Goal: Task Accomplishment & Management: Complete application form

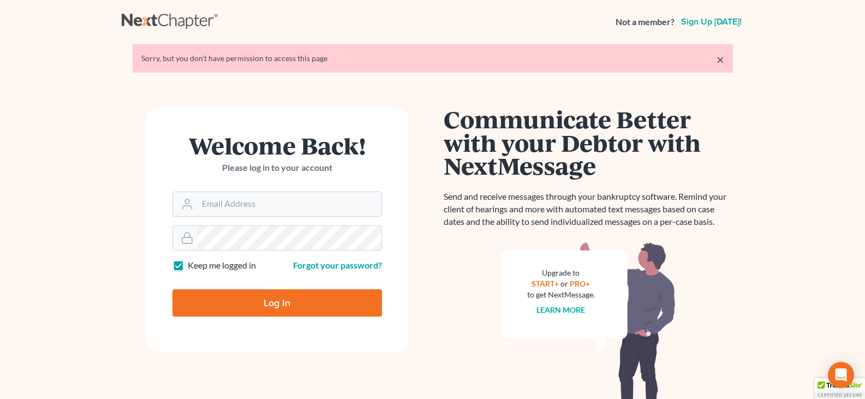
type input "dcorbin.fitzgeraldlaw@gmail.com"
click at [243, 301] on input "Log In" at bounding box center [276, 302] width 209 height 27
type input "Thinking..."
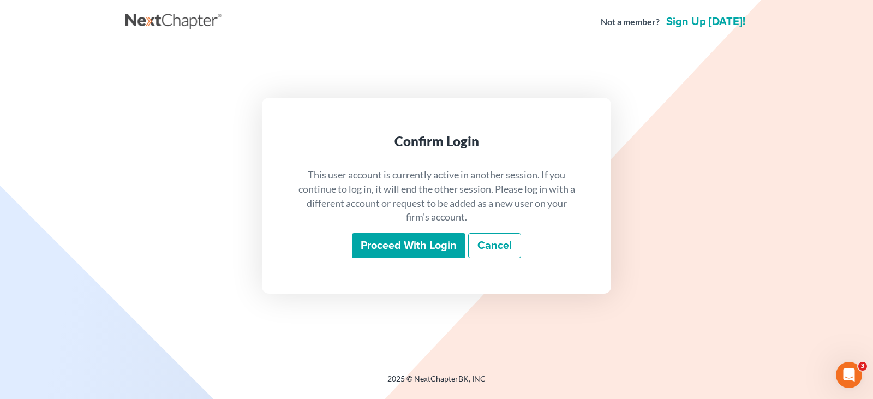
click at [417, 245] on input "Proceed with login" at bounding box center [408, 245] width 113 height 25
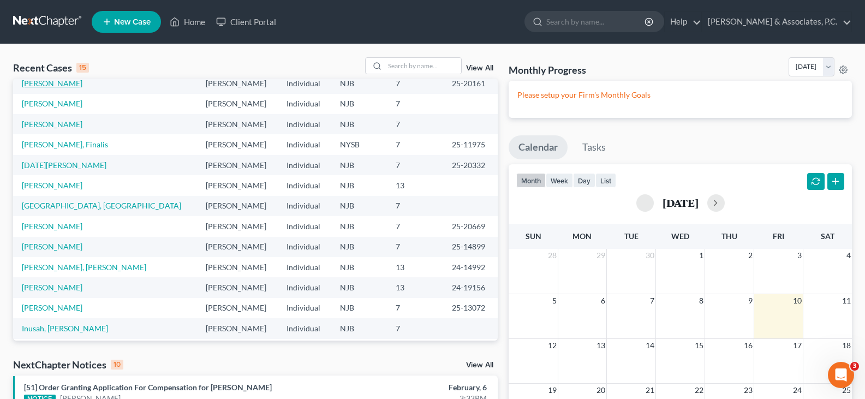
scroll to position [75, 0]
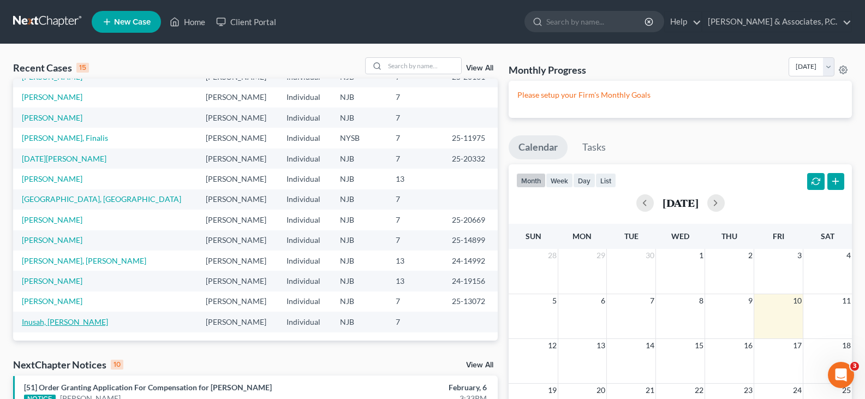
click at [56, 319] on link "Inusah, [PERSON_NAME]" at bounding box center [65, 321] width 86 height 9
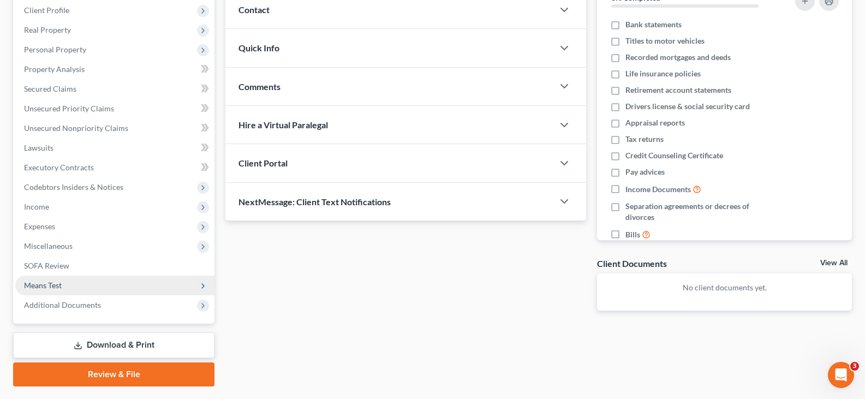
scroll to position [164, 0]
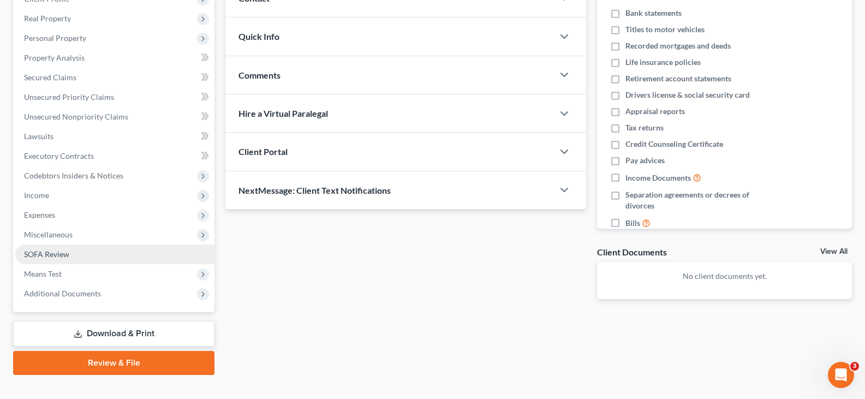
click at [43, 253] on span "SOFA Review" at bounding box center [46, 253] width 45 height 9
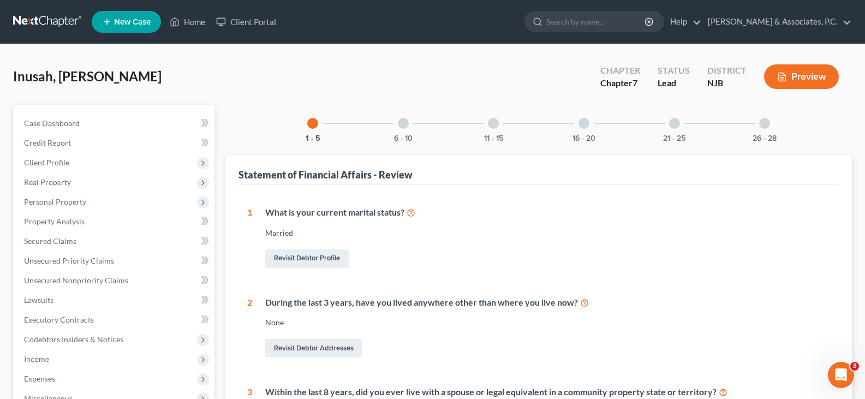
click at [674, 124] on div at bounding box center [674, 123] width 11 height 11
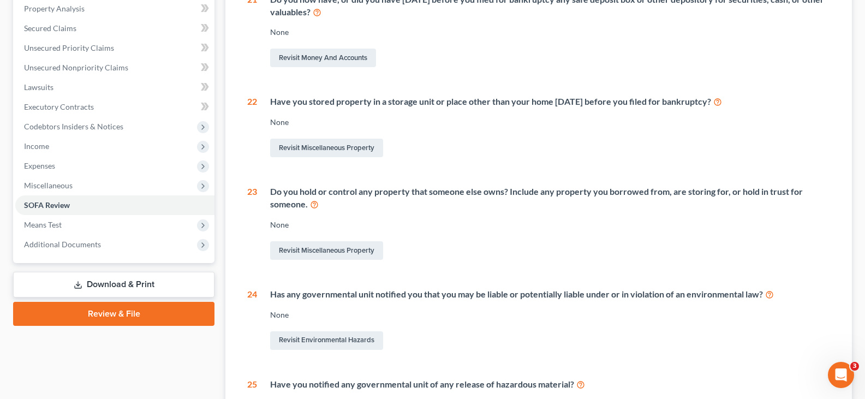
scroll to position [55, 0]
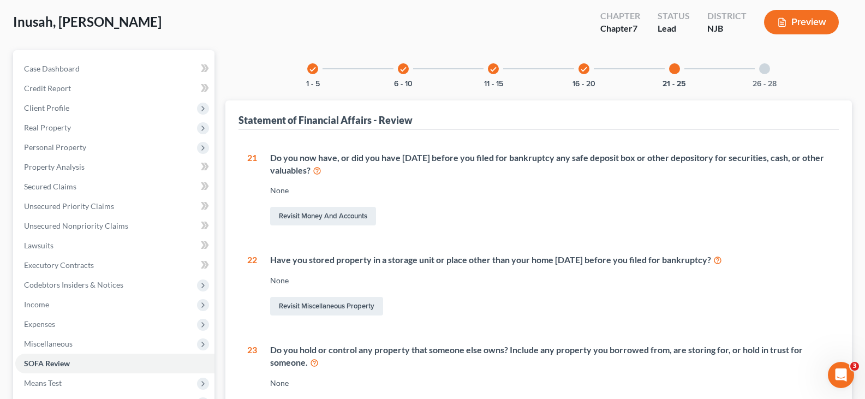
click at [769, 65] on div "26 - 28" at bounding box center [764, 68] width 37 height 37
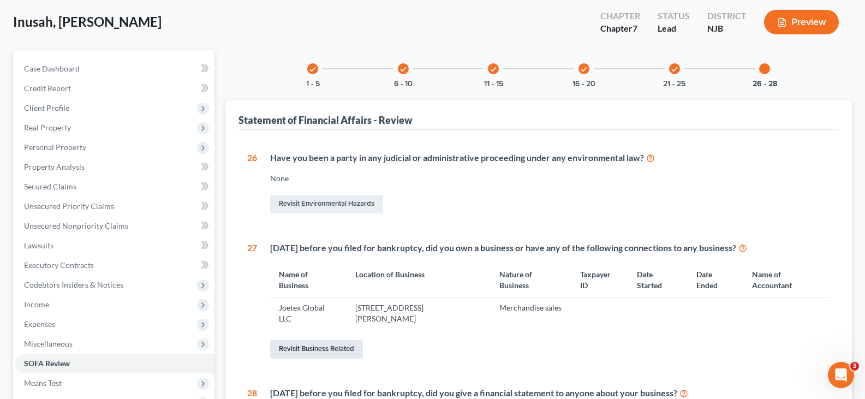
click at [325, 346] on link "Revisit Business Related" at bounding box center [316, 349] width 93 height 19
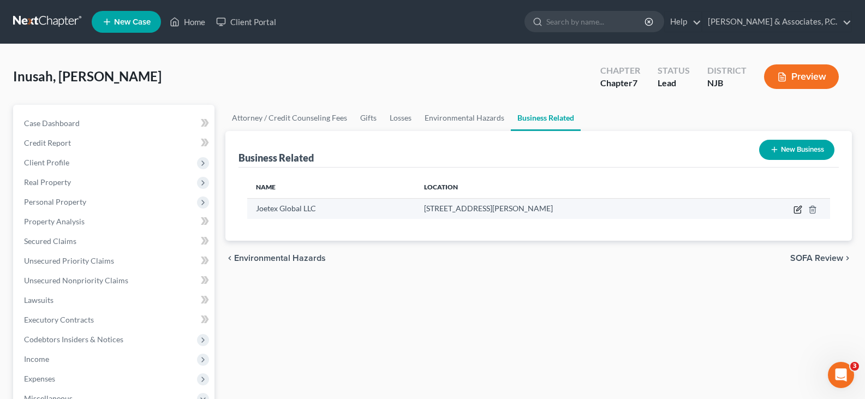
click at [799, 211] on icon "button" at bounding box center [797, 209] width 9 height 9
select select "member"
select select "33"
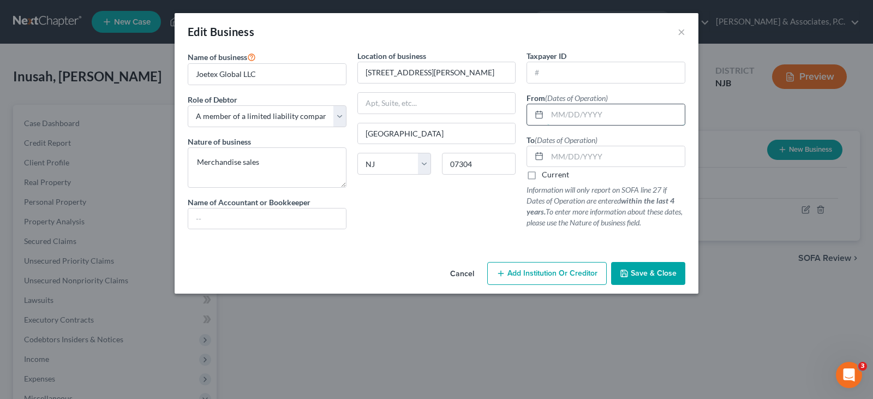
click at [568, 116] on input "text" at bounding box center [615, 114] width 137 height 21
type input "02/02/20215"
click at [575, 155] on input "text" at bounding box center [615, 156] width 137 height 21
type input "[DATE]"
click at [268, 161] on textarea "Merchandise sales" at bounding box center [267, 167] width 159 height 40
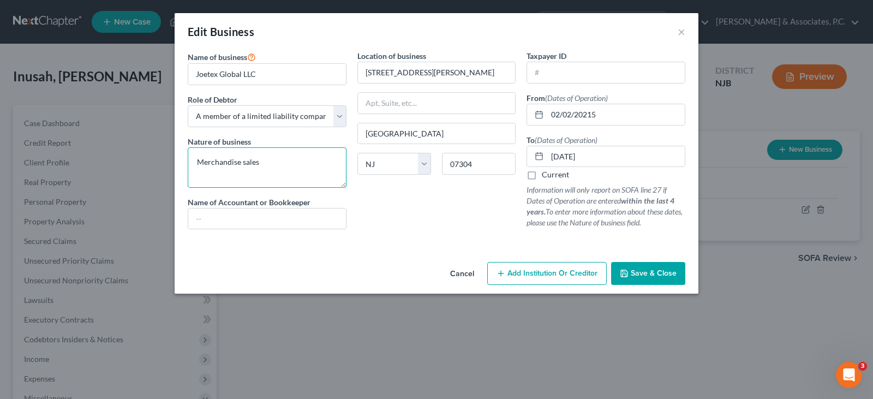
drag, startPoint x: 268, startPoint y: 161, endPoint x: 151, endPoint y: 173, distance: 117.4
click at [151, 173] on div "Edit Business × Name of business * Joetex Global LLC Role of Debtor * Select A …" at bounding box center [436, 199] width 873 height 399
type textarea "Buying & selling merchandise"
click at [439, 236] on div "Location of business [STREET_ADDRESS][GEOGRAPHIC_DATA][PERSON_NAME] [US_STATE][…" at bounding box center [437, 144] width 170 height 188
click at [655, 275] on span "Save & Close" at bounding box center [654, 272] width 46 height 9
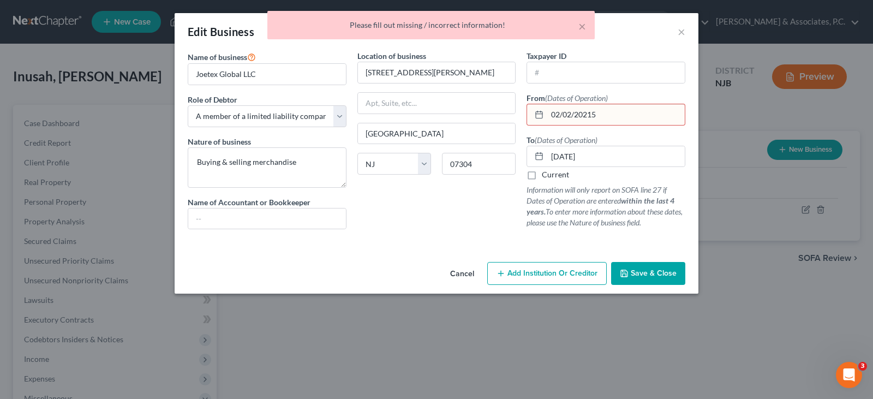
click at [575, 117] on input "02/02/20215" at bounding box center [615, 114] width 137 height 21
click at [588, 113] on input "02/02/20215" at bounding box center [615, 114] width 137 height 21
type input "[DATE]"
click at [432, 200] on div "Location of business [STREET_ADDRESS][GEOGRAPHIC_DATA][PERSON_NAME] [US_STATE][…" at bounding box center [437, 144] width 170 height 188
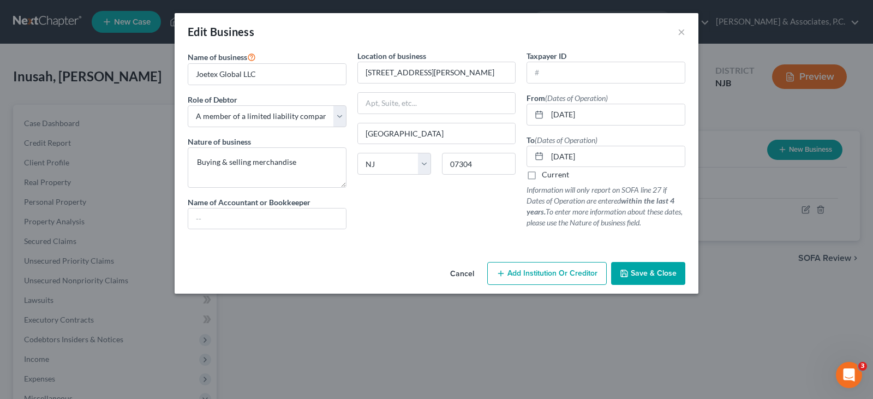
click at [644, 271] on span "Save & Close" at bounding box center [654, 272] width 46 height 9
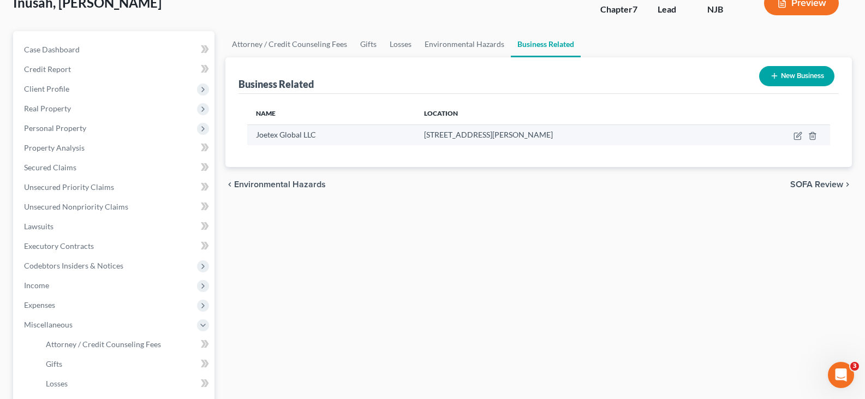
scroll to position [55, 0]
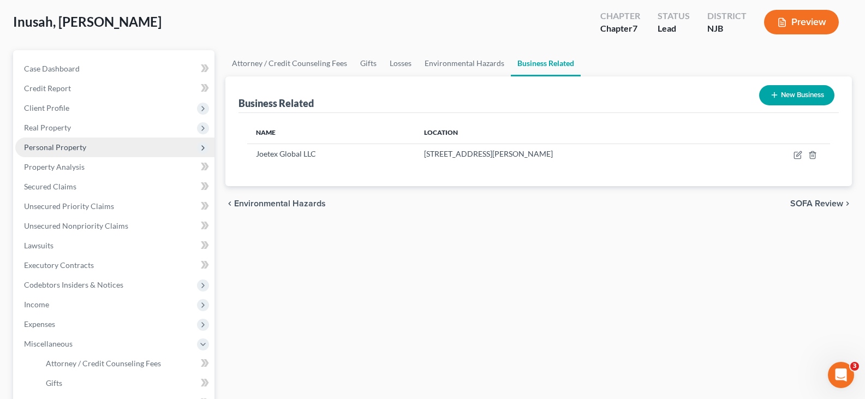
click at [43, 151] on span "Personal Property" at bounding box center [55, 146] width 62 height 9
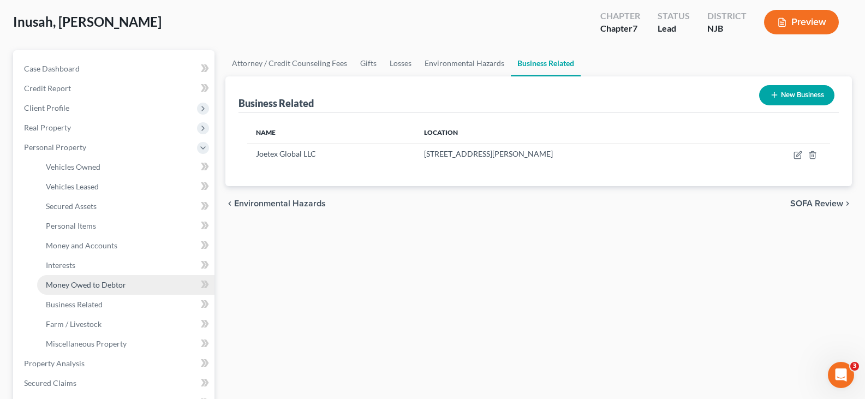
click at [80, 285] on span "Money Owed to Debtor" at bounding box center [86, 284] width 80 height 9
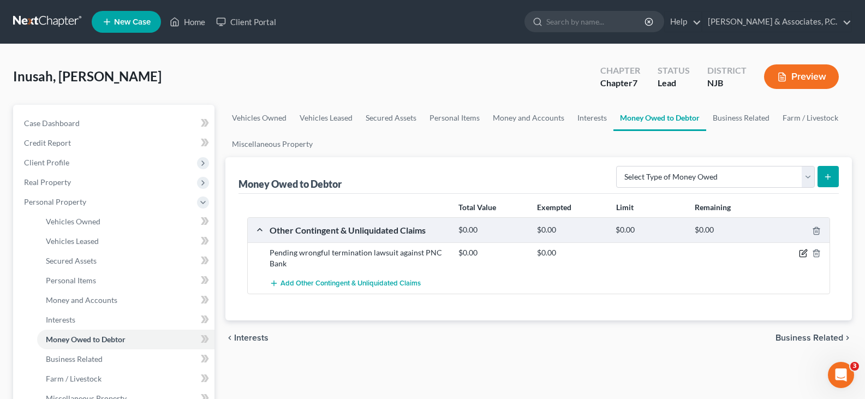
drag, startPoint x: 803, startPoint y: 253, endPoint x: 788, endPoint y: 248, distance: 15.2
click at [801, 253] on icon "button" at bounding box center [803, 253] width 9 height 9
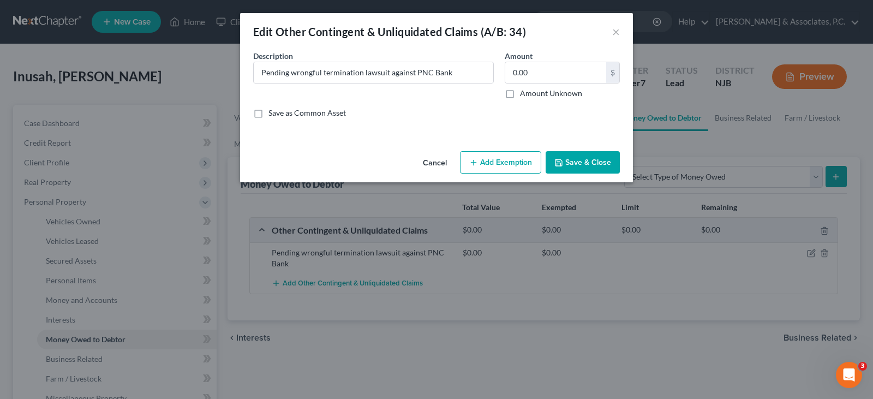
click at [520, 92] on label "Amount Unknown" at bounding box center [551, 93] width 62 height 11
click at [524, 92] on input "Amount Unknown" at bounding box center [527, 91] width 7 height 7
checkbox input "true"
click at [494, 159] on button "Add Exemption" at bounding box center [500, 162] width 81 height 23
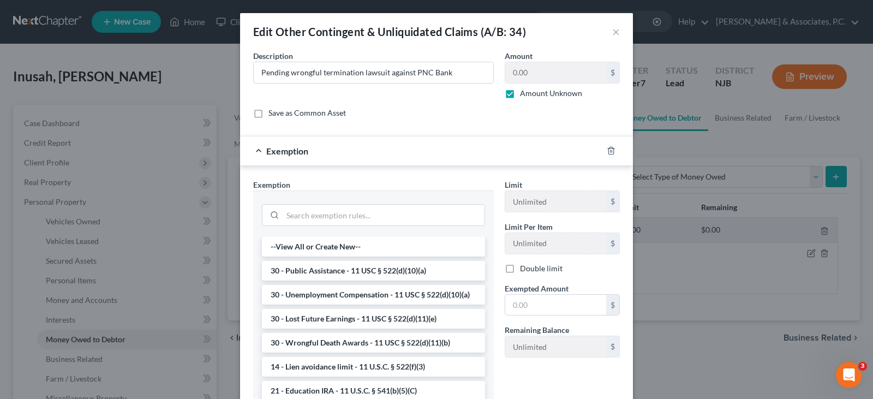
click at [526, 120] on div "Description * Pending wrongful termination lawsuit against PNC Bank Amount 0.00…" at bounding box center [437, 88] width 378 height 77
click at [608, 147] on icon "button" at bounding box center [610, 150] width 5 height 7
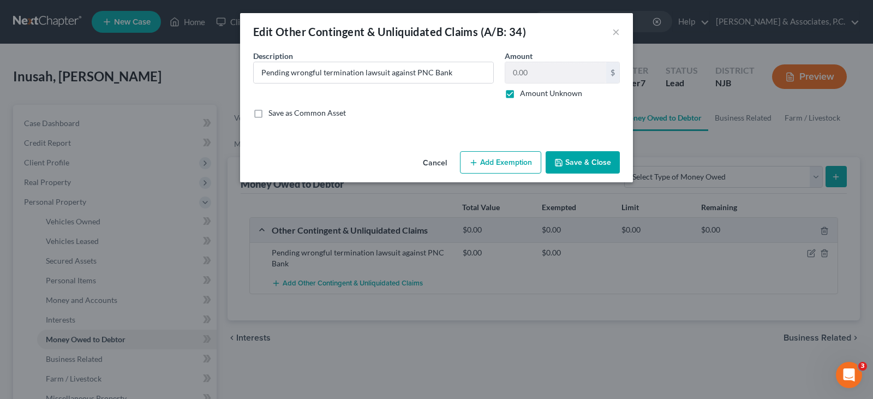
click at [582, 163] on button "Save & Close" at bounding box center [583, 162] width 74 height 23
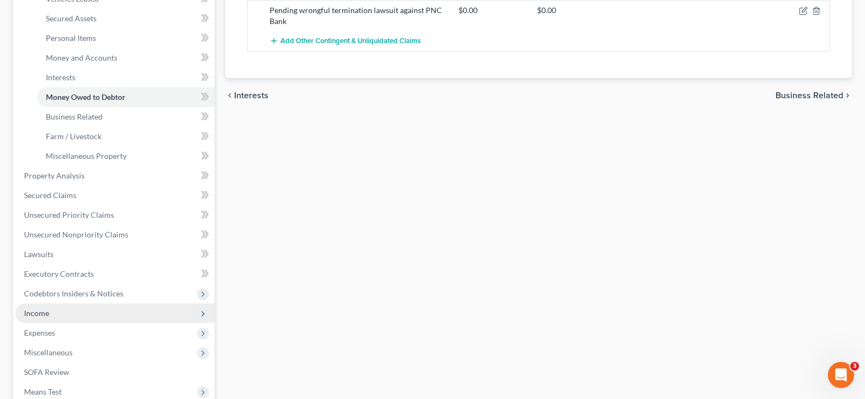
scroll to position [327, 0]
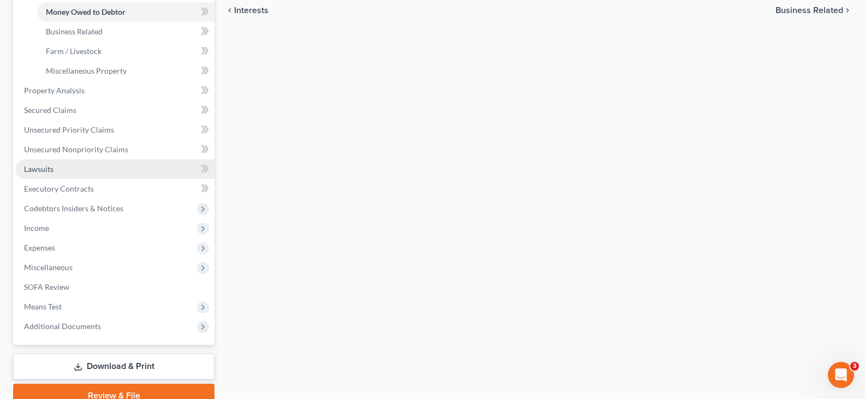
click at [48, 168] on span "Lawsuits" at bounding box center [38, 168] width 29 height 9
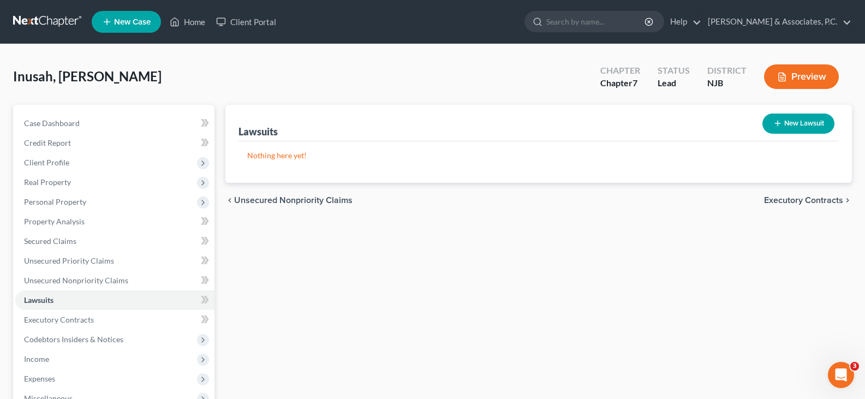
click at [795, 127] on button "New Lawsuit" at bounding box center [798, 123] width 72 height 20
select select "0"
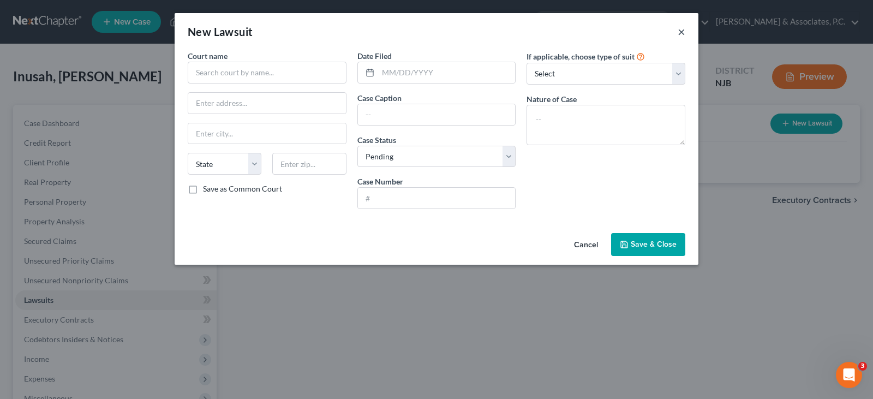
click at [682, 34] on button "×" at bounding box center [682, 31] width 8 height 13
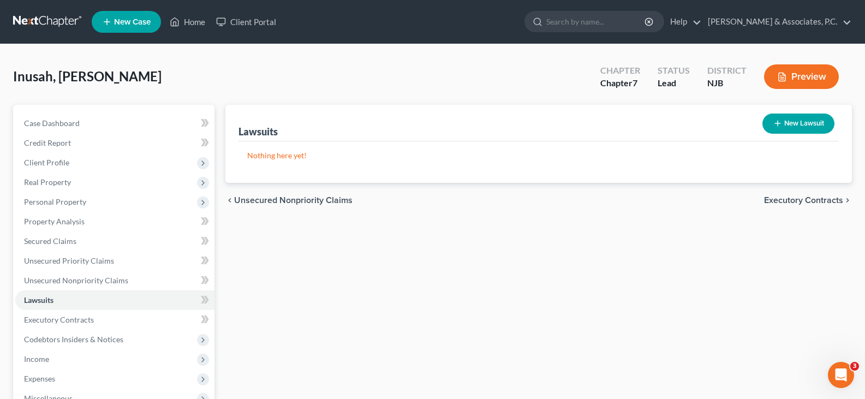
click at [791, 123] on button "New Lawsuit" at bounding box center [798, 123] width 72 height 20
select select "0"
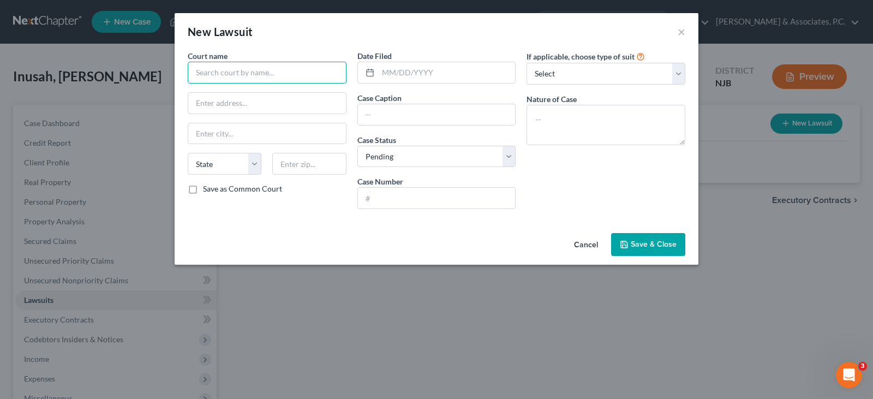
click at [290, 69] on input "text" at bounding box center [267, 73] width 159 height 22
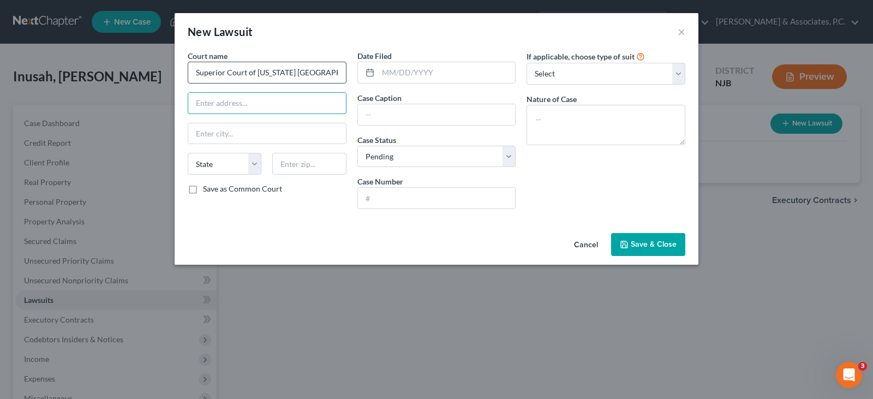
type input "Superior Court of [US_STATE] [GEOGRAPHIC_DATA]"
type input "[STREET_ADDRESS]"
type input "07306"
type input "[GEOGRAPHIC_DATA]"
select select "33"
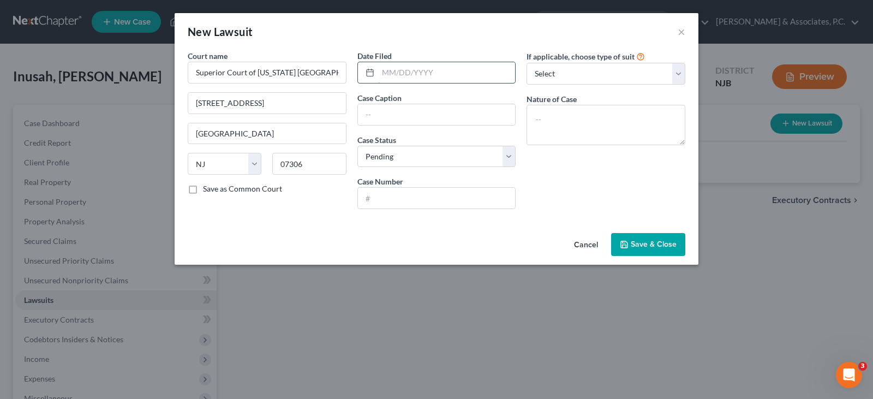
click at [420, 74] on input "text" at bounding box center [446, 72] width 137 height 21
type input "[DATE]"
click at [394, 118] on input "text" at bounding box center [437, 114] width 158 height 21
type input "[PERSON_NAME] vs PNC Bank"
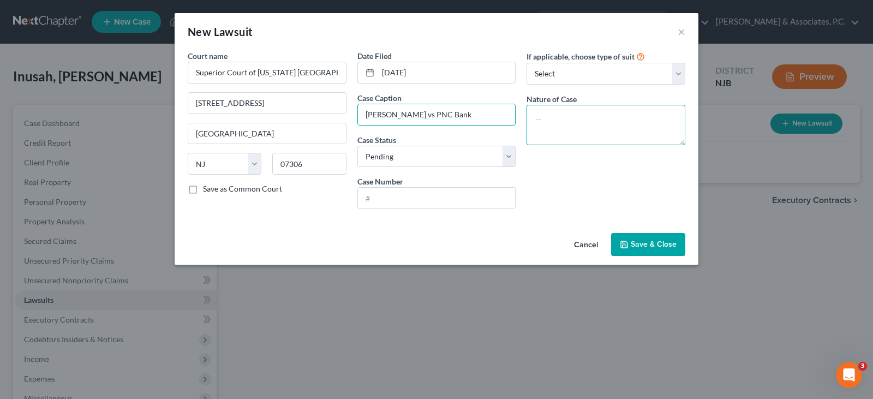
click at [542, 110] on textarea at bounding box center [605, 125] width 159 height 40
type textarea "Civil Action"
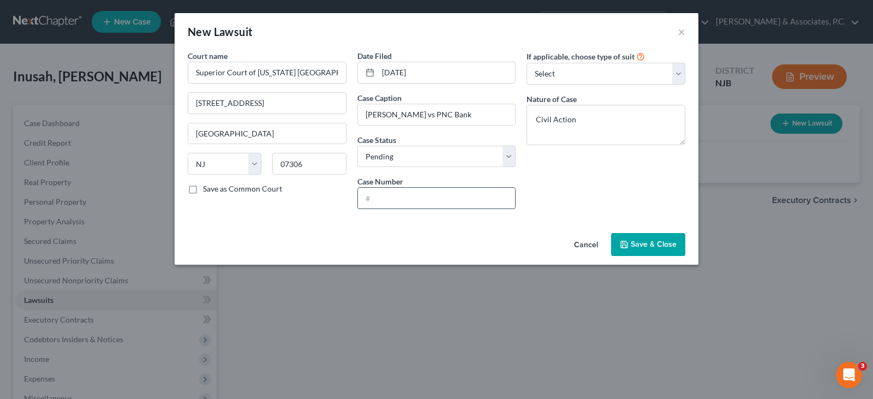
click at [411, 199] on input "text" at bounding box center [437, 198] width 158 height 21
type input "HUD-L-4859-24"
click at [663, 243] on span "Save & Close" at bounding box center [654, 244] width 46 height 9
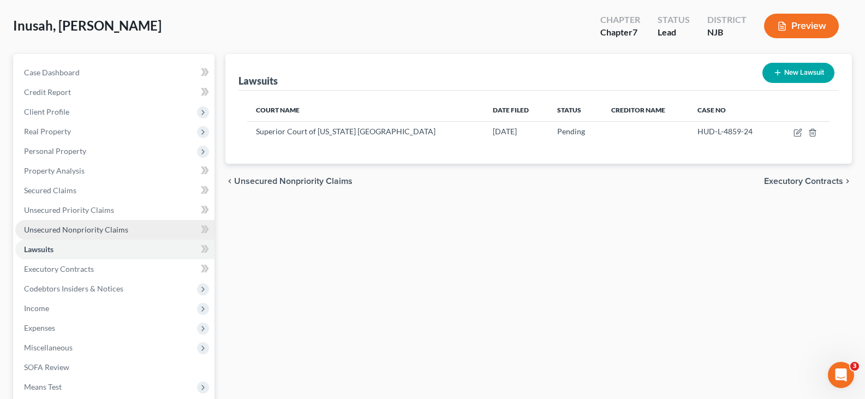
scroll to position [164, 0]
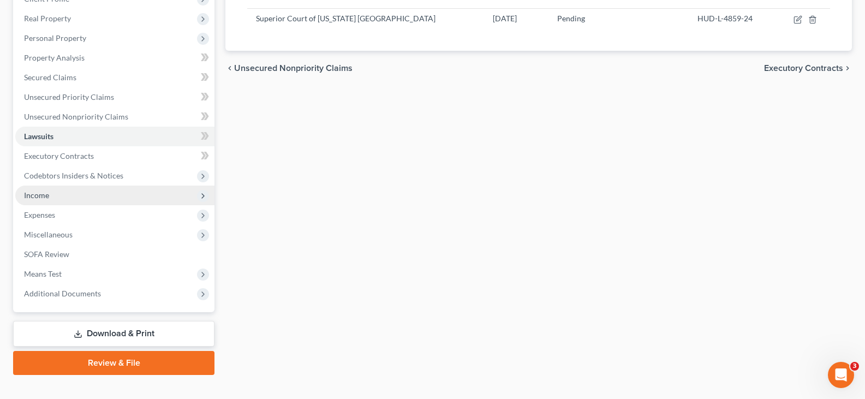
click at [43, 195] on span "Income" at bounding box center [36, 194] width 25 height 9
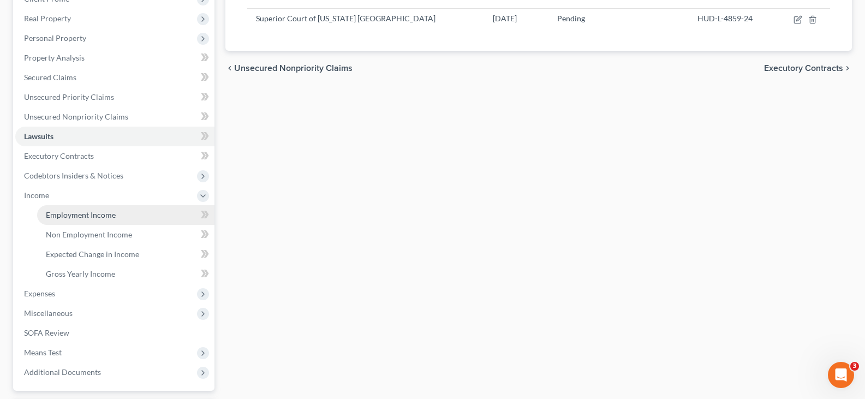
click at [68, 214] on span "Employment Income" at bounding box center [81, 214] width 70 height 9
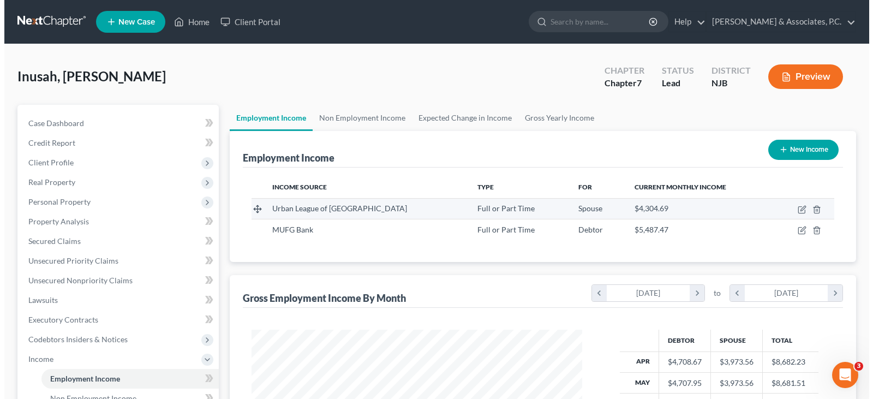
scroll to position [196, 352]
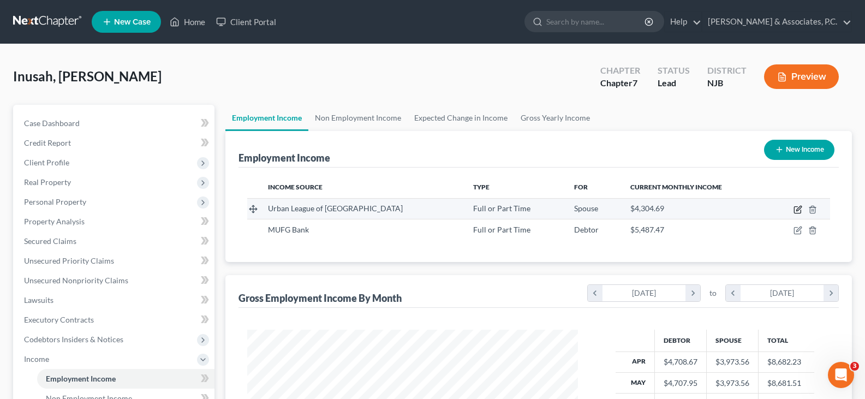
click at [799, 208] on icon "button" at bounding box center [798, 208] width 5 height 5
select select "0"
select select "33"
select select "2"
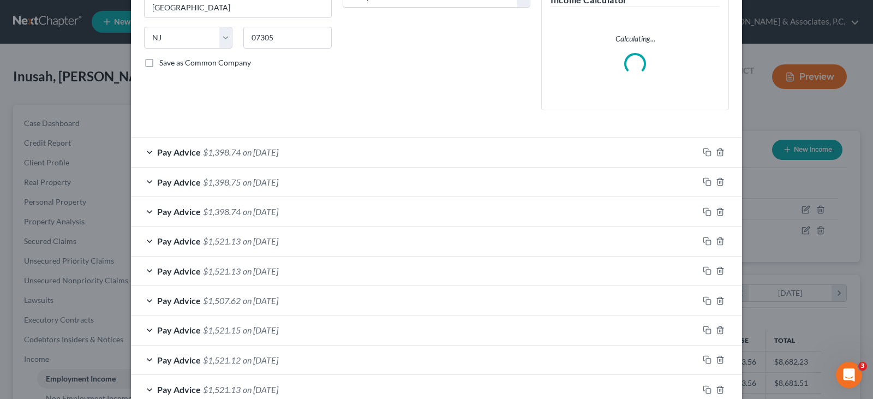
scroll to position [218, 0]
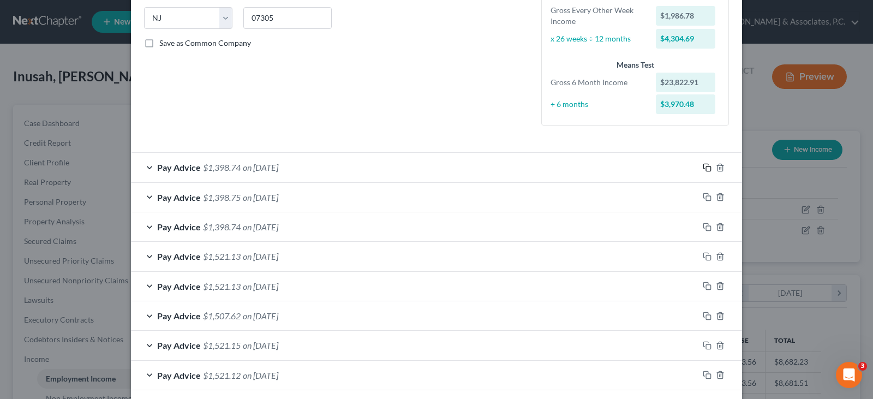
click at [703, 165] on icon "button" at bounding box center [707, 167] width 9 height 9
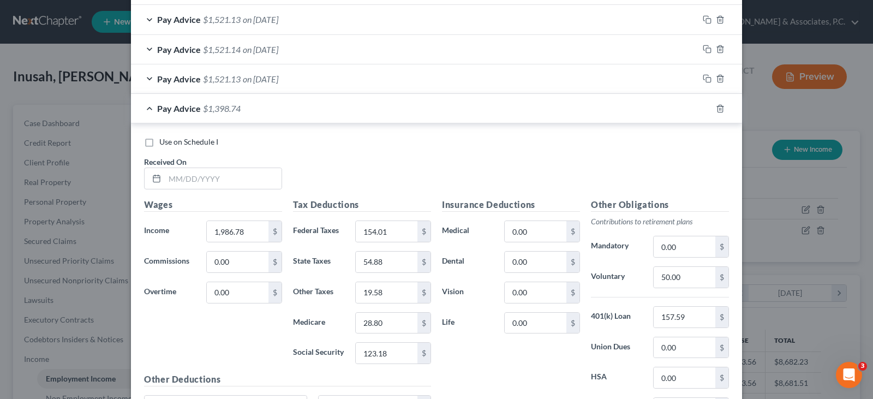
scroll to position [746, 0]
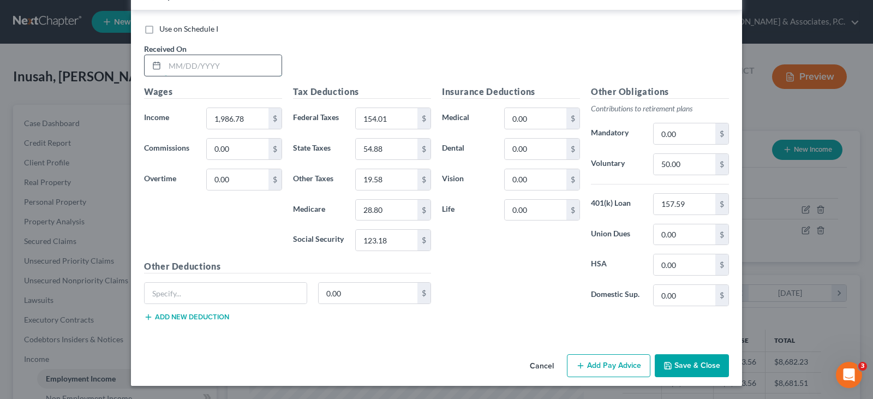
click at [229, 67] on input "text" at bounding box center [223, 65] width 117 height 21
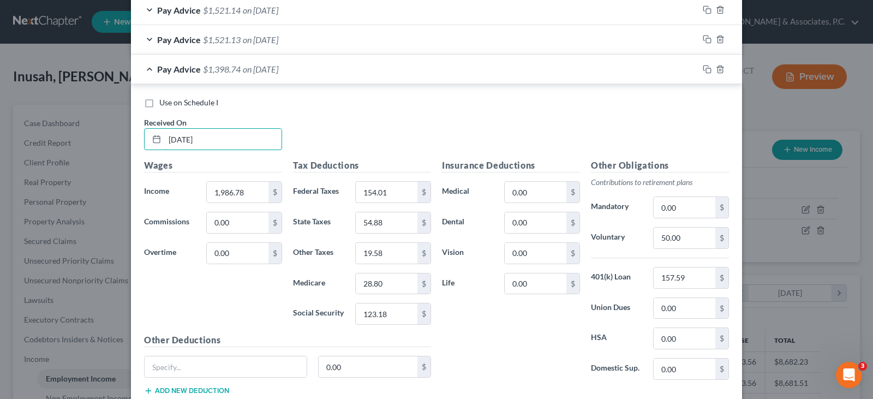
scroll to position [691, 0]
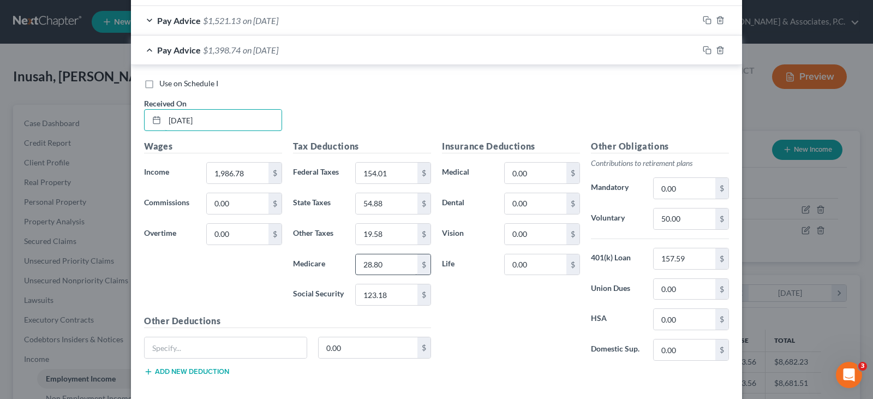
type input "[DATE]"
click at [390, 265] on input "28.80" at bounding box center [387, 264] width 62 height 21
click at [387, 262] on input "28.80" at bounding box center [387, 264] width 62 height 21
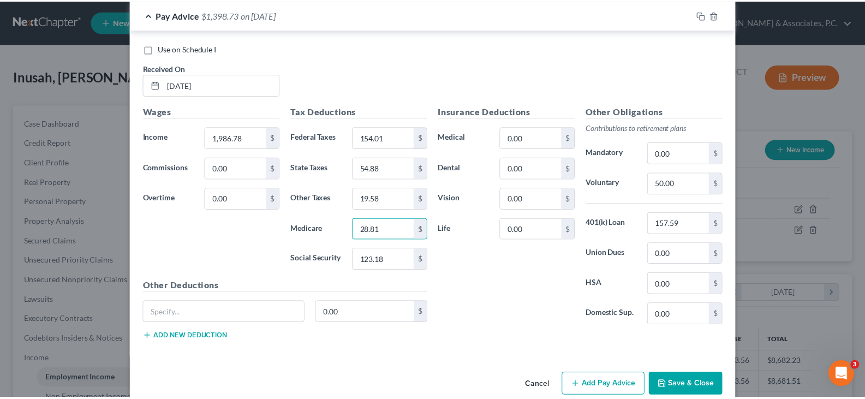
scroll to position [746, 0]
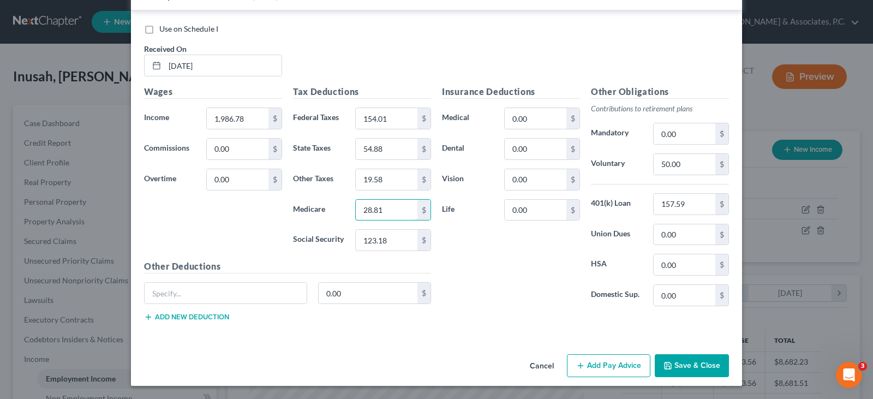
type input "28.81"
click at [697, 367] on button "Save & Close" at bounding box center [692, 365] width 74 height 23
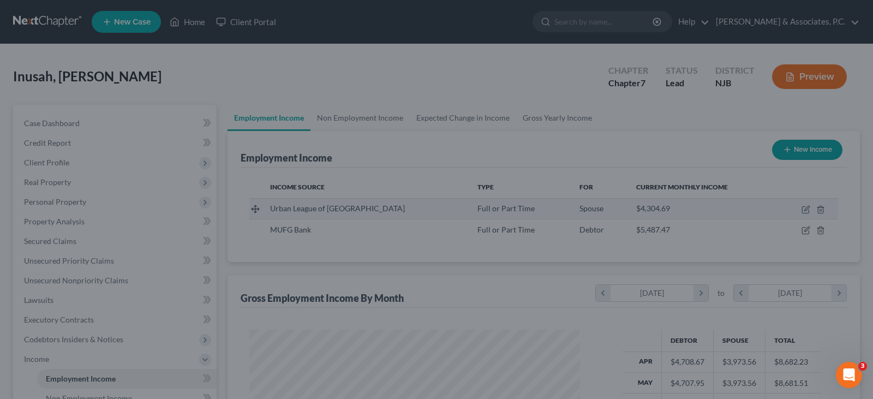
scroll to position [545377, 545220]
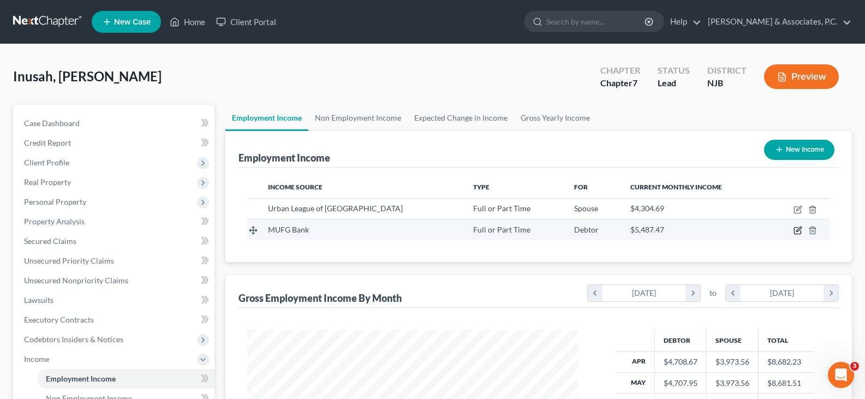
click at [795, 229] on icon "button" at bounding box center [797, 230] width 9 height 9
select select "0"
select select "33"
select select "2"
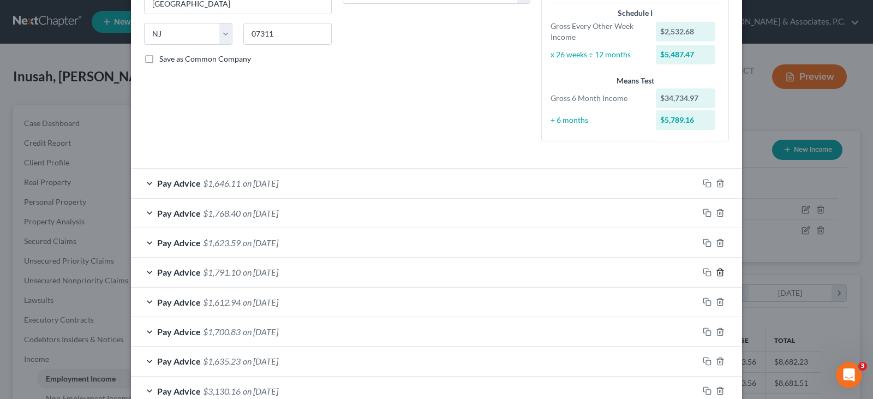
scroll to position [218, 0]
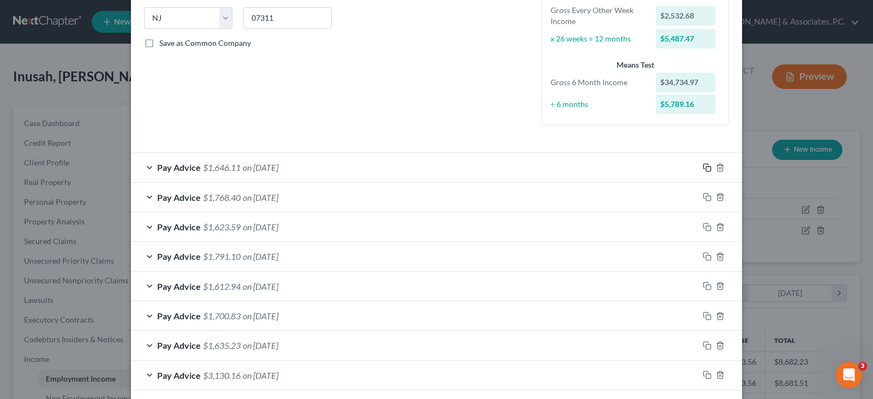
click at [703, 165] on icon "button" at bounding box center [707, 167] width 9 height 9
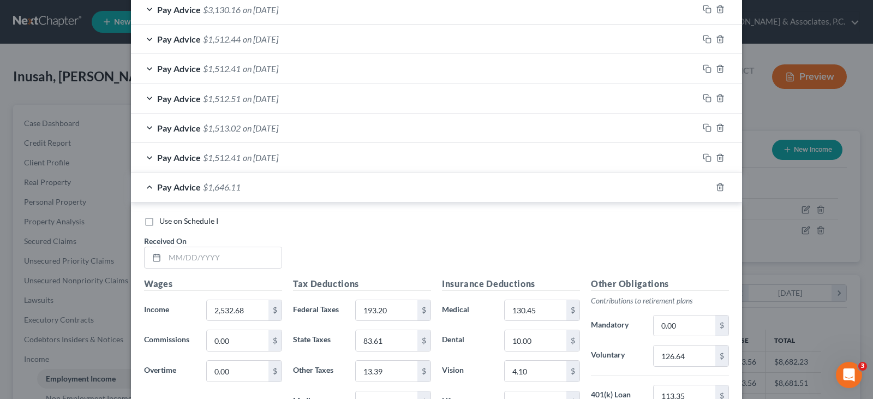
scroll to position [709, 0]
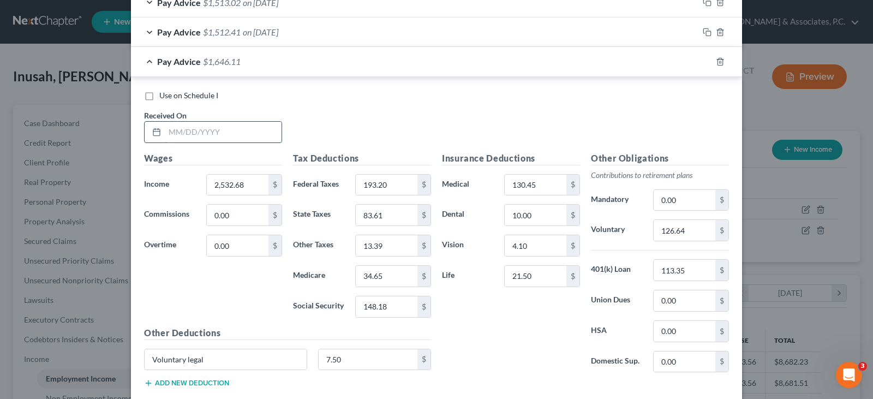
click at [238, 133] on input "text" at bounding box center [223, 132] width 117 height 21
type input "[DATE]"
click at [244, 181] on input "2,532.68" at bounding box center [238, 185] width 62 height 21
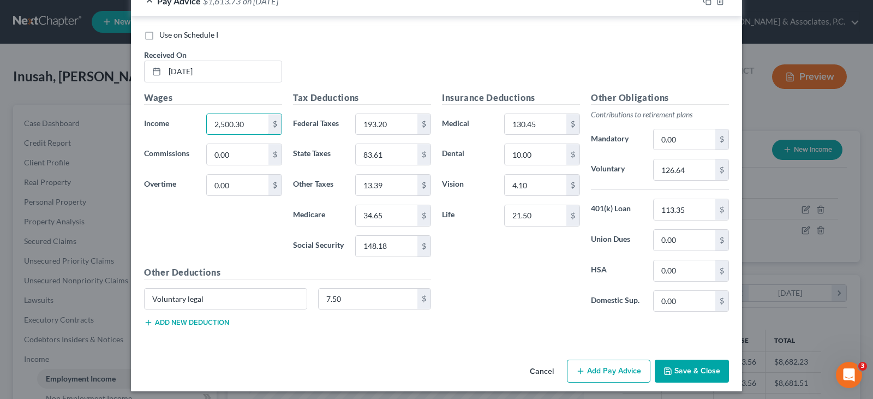
scroll to position [775, 0]
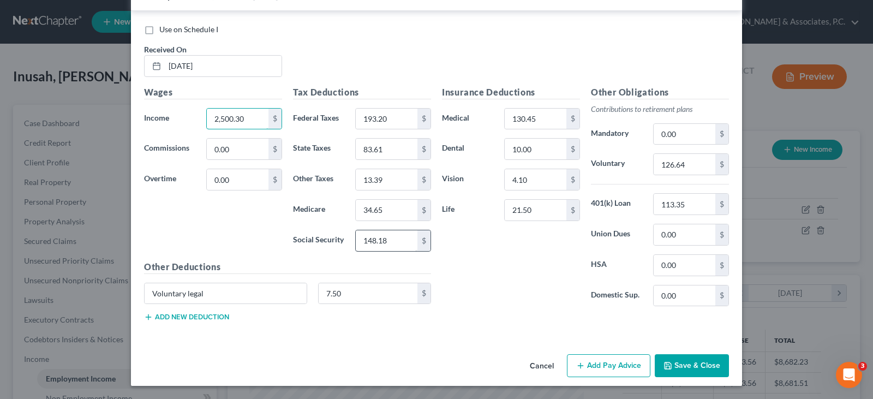
type input "2,500.30"
click at [402, 242] on input "148.18" at bounding box center [387, 240] width 62 height 21
type input "146.17"
click at [392, 211] on input "34.65" at bounding box center [387, 210] width 62 height 21
type input "34.19"
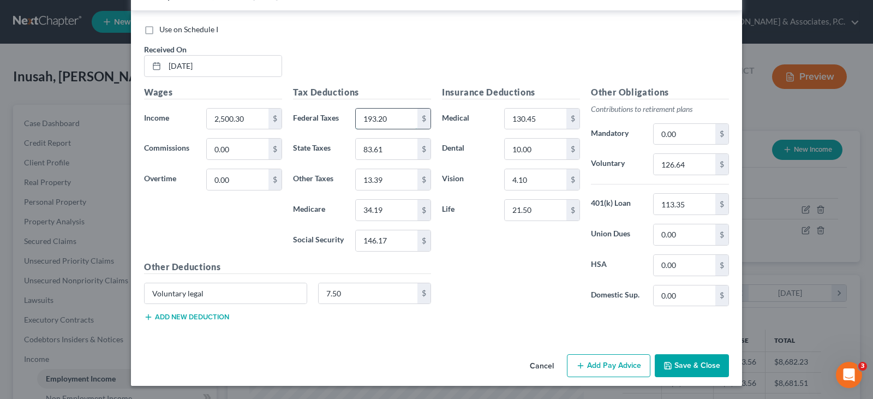
click at [396, 122] on input "193.20" at bounding box center [387, 119] width 62 height 21
type input "189.50"
click at [388, 147] on input "83.61" at bounding box center [387, 149] width 62 height 21
type input "81.74"
click at [392, 179] on input "13.39" at bounding box center [387, 179] width 62 height 21
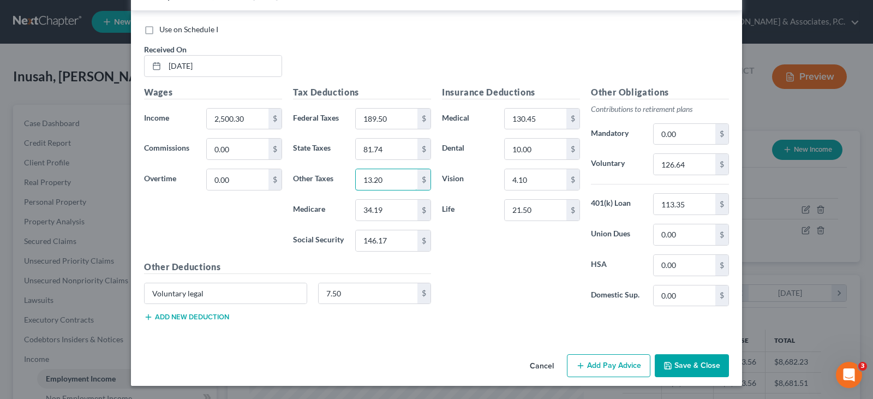
scroll to position [666, 0]
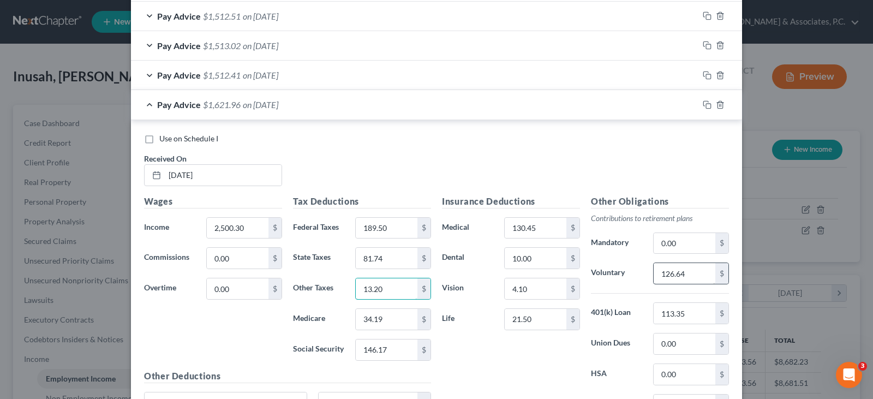
type input "13.20"
click at [692, 279] on input "126.64" at bounding box center [685, 273] width 62 height 21
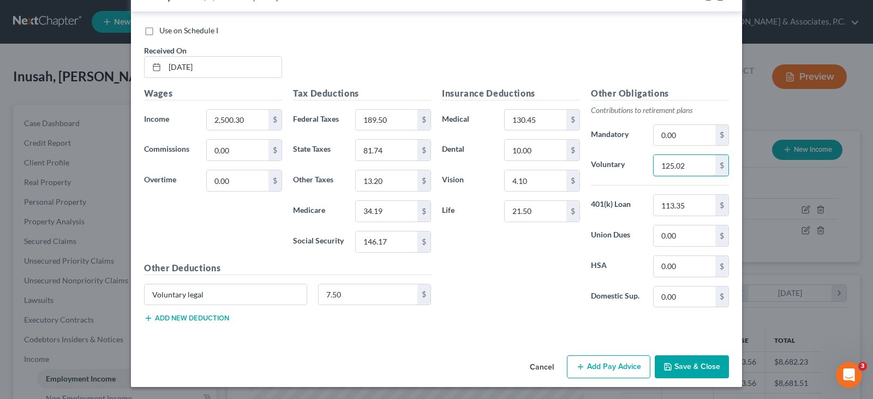
scroll to position [775, 0]
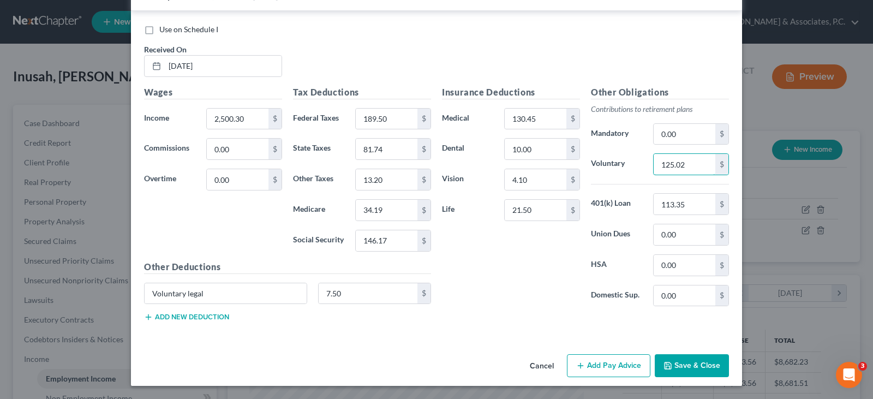
type input "125.02"
click at [703, 367] on button "Save & Close" at bounding box center [692, 365] width 74 height 23
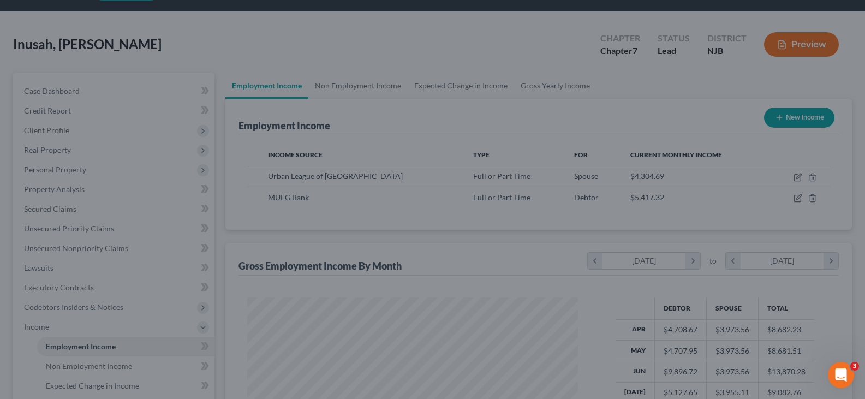
scroll to position [218, 0]
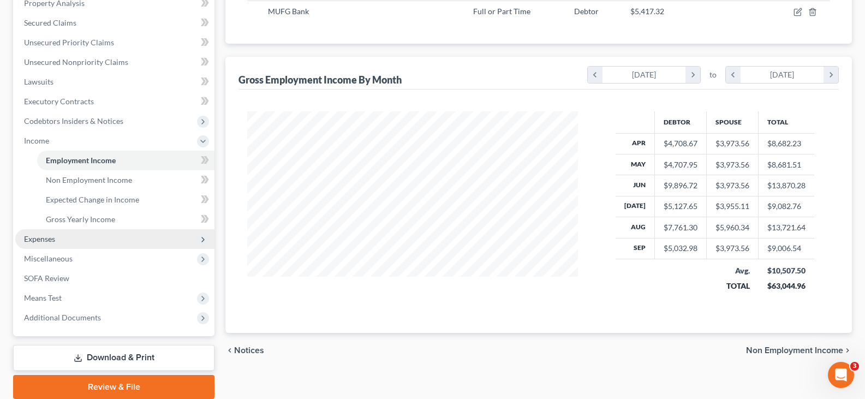
click at [45, 239] on span "Expenses" at bounding box center [39, 238] width 31 height 9
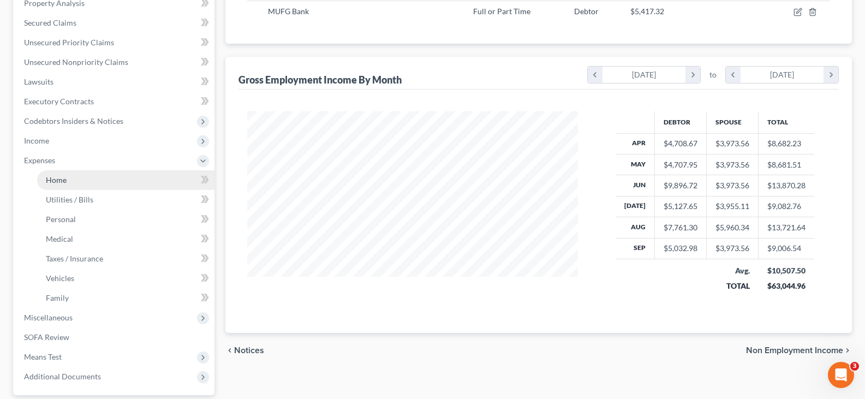
click at [52, 177] on span "Home" at bounding box center [56, 179] width 21 height 9
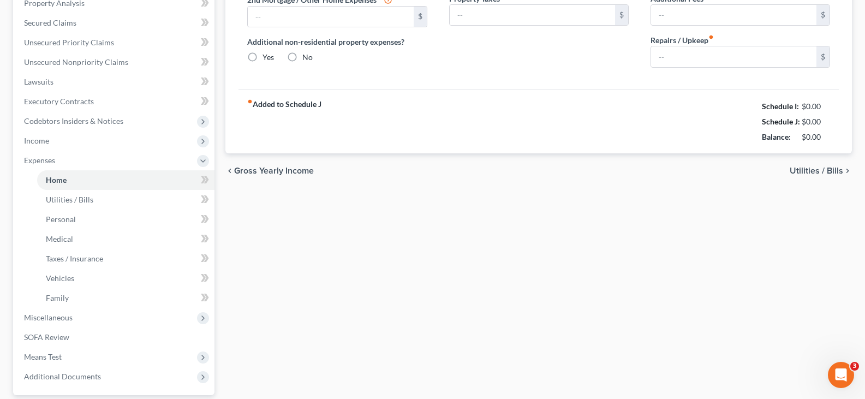
type input "1,700.00"
type input "0.00"
radio input "true"
type input "0.00"
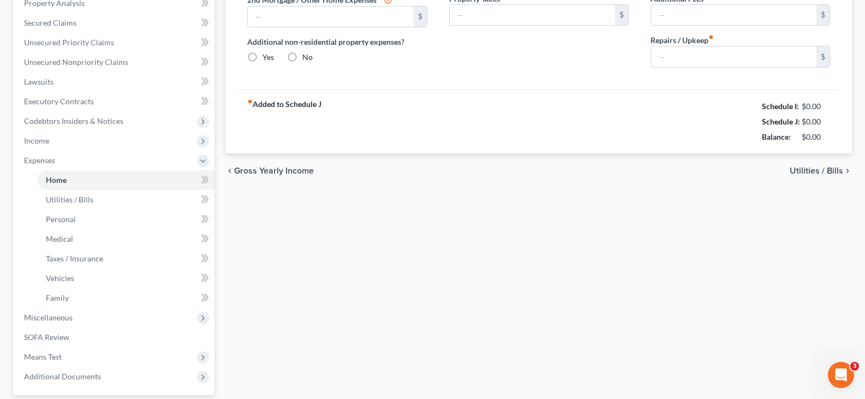
type input "0.00"
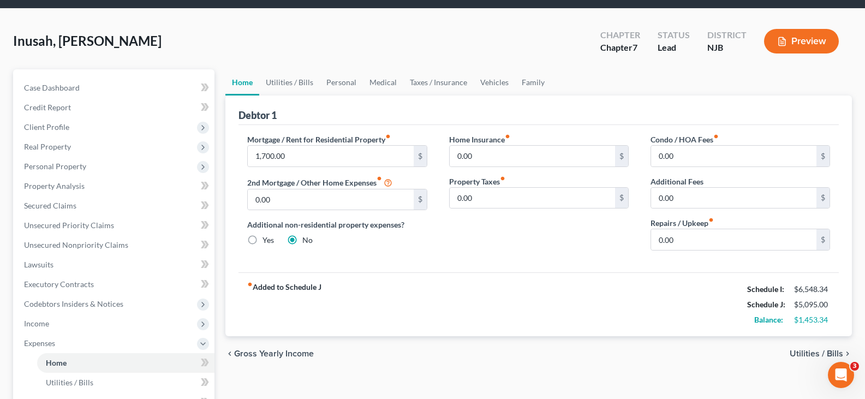
scroll to position [55, 0]
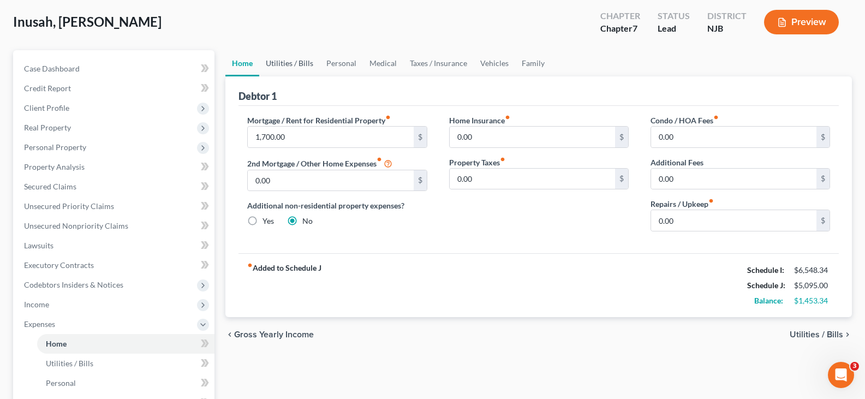
click at [300, 65] on link "Utilities / Bills" at bounding box center [289, 63] width 61 height 26
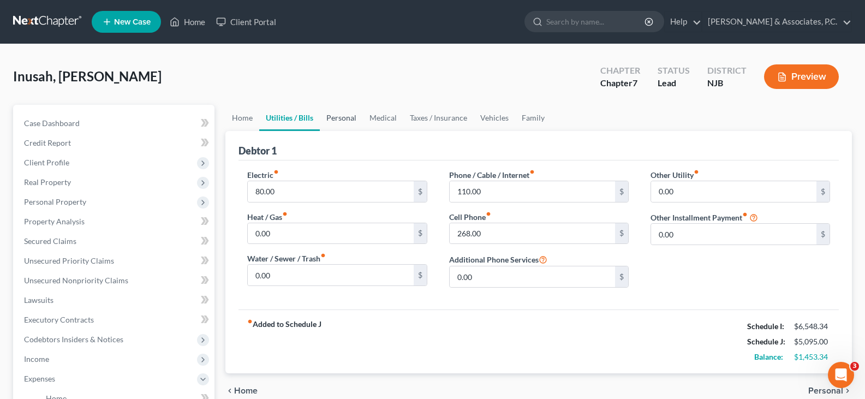
click at [346, 117] on link "Personal" at bounding box center [341, 118] width 43 height 26
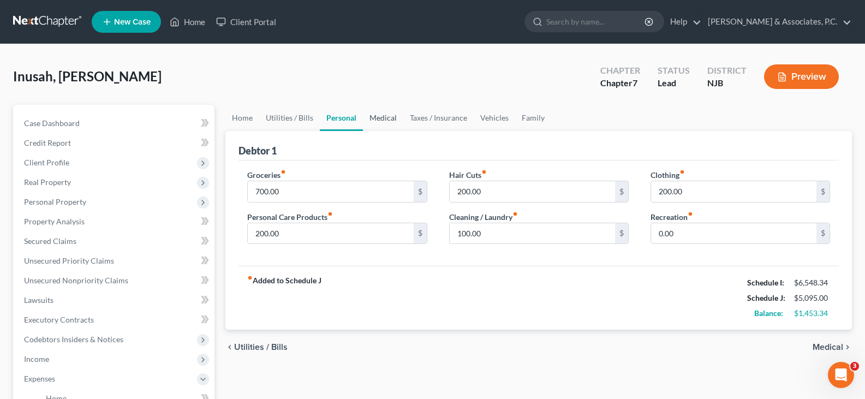
click at [390, 119] on link "Medical" at bounding box center [383, 118] width 40 height 26
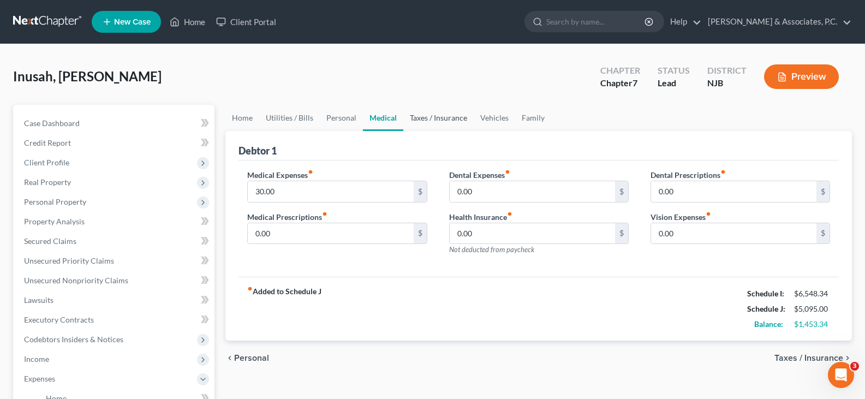
click at [425, 118] on link "Taxes / Insurance" at bounding box center [438, 118] width 70 height 26
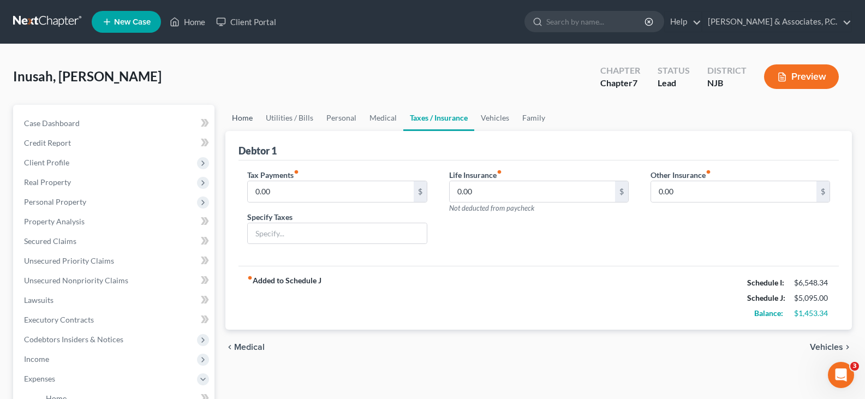
click at [252, 121] on link "Home" at bounding box center [242, 118] width 34 height 26
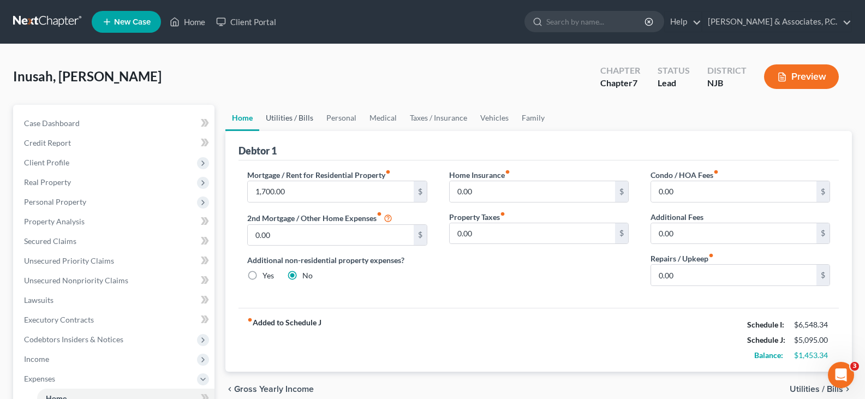
click at [282, 118] on link "Utilities / Bills" at bounding box center [289, 118] width 61 height 26
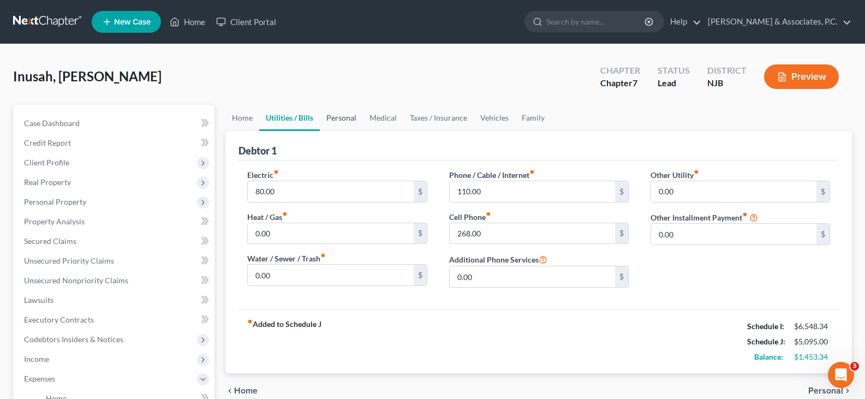
click at [331, 121] on link "Personal" at bounding box center [341, 118] width 43 height 26
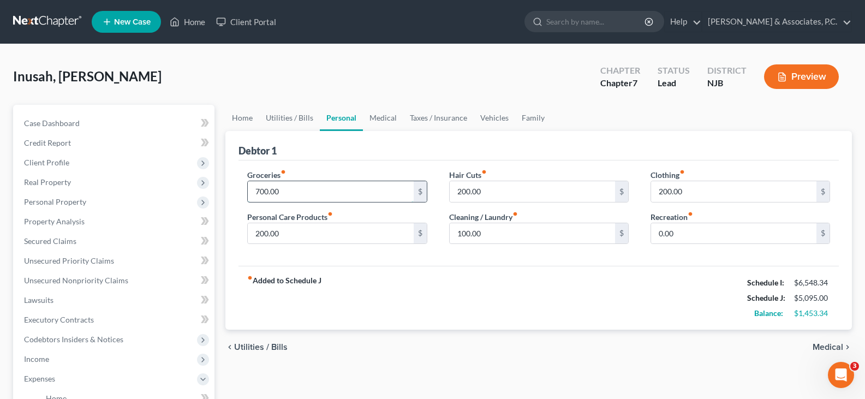
click at [334, 193] on input "700.00" at bounding box center [330, 191] width 165 height 21
click at [302, 189] on input "700.00" at bounding box center [330, 191] width 165 height 21
click at [44, 201] on span "Personal Property" at bounding box center [55, 201] width 62 height 9
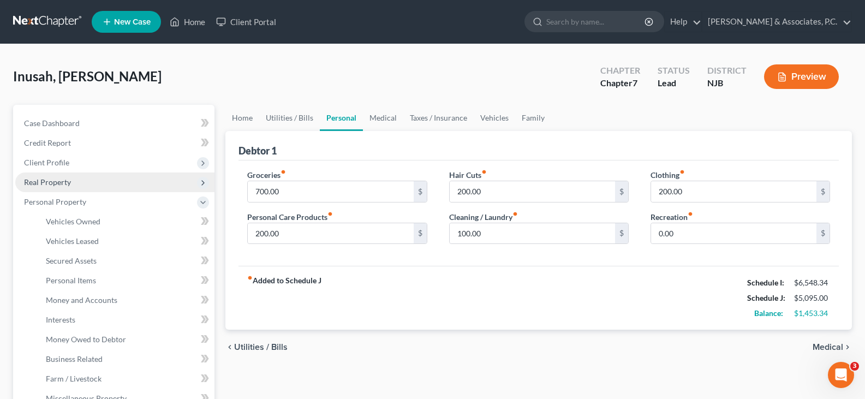
click at [41, 182] on span "Real Property" at bounding box center [47, 181] width 47 height 9
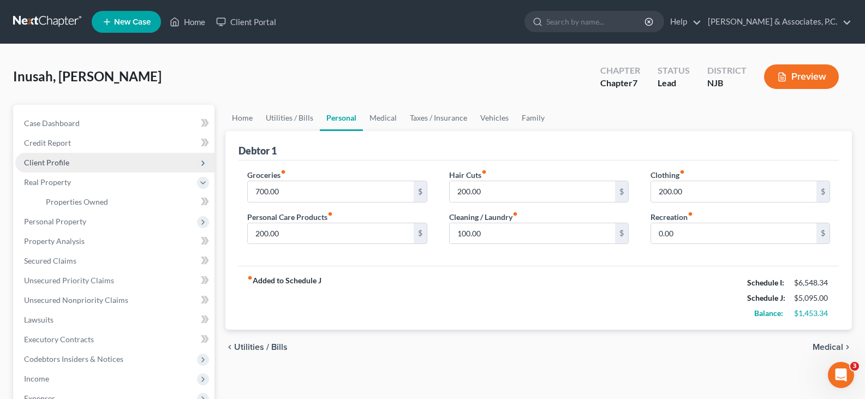
click at [44, 163] on span "Client Profile" at bounding box center [46, 162] width 45 height 9
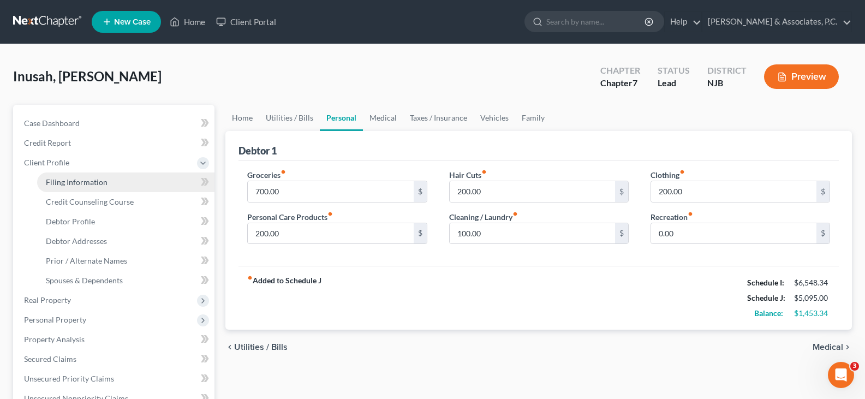
click at [68, 181] on span "Filing Information" at bounding box center [77, 181] width 62 height 9
select select "1"
select select "0"
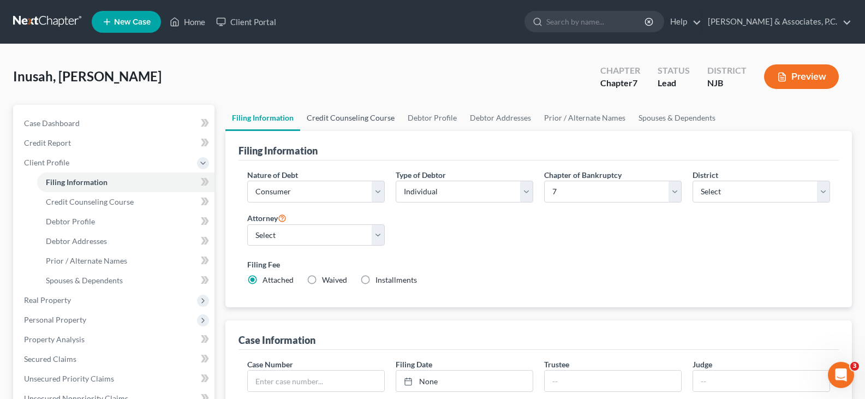
click at [354, 118] on link "Credit Counseling Course" at bounding box center [350, 118] width 101 height 26
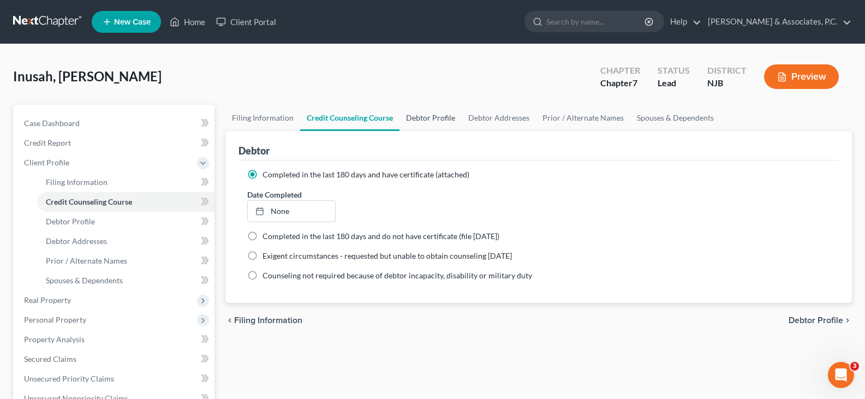
click at [436, 119] on link "Debtor Profile" at bounding box center [430, 118] width 62 height 26
select select "1"
select select "4"
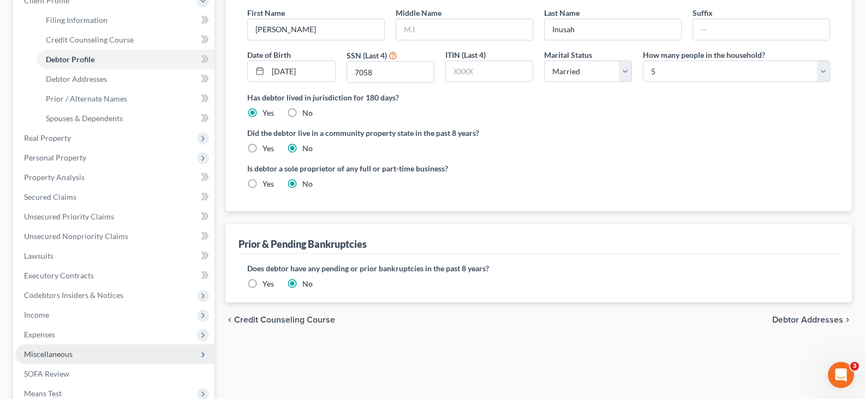
scroll to position [273, 0]
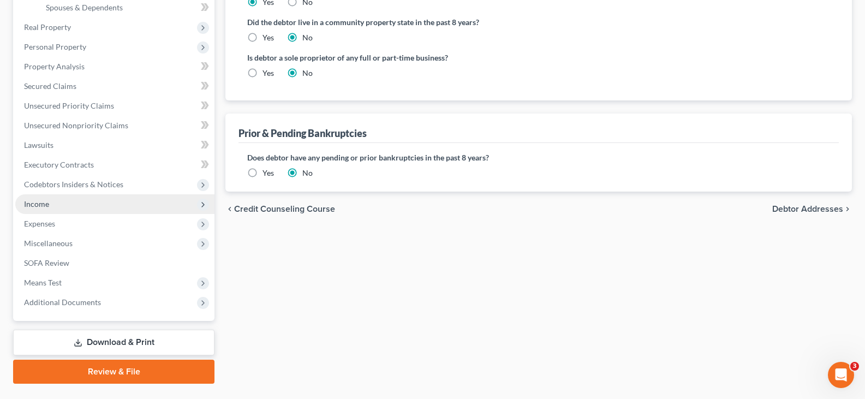
click at [38, 206] on span "Income" at bounding box center [36, 203] width 25 height 9
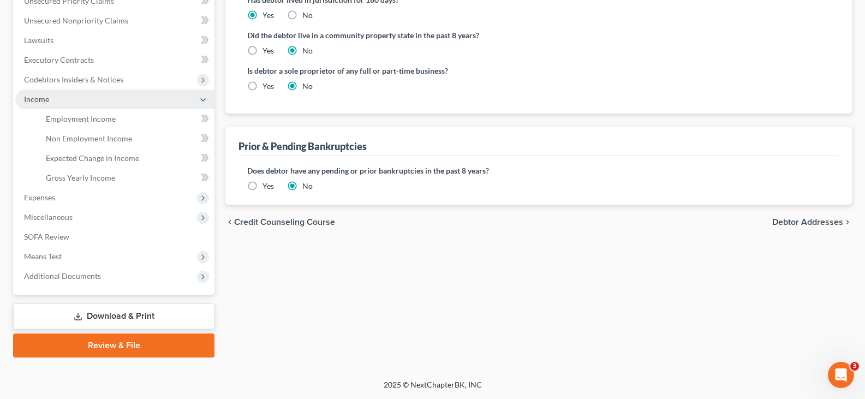
scroll to position [260, 0]
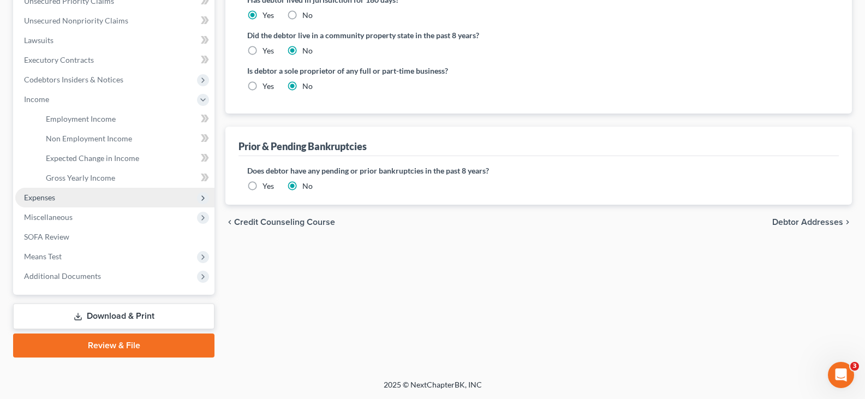
click at [42, 194] on span "Expenses" at bounding box center [39, 197] width 31 height 9
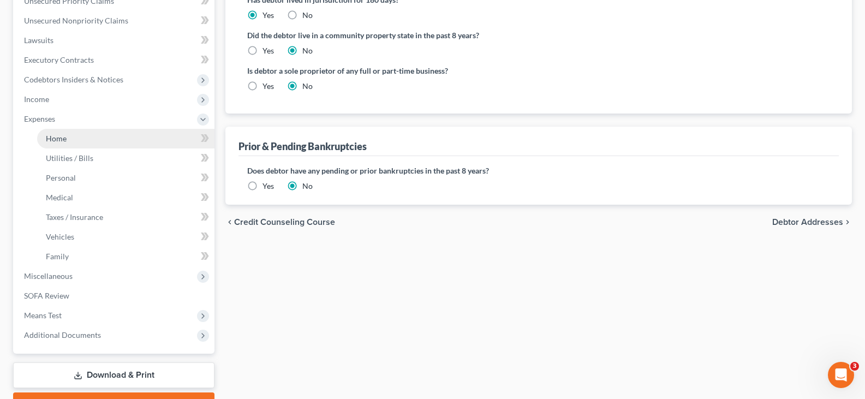
click at [57, 136] on span "Home" at bounding box center [56, 138] width 21 height 9
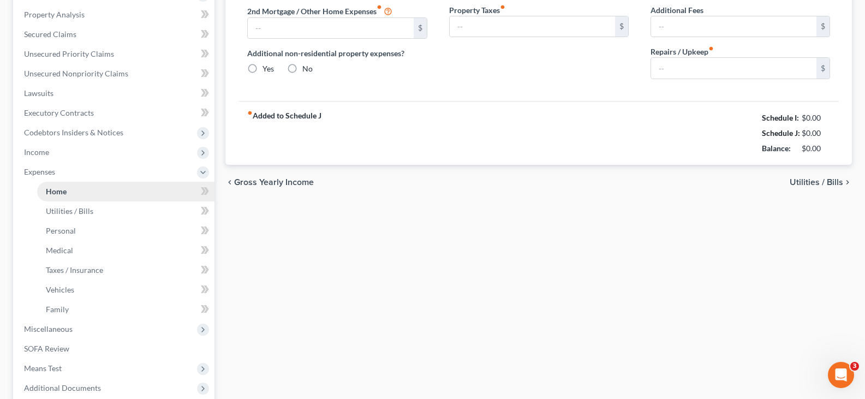
type input "1,700.00"
type input "0.00"
radio input "true"
type input "0.00"
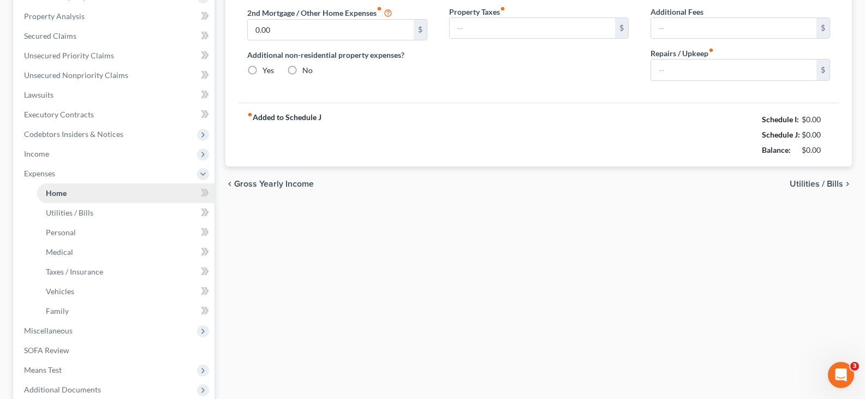
type input "0.00"
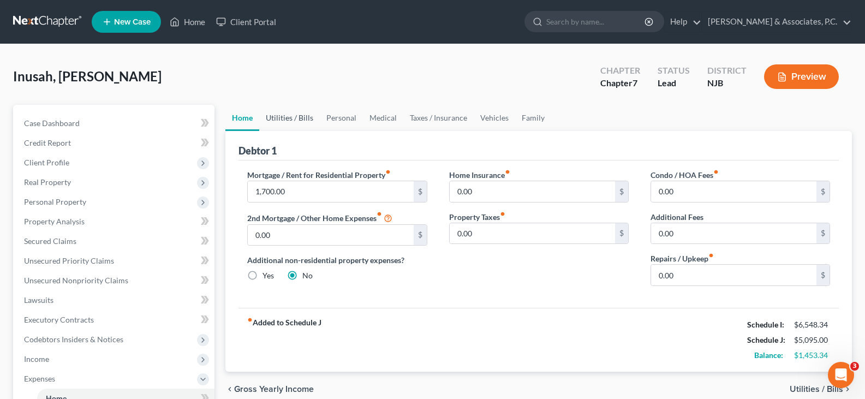
click at [291, 116] on link "Utilities / Bills" at bounding box center [289, 118] width 61 height 26
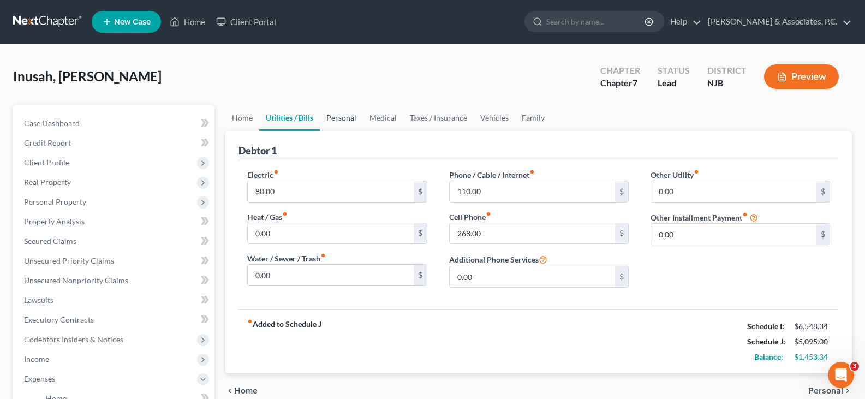
click at [337, 123] on link "Personal" at bounding box center [341, 118] width 43 height 26
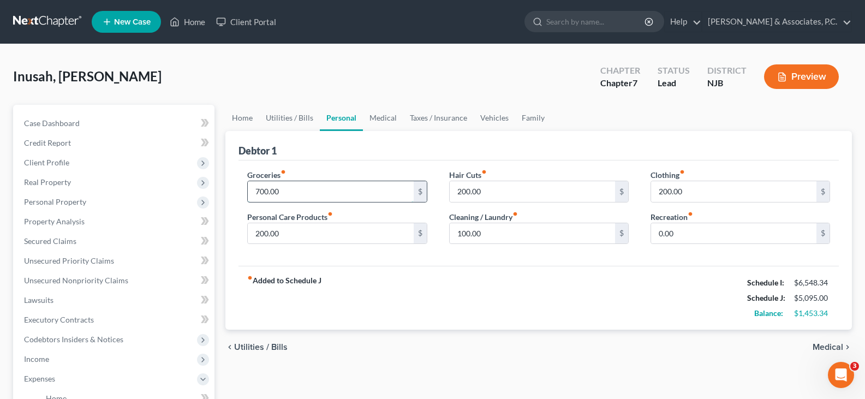
click at [304, 187] on input "700.00" at bounding box center [330, 191] width 165 height 21
click at [312, 191] on input "700.00" at bounding box center [330, 191] width 165 height 21
drag, startPoint x: 309, startPoint y: 191, endPoint x: 237, endPoint y: 188, distance: 72.1
click at [237, 188] on div "Groceries fiber_manual_record 700.00 $ Personal Care Products fiber_manual_reco…" at bounding box center [336, 211] width 201 height 84
click at [295, 189] on input "1,200.00" at bounding box center [330, 191] width 165 height 21
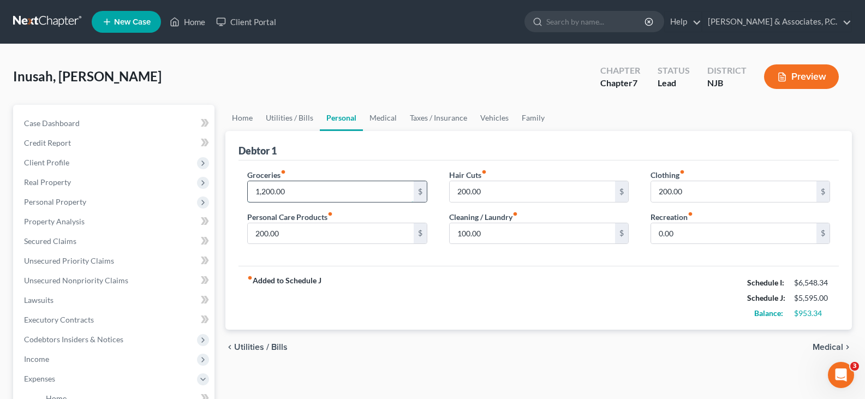
click at [295, 189] on input "1,200.00" at bounding box center [330, 191] width 165 height 21
type input "1,200.00"
click at [81, 300] on link "Lawsuits" at bounding box center [114, 300] width 199 height 20
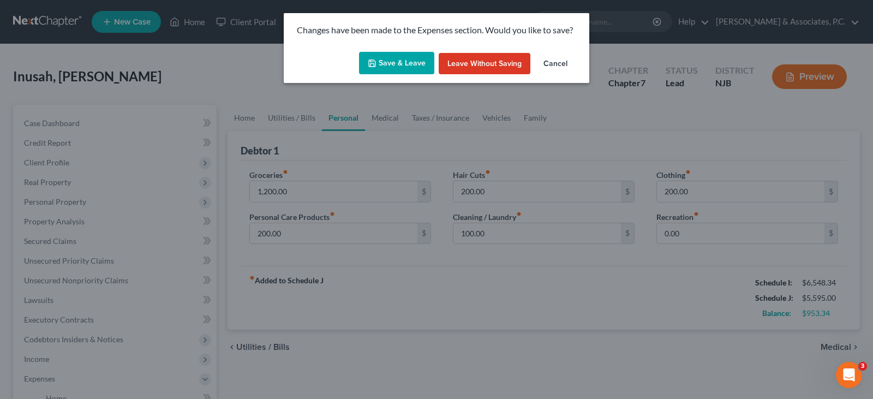
click at [413, 57] on button "Save & Leave" at bounding box center [396, 63] width 75 height 23
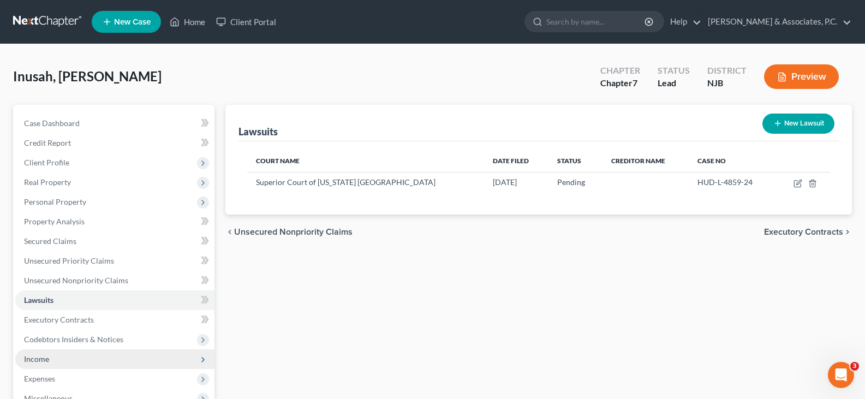
click at [38, 357] on span "Income" at bounding box center [36, 358] width 25 height 9
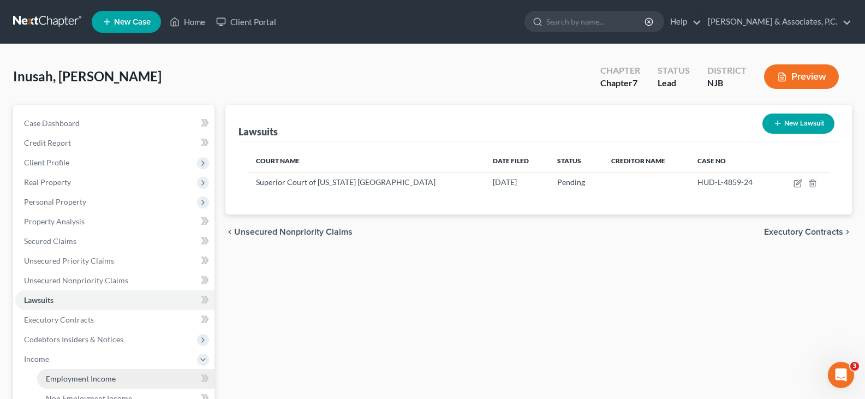
click at [69, 379] on span "Employment Income" at bounding box center [81, 378] width 70 height 9
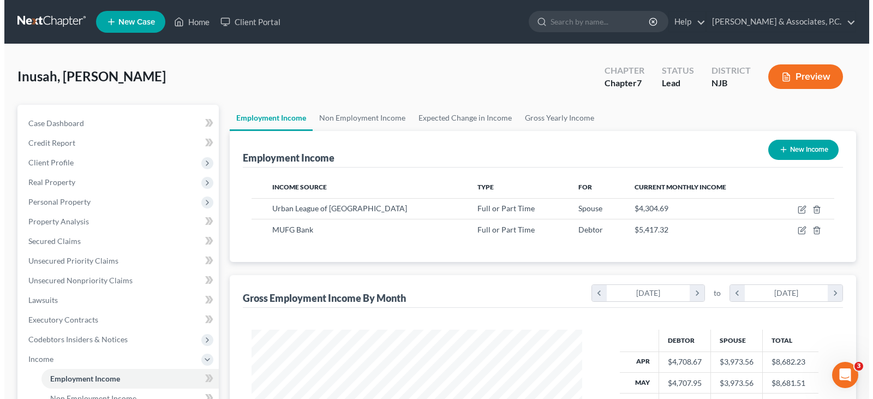
scroll to position [196, 352]
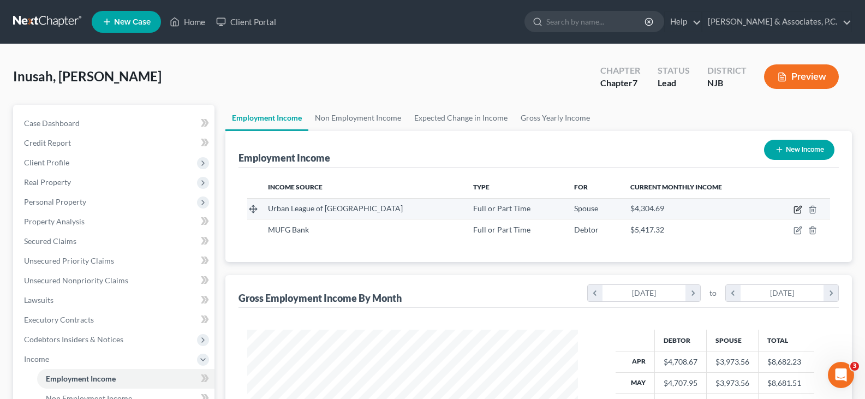
click at [797, 209] on icon "button" at bounding box center [797, 209] width 9 height 9
select select "0"
select select "33"
select select "2"
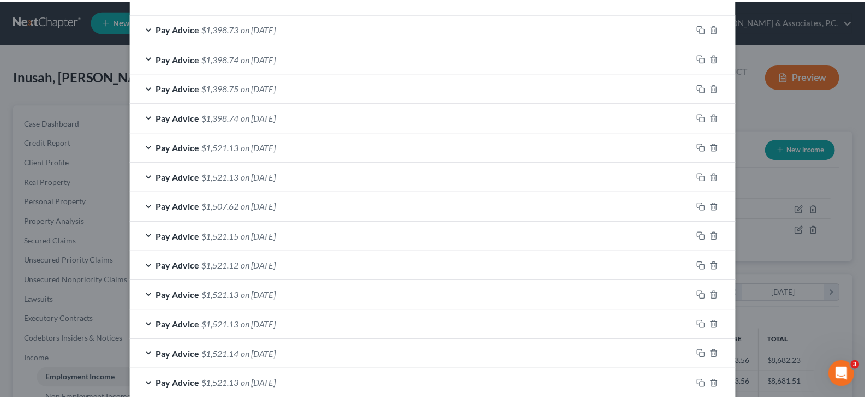
scroll to position [417, 0]
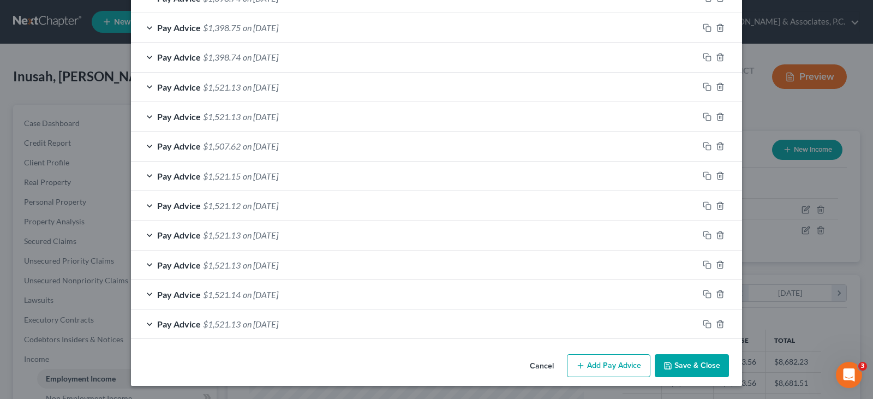
click at [701, 368] on button "Save & Close" at bounding box center [692, 365] width 74 height 23
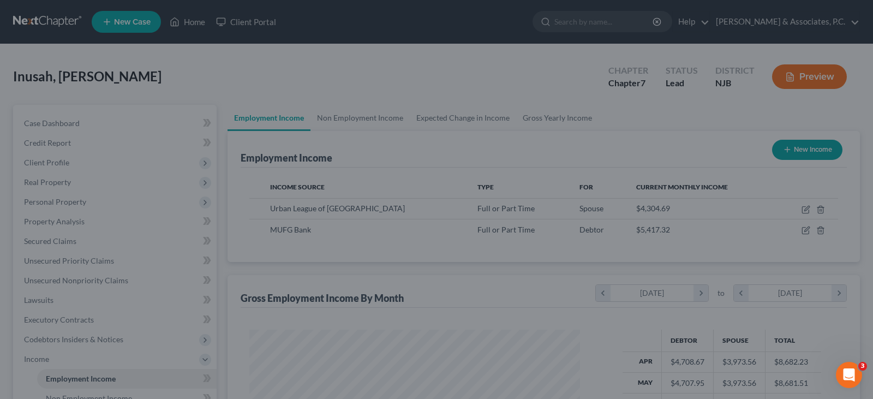
scroll to position [545377, 545220]
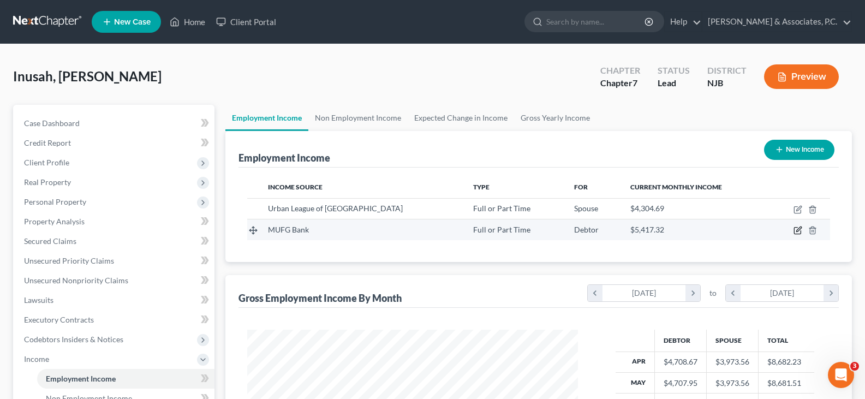
click at [797, 229] on icon "button" at bounding box center [797, 230] width 9 height 9
select select "0"
select select "33"
select select "2"
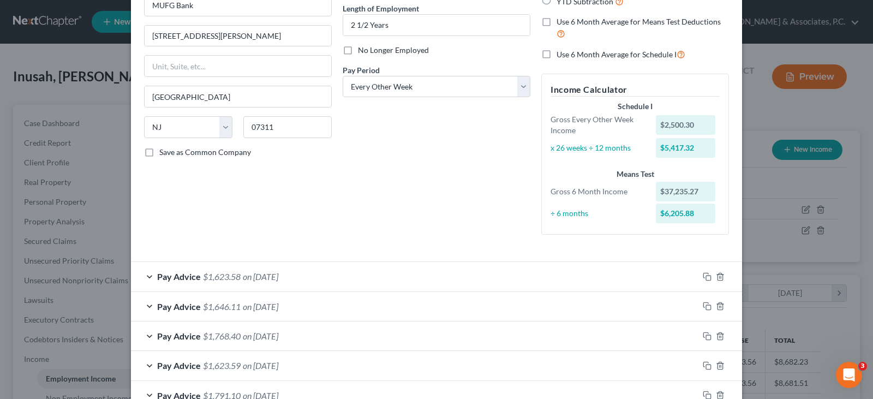
scroll to position [0, 0]
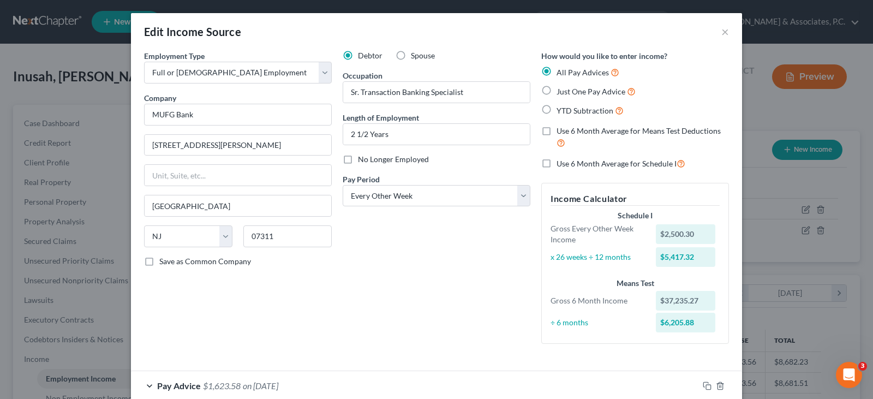
click at [556, 160] on label "Use 6 Month Average for Schedule I" at bounding box center [620, 163] width 129 height 13
click at [561, 160] on input "Use 6 Month Average for Schedule I" at bounding box center [564, 160] width 7 height 7
checkbox input "true"
drag, startPoint x: 542, startPoint y: 161, endPoint x: 409, endPoint y: 260, distance: 165.4
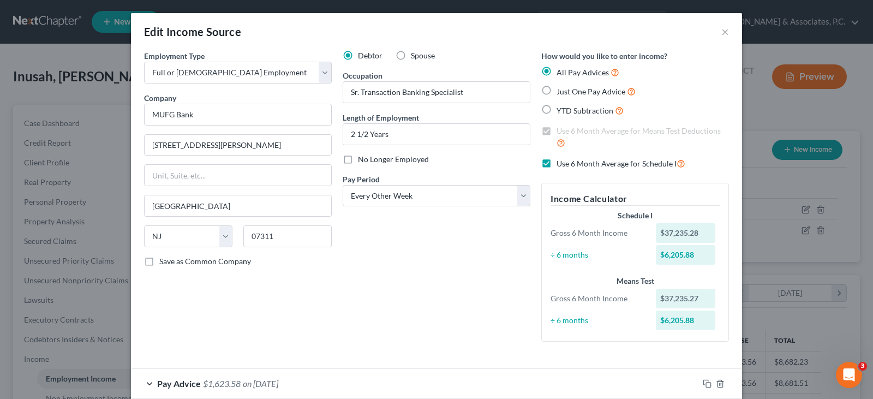
click at [556, 161] on label "Use 6 Month Average for Schedule I" at bounding box center [620, 163] width 129 height 13
click at [561, 161] on input "Use 6 Month Average for Schedule I" at bounding box center [564, 160] width 7 height 7
checkbox input "false"
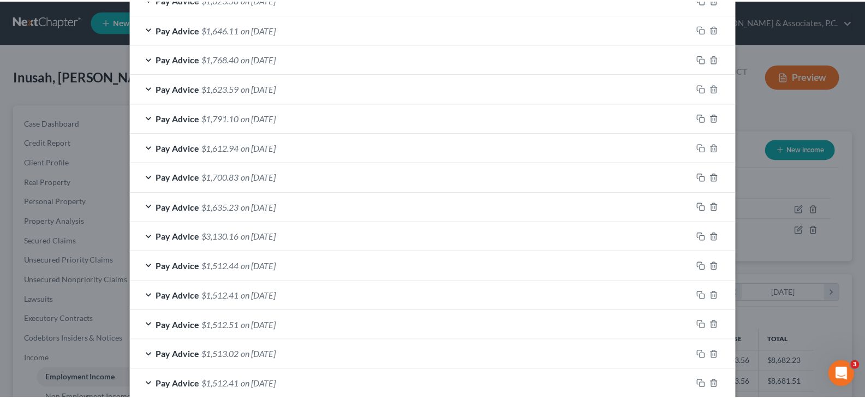
scroll to position [445, 0]
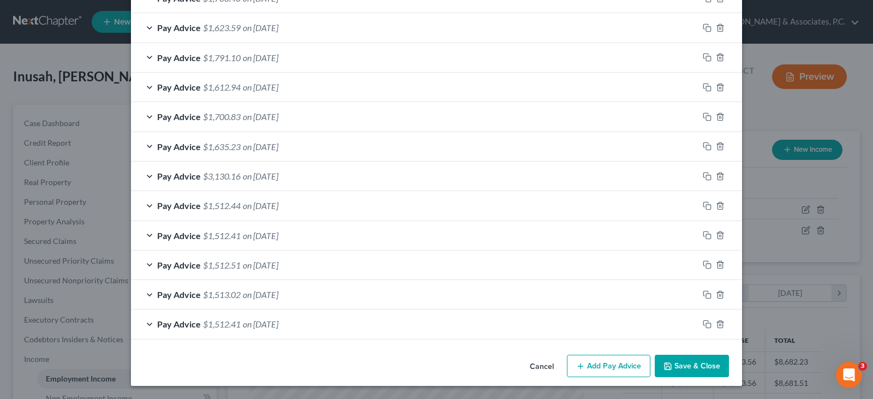
drag, startPoint x: 677, startPoint y: 368, endPoint x: 668, endPoint y: 358, distance: 13.9
click at [677, 368] on button "Save & Close" at bounding box center [692, 366] width 74 height 23
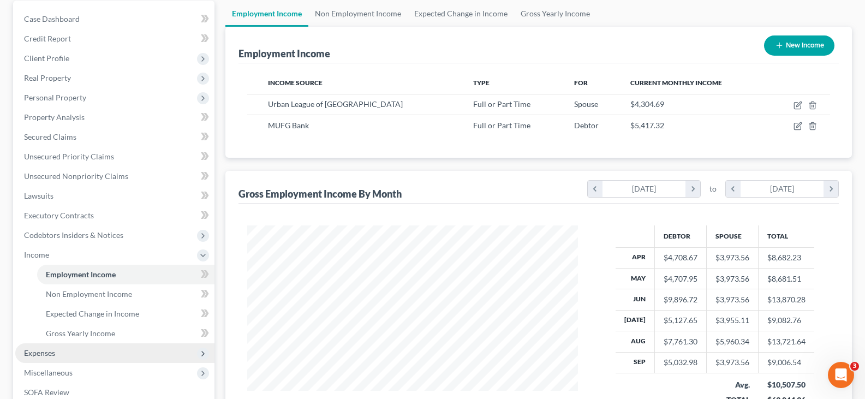
scroll to position [218, 0]
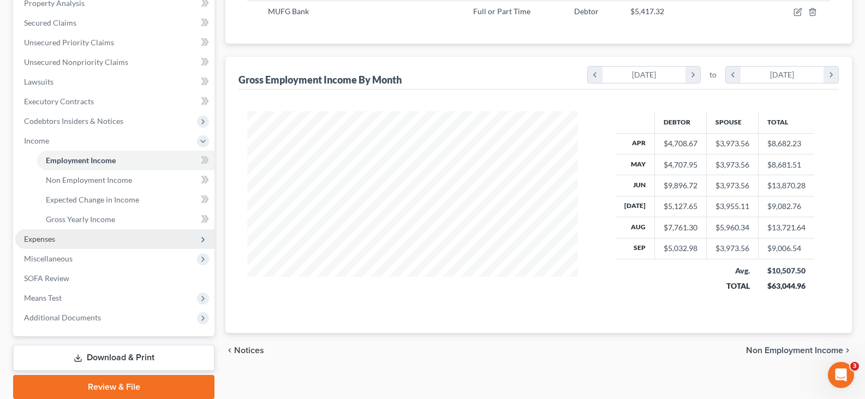
click at [48, 237] on span "Expenses" at bounding box center [39, 238] width 31 height 9
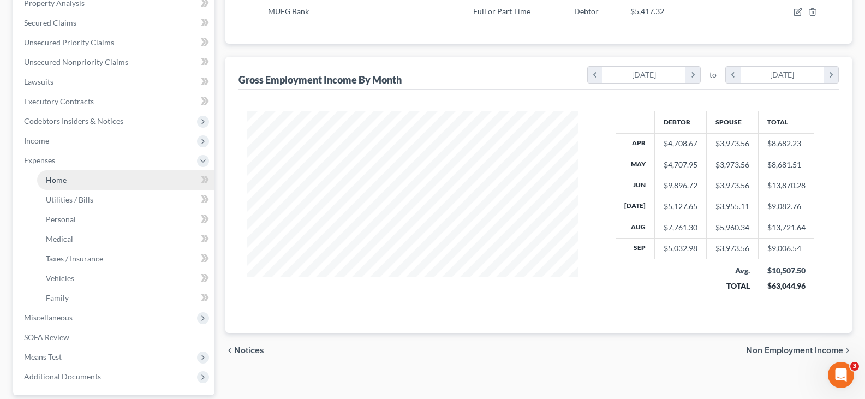
click at [67, 175] on link "Home" at bounding box center [125, 180] width 177 height 20
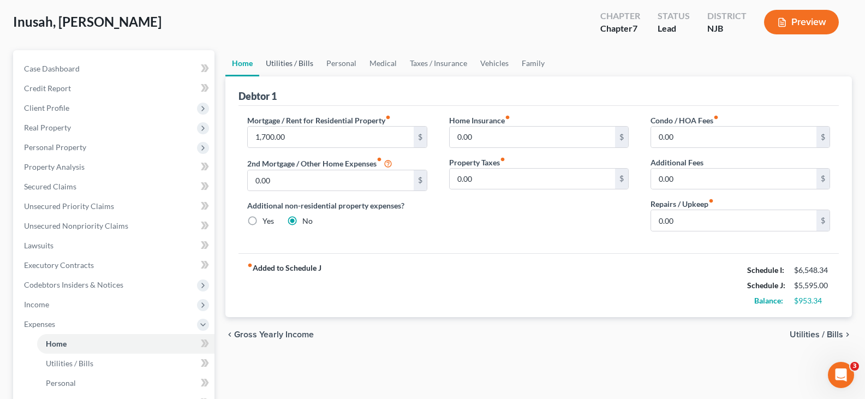
click at [288, 63] on link "Utilities / Bills" at bounding box center [289, 63] width 61 height 26
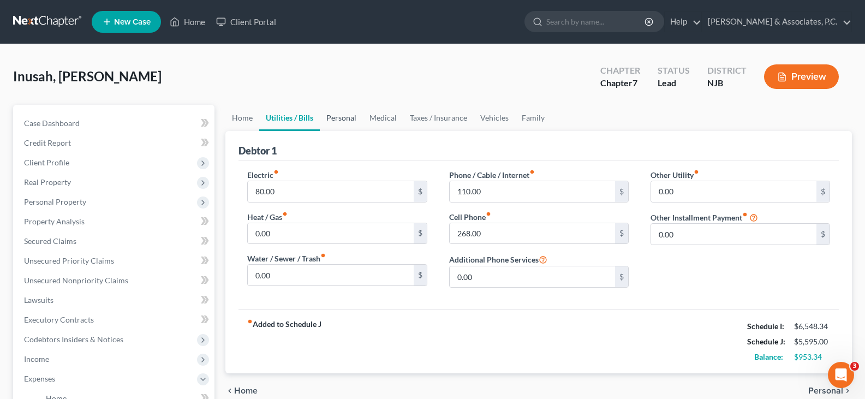
click at [343, 118] on link "Personal" at bounding box center [341, 118] width 43 height 26
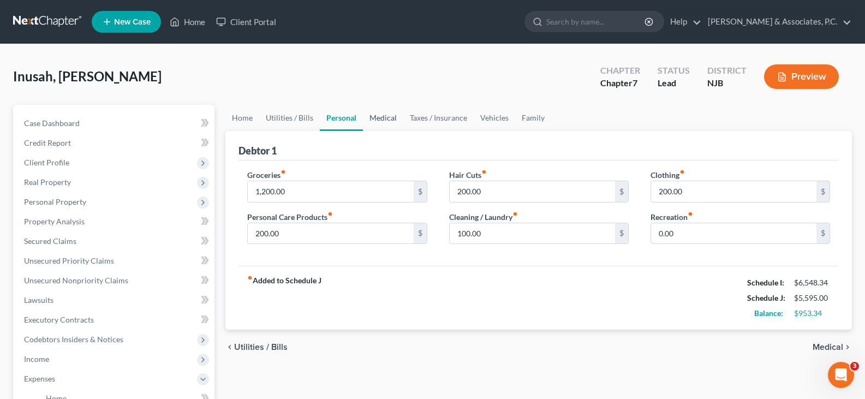
click at [385, 115] on link "Medical" at bounding box center [383, 118] width 40 height 26
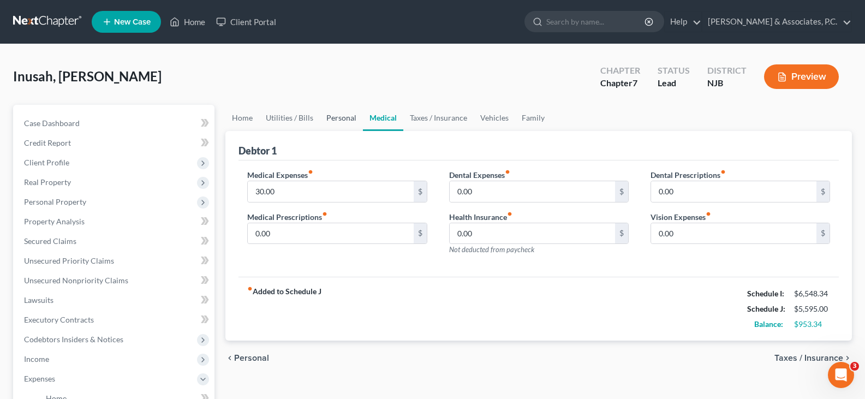
click at [346, 119] on link "Personal" at bounding box center [341, 118] width 43 height 26
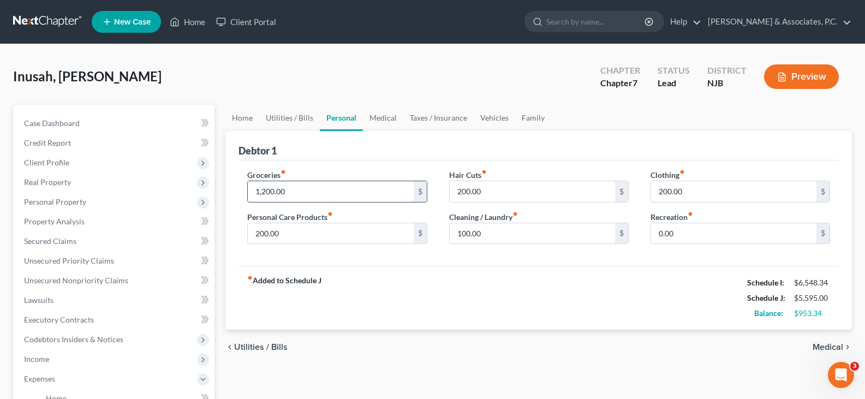
click at [307, 185] on input "1,200.00" at bounding box center [330, 191] width 165 height 21
type input "1,300.00"
click at [693, 229] on input "0.00" at bounding box center [733, 233] width 165 height 21
type input "150.00"
drag, startPoint x: 510, startPoint y: 231, endPoint x: 501, endPoint y: 231, distance: 9.3
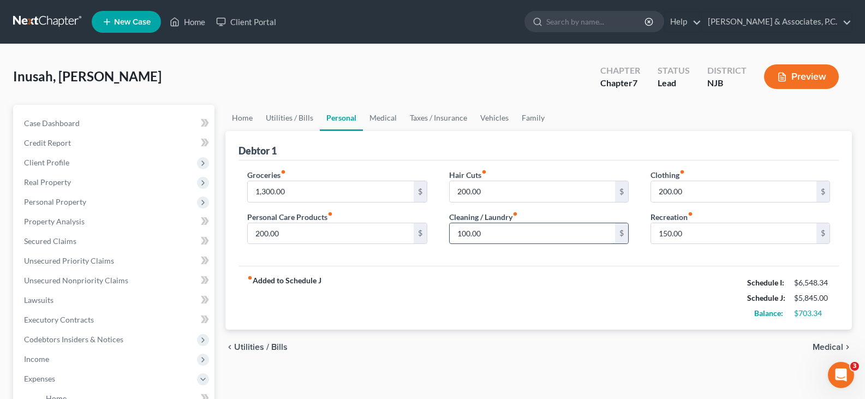
click at [510, 231] on input "100.00" at bounding box center [532, 233] width 165 height 21
type input "150.00"
click at [385, 111] on link "Medical" at bounding box center [383, 118] width 40 height 26
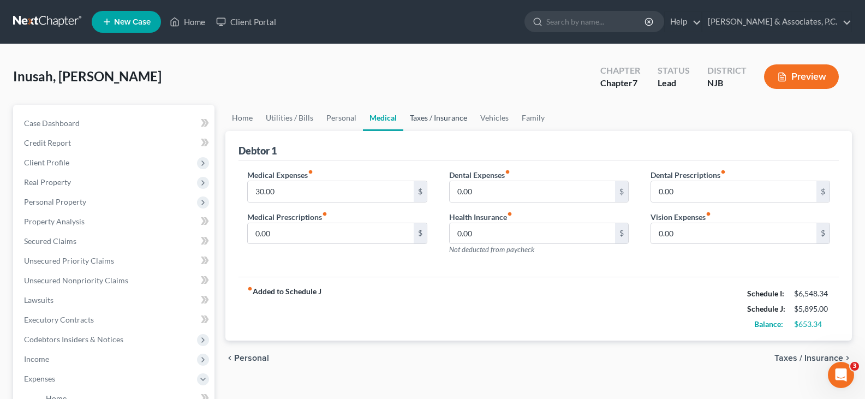
click at [453, 116] on link "Taxes / Insurance" at bounding box center [438, 118] width 70 height 26
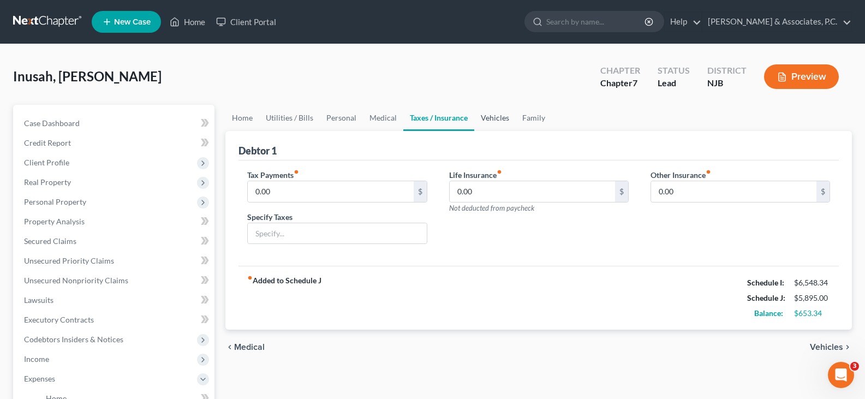
click at [502, 114] on link "Vehicles" at bounding box center [494, 118] width 41 height 26
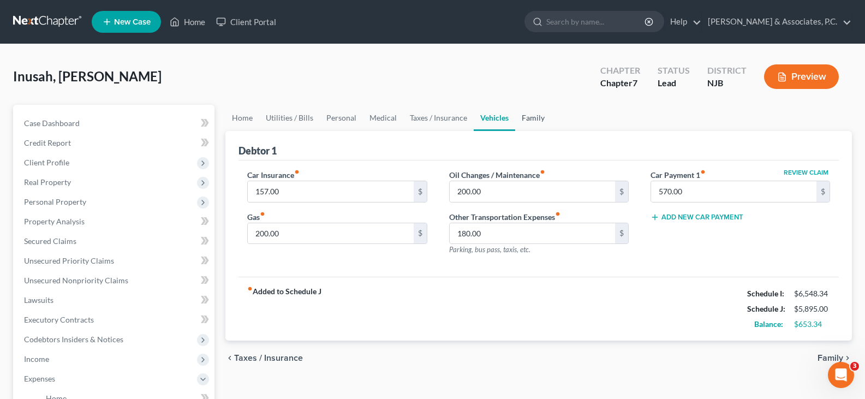
click at [534, 116] on link "Family" at bounding box center [533, 118] width 36 height 26
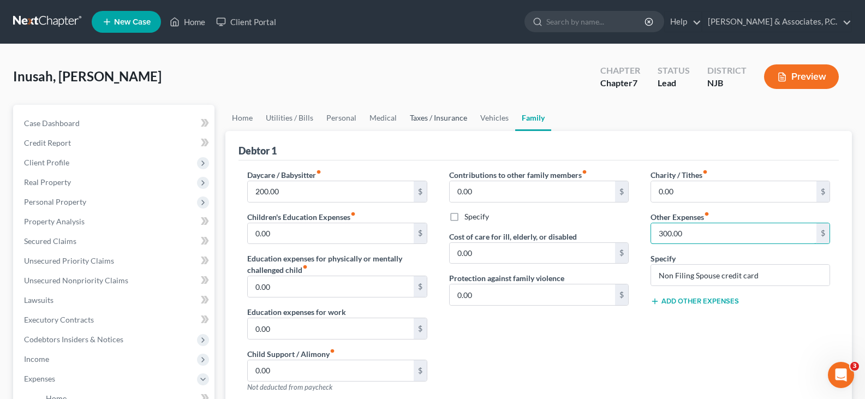
type input "300.00"
drag, startPoint x: 427, startPoint y: 114, endPoint x: 447, endPoint y: 110, distance: 20.0
click at [428, 114] on link "Taxes / Insurance" at bounding box center [438, 118] width 70 height 26
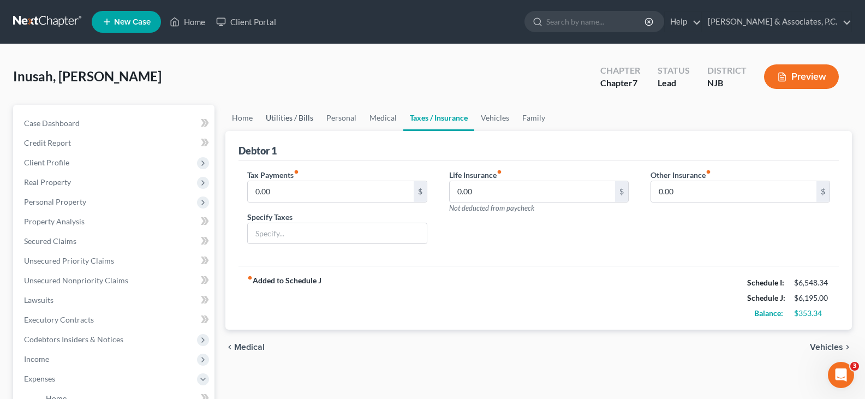
click at [281, 115] on link "Utilities / Bills" at bounding box center [289, 118] width 61 height 26
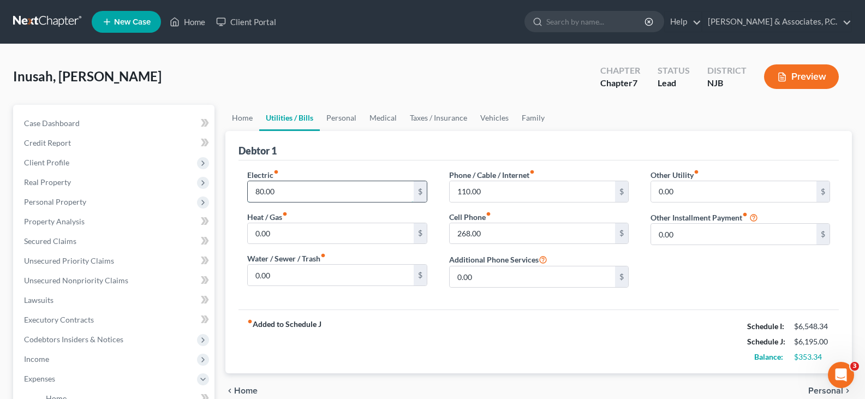
click at [301, 187] on input "80.00" at bounding box center [330, 191] width 165 height 21
type input "100.00"
click at [518, 224] on input "268.00" at bounding box center [532, 233] width 165 height 21
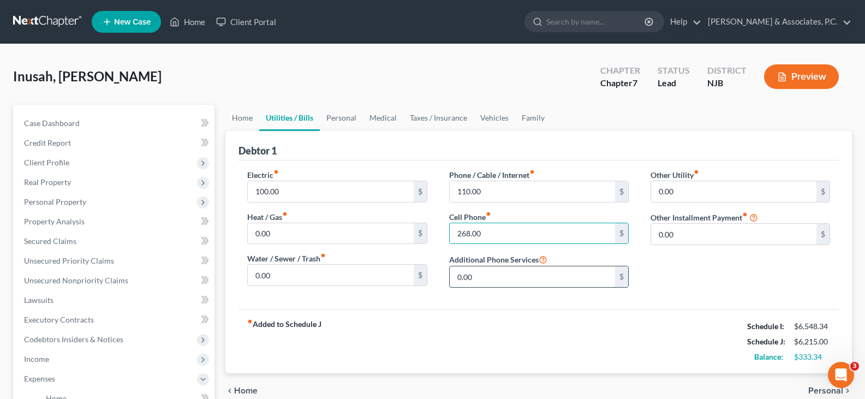
click at [520, 279] on input "0.00" at bounding box center [532, 276] width 165 height 21
click at [338, 113] on link "Personal" at bounding box center [341, 118] width 43 height 26
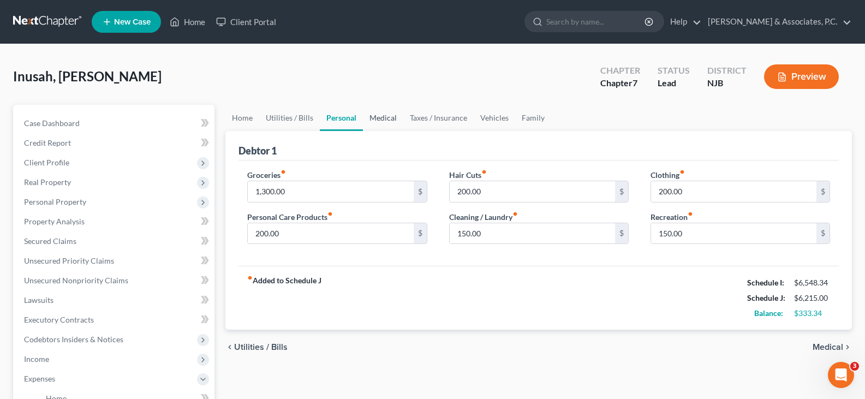
click at [387, 115] on link "Medical" at bounding box center [383, 118] width 40 height 26
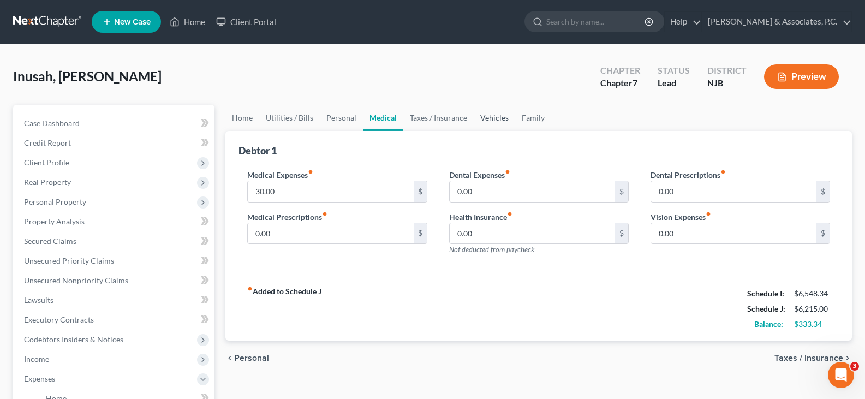
click at [490, 118] on link "Vehicles" at bounding box center [494, 118] width 41 height 26
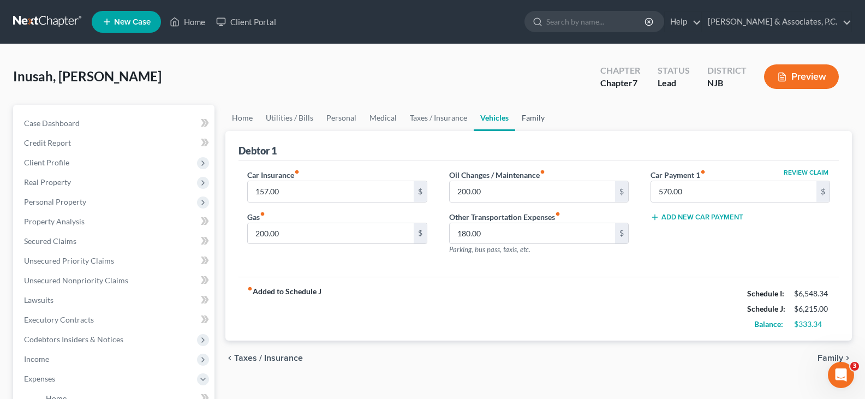
click at [528, 119] on link "Family" at bounding box center [533, 118] width 36 height 26
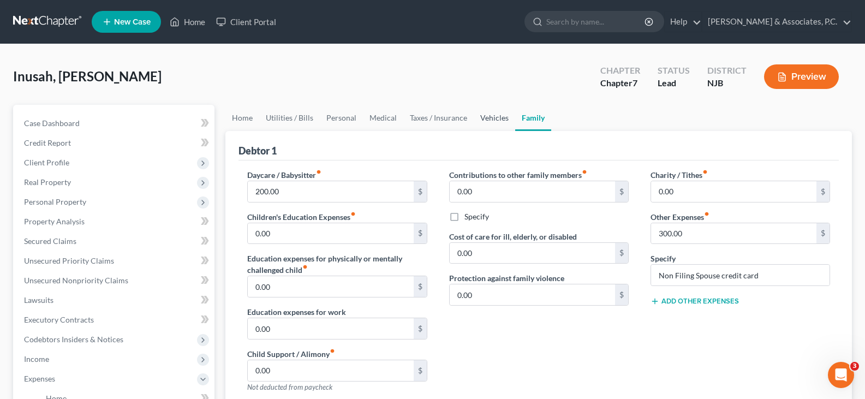
click at [498, 116] on link "Vehicles" at bounding box center [494, 118] width 41 height 26
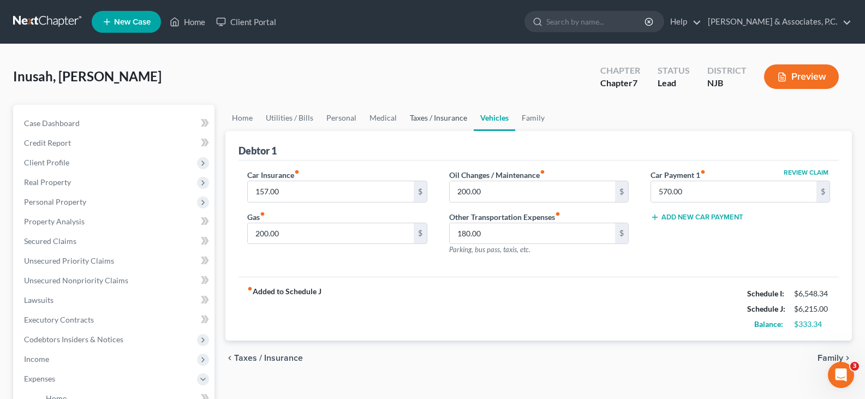
click at [438, 120] on link "Taxes / Insurance" at bounding box center [438, 118] width 70 height 26
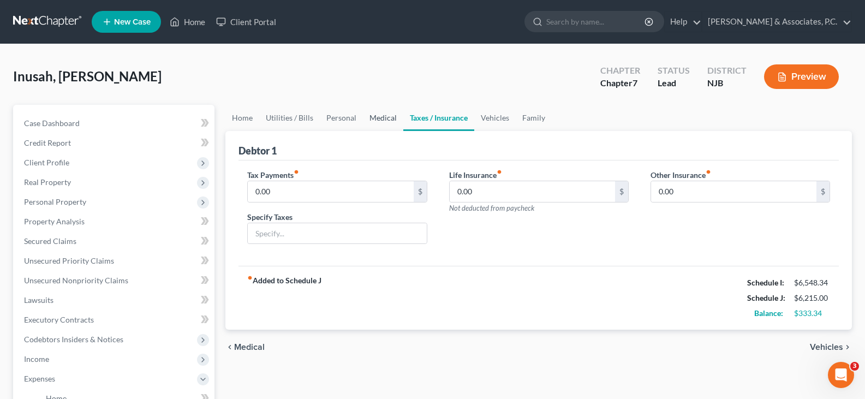
click at [393, 116] on link "Medical" at bounding box center [383, 118] width 40 height 26
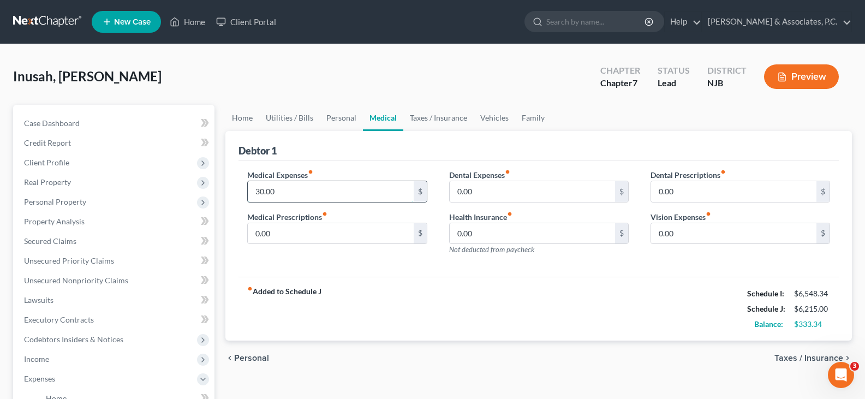
click at [318, 196] on input "30.00" at bounding box center [330, 191] width 165 height 21
type input "50.00"
click at [246, 115] on link "Home" at bounding box center [242, 118] width 34 height 26
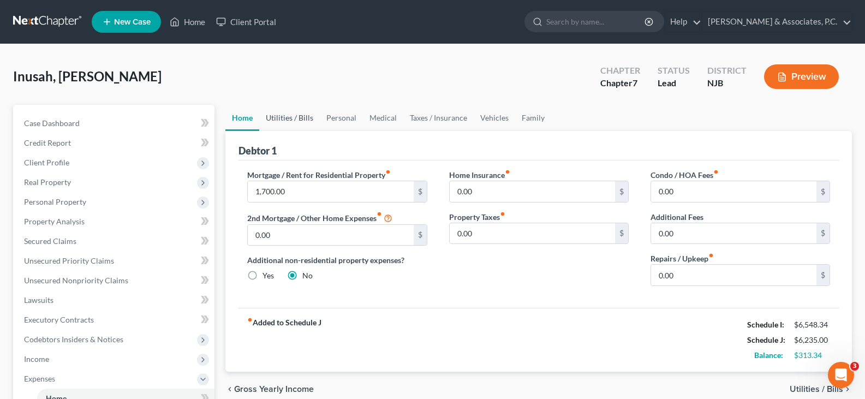
click at [284, 120] on link "Utilities / Bills" at bounding box center [289, 118] width 61 height 26
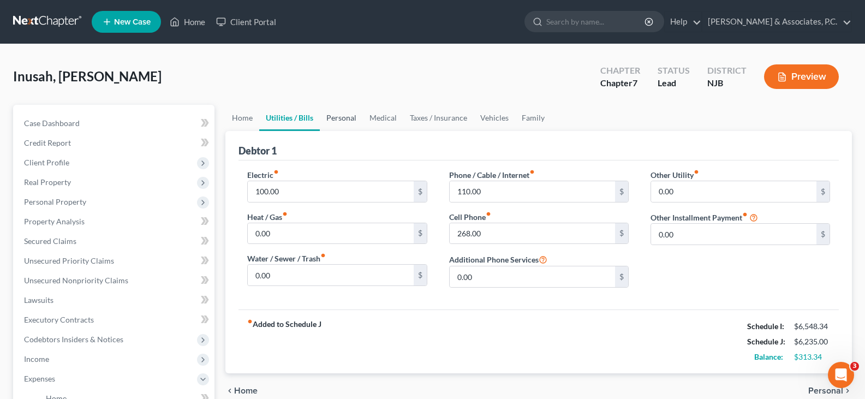
click at [340, 115] on link "Personal" at bounding box center [341, 118] width 43 height 26
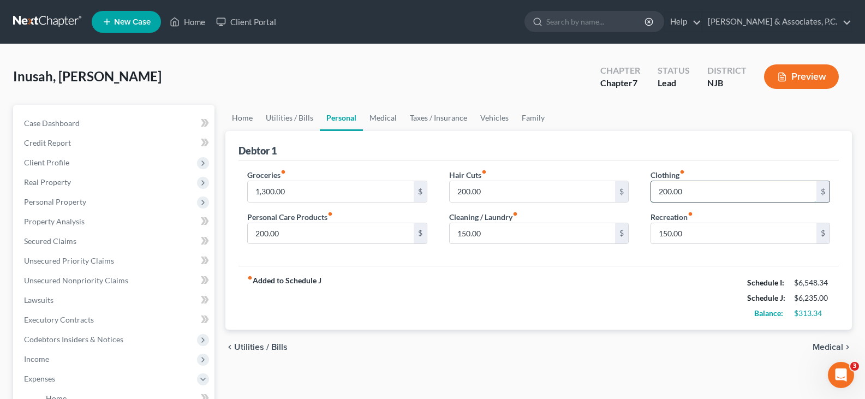
click at [698, 190] on input "200.00" at bounding box center [733, 191] width 165 height 21
type input "250.00"
click at [388, 118] on link "Medical" at bounding box center [383, 118] width 40 height 26
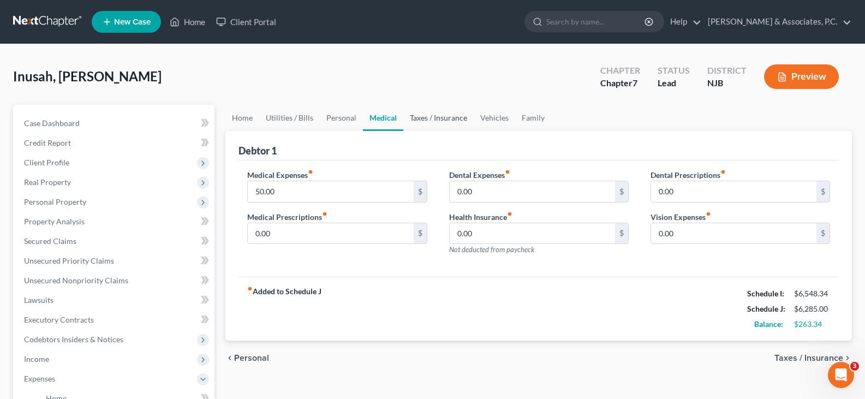
click at [424, 116] on link "Taxes / Insurance" at bounding box center [438, 118] width 70 height 26
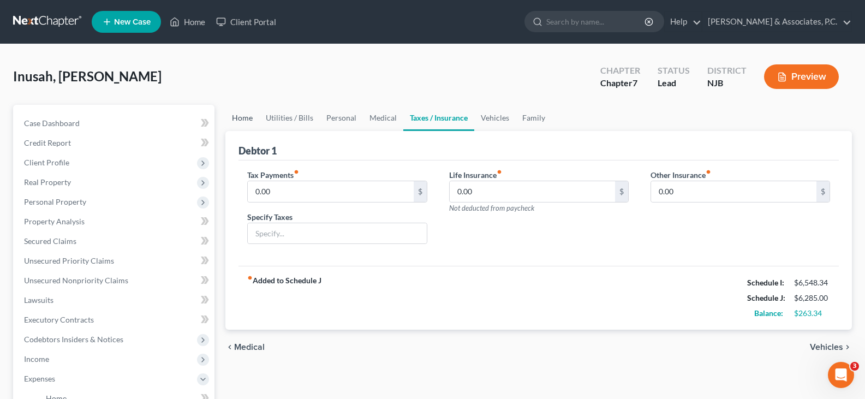
click at [237, 119] on link "Home" at bounding box center [242, 118] width 34 height 26
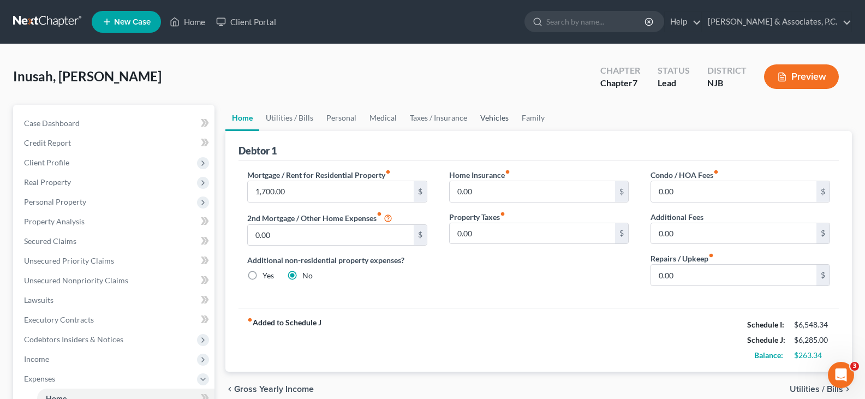
click at [495, 117] on link "Vehicles" at bounding box center [494, 118] width 41 height 26
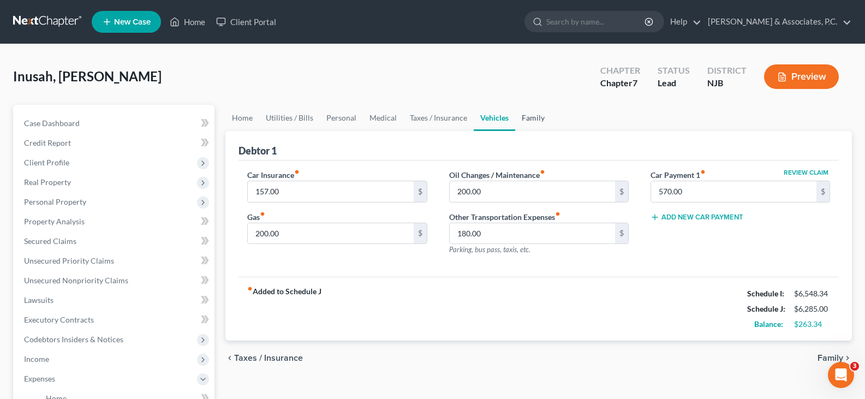
click at [530, 118] on link "Family" at bounding box center [533, 118] width 36 height 26
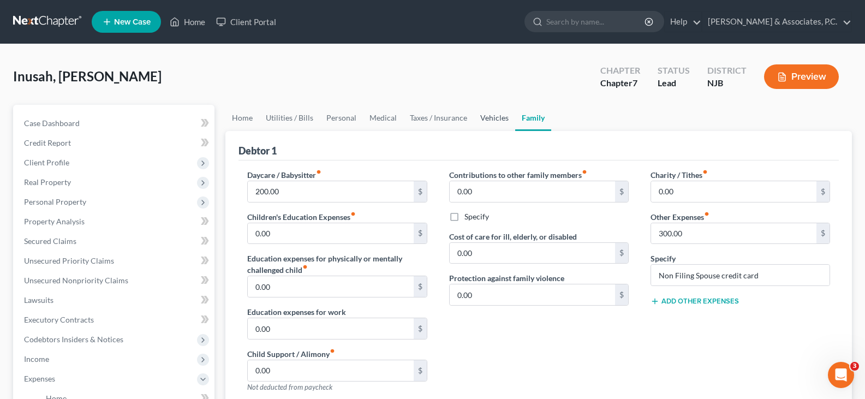
click at [496, 118] on link "Vehicles" at bounding box center [494, 118] width 41 height 26
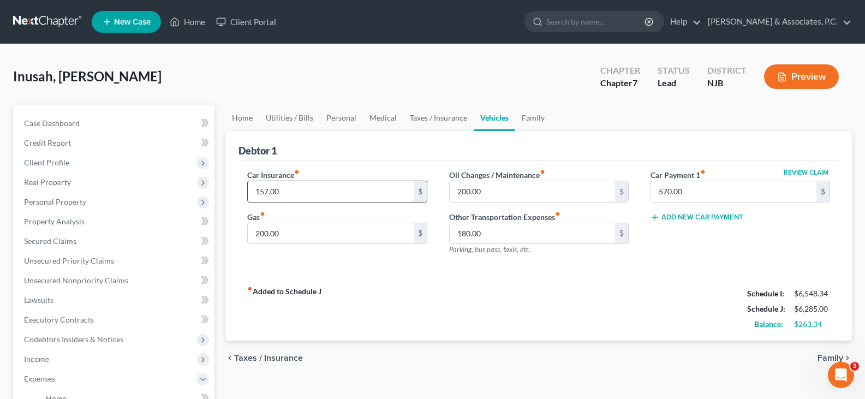
click at [332, 190] on input "157.00" at bounding box center [330, 191] width 165 height 21
click at [334, 231] on input "200.00" at bounding box center [330, 233] width 165 height 21
click at [508, 236] on input "180.00" at bounding box center [532, 233] width 165 height 21
click at [453, 118] on link "Taxes / Insurance" at bounding box center [438, 118] width 70 height 26
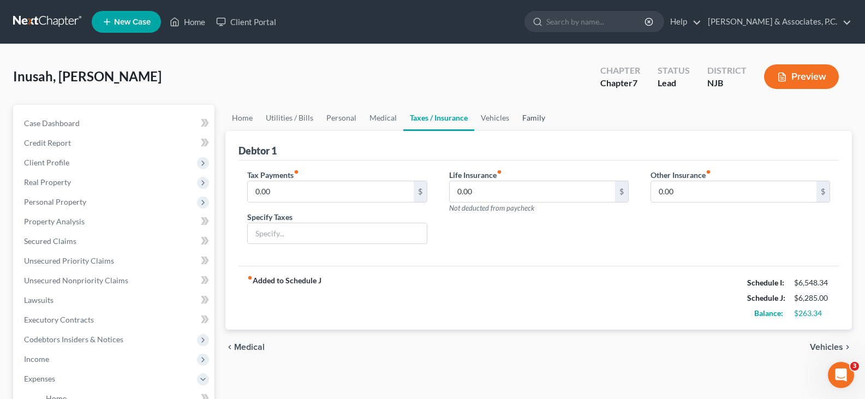
click at [531, 119] on link "Family" at bounding box center [534, 118] width 36 height 26
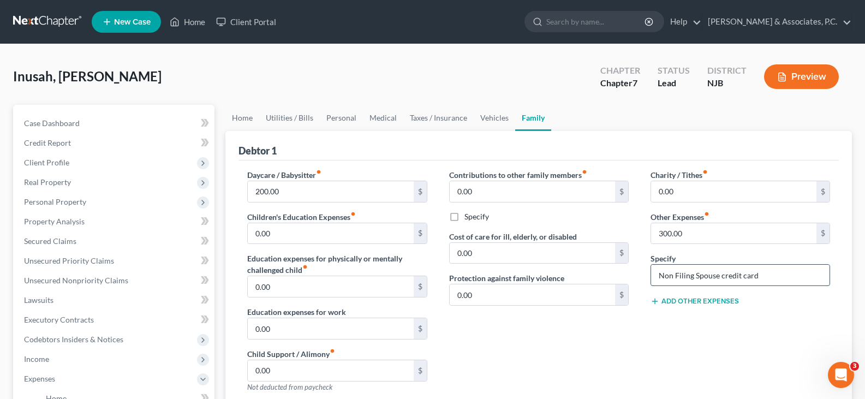
click at [771, 273] on input "Non Filing Spouse credit card" at bounding box center [740, 275] width 178 height 21
click at [776, 278] on input "Non Filing Spouse credit card" at bounding box center [740, 275] width 178 height 21
click at [698, 311] on div "Charity / Tithes fiber_manual_record 0.00 $ Other Expenses fiber_manual_record …" at bounding box center [739, 285] width 201 height 232
drag, startPoint x: 489, startPoint y: 119, endPoint x: 470, endPoint y: 115, distance: 19.1
click at [489, 119] on link "Vehicles" at bounding box center [494, 118] width 41 height 26
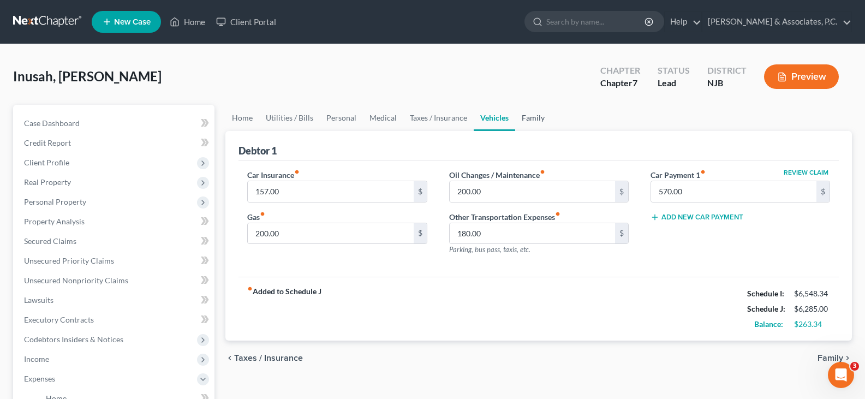
click at [529, 115] on link "Family" at bounding box center [533, 118] width 36 height 26
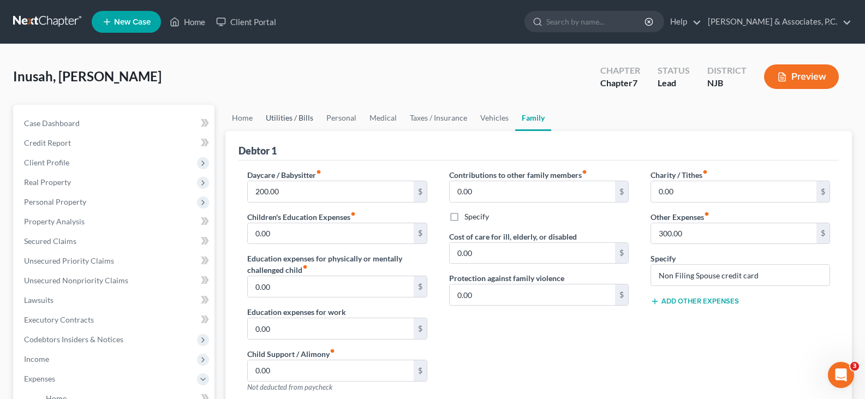
click at [302, 117] on link "Utilities / Bills" at bounding box center [289, 118] width 61 height 26
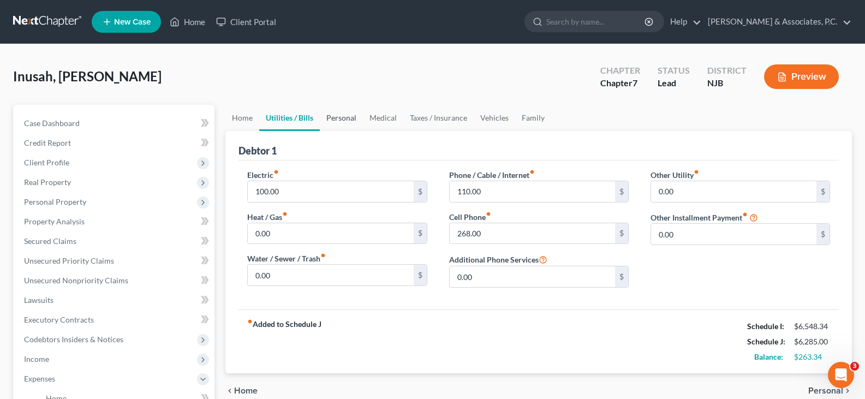
click at [344, 118] on link "Personal" at bounding box center [341, 118] width 43 height 26
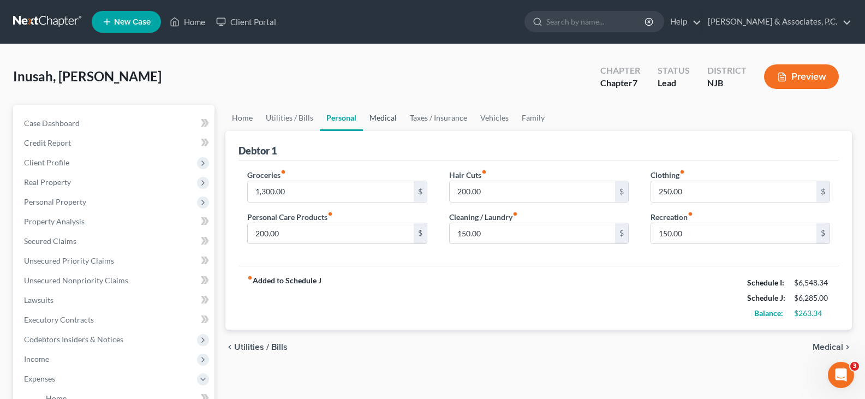
click at [393, 114] on link "Medical" at bounding box center [383, 118] width 40 height 26
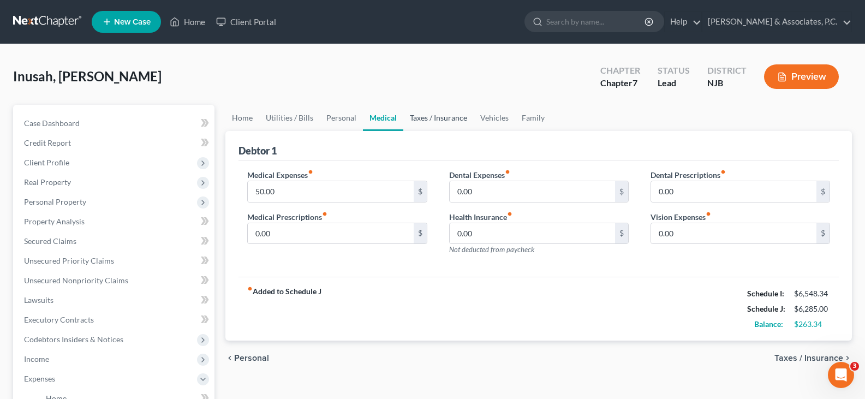
click at [431, 122] on link "Taxes / Insurance" at bounding box center [438, 118] width 70 height 26
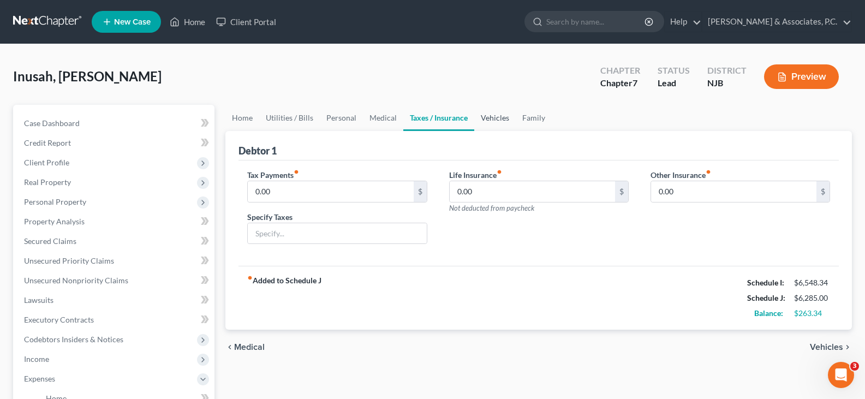
click at [498, 122] on link "Vehicles" at bounding box center [494, 118] width 41 height 26
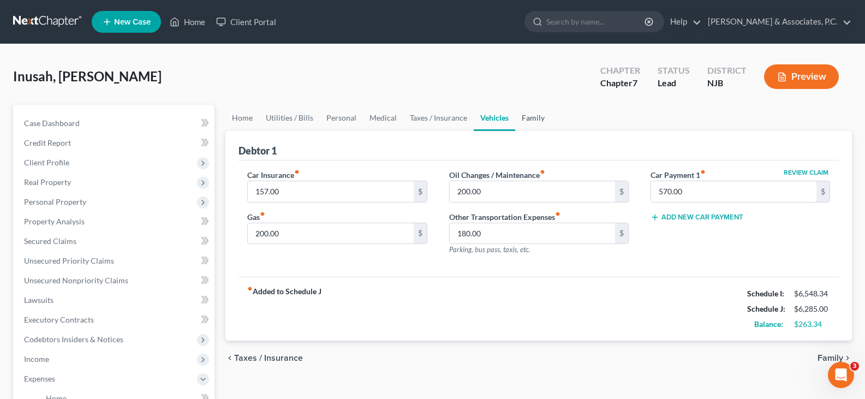
drag, startPoint x: 543, startPoint y: 121, endPoint x: 387, endPoint y: 126, distance: 156.1
click at [542, 121] on link "Family" at bounding box center [533, 118] width 36 height 26
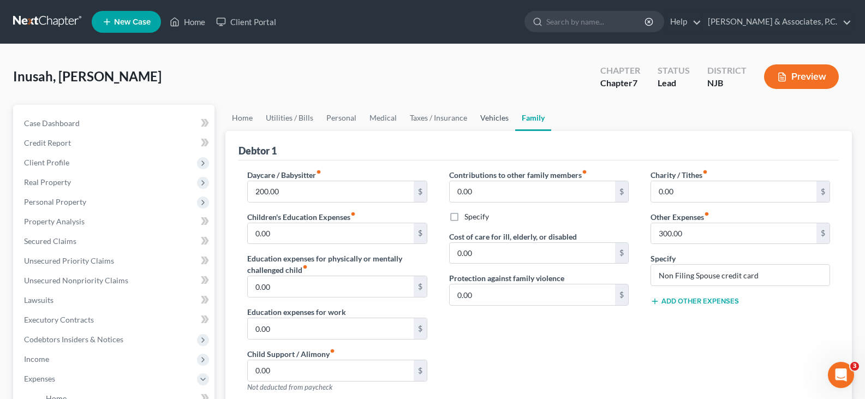
click at [489, 119] on link "Vehicles" at bounding box center [494, 118] width 41 height 26
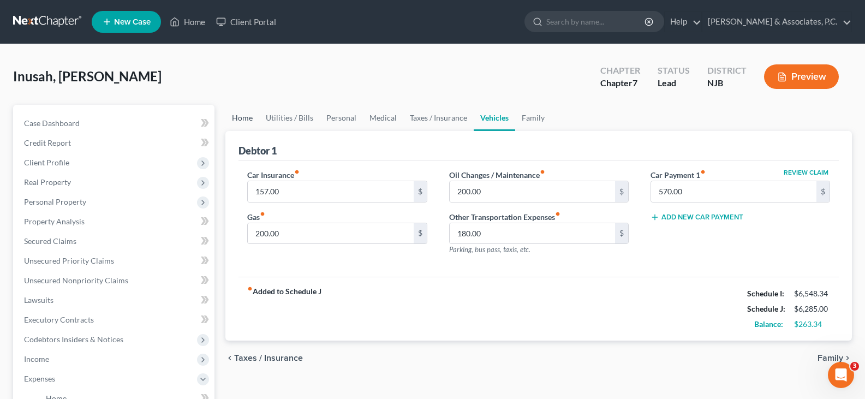
click at [247, 115] on link "Home" at bounding box center [242, 118] width 34 height 26
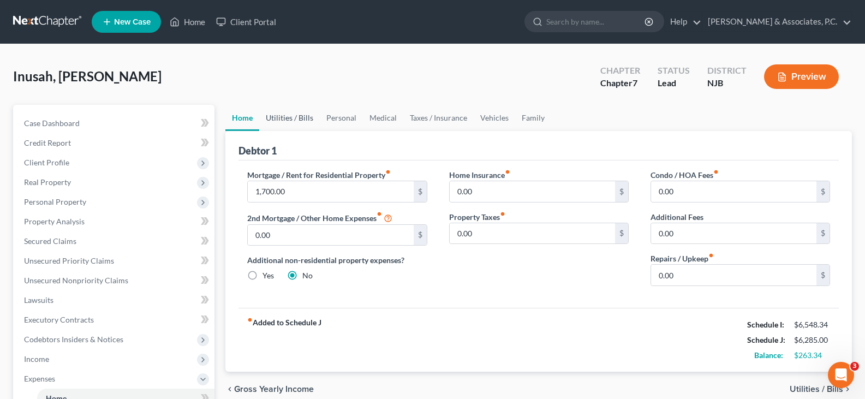
click at [281, 118] on link "Utilities / Bills" at bounding box center [289, 118] width 61 height 26
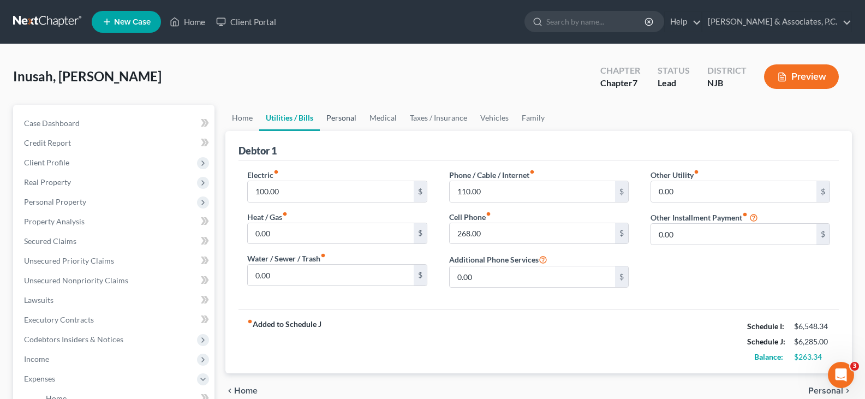
click at [331, 119] on link "Personal" at bounding box center [341, 118] width 43 height 26
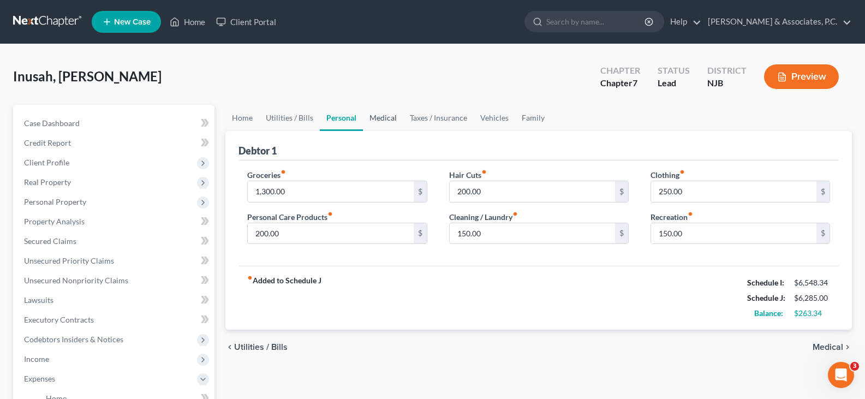
click at [375, 121] on link "Medical" at bounding box center [383, 118] width 40 height 26
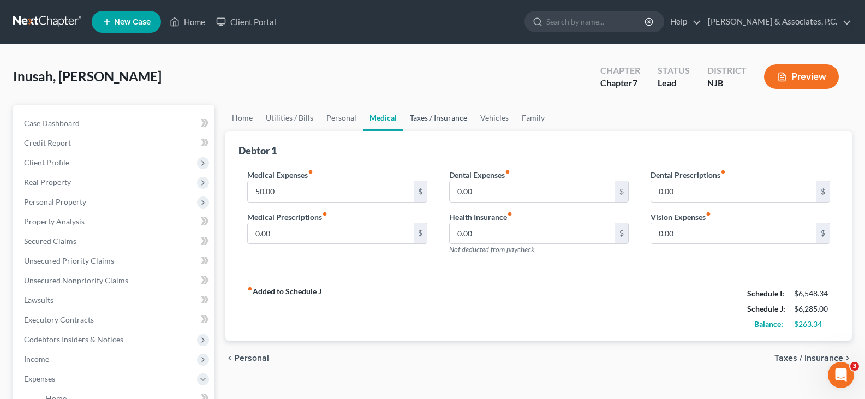
click at [426, 119] on link "Taxes / Insurance" at bounding box center [438, 118] width 70 height 26
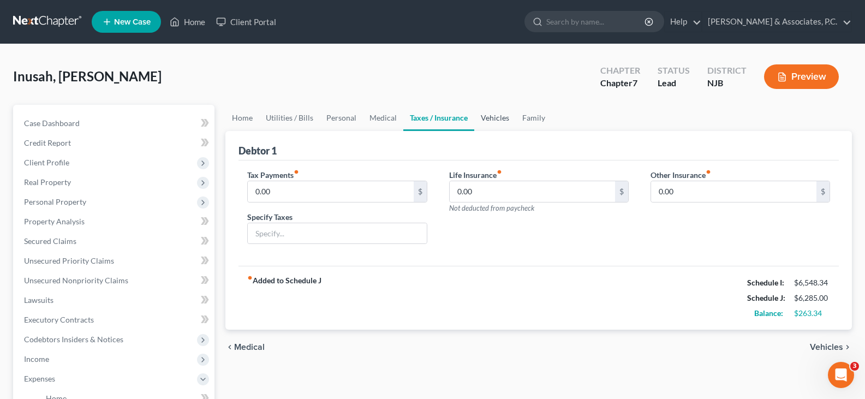
click at [489, 117] on link "Vehicles" at bounding box center [494, 118] width 41 height 26
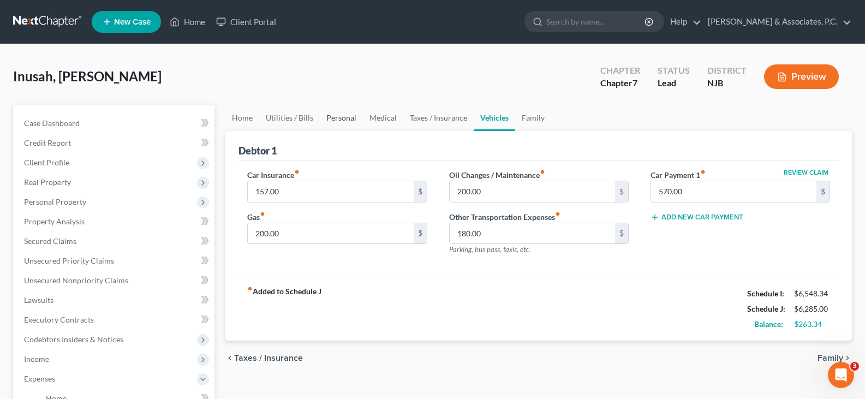
click at [328, 116] on link "Personal" at bounding box center [341, 118] width 43 height 26
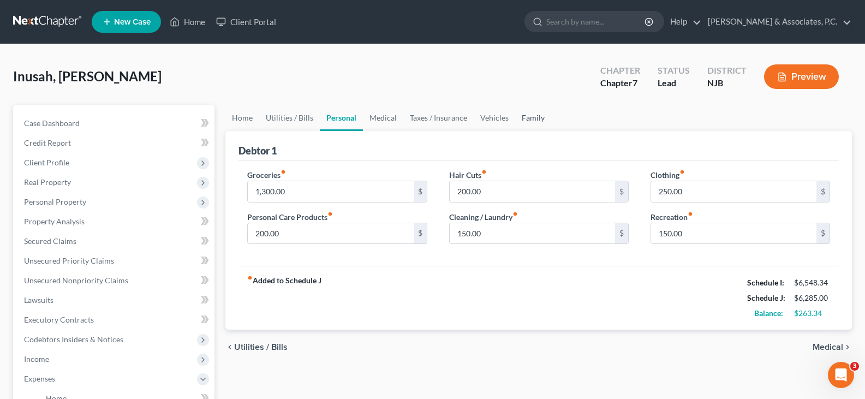
click at [537, 117] on link "Family" at bounding box center [533, 118] width 36 height 26
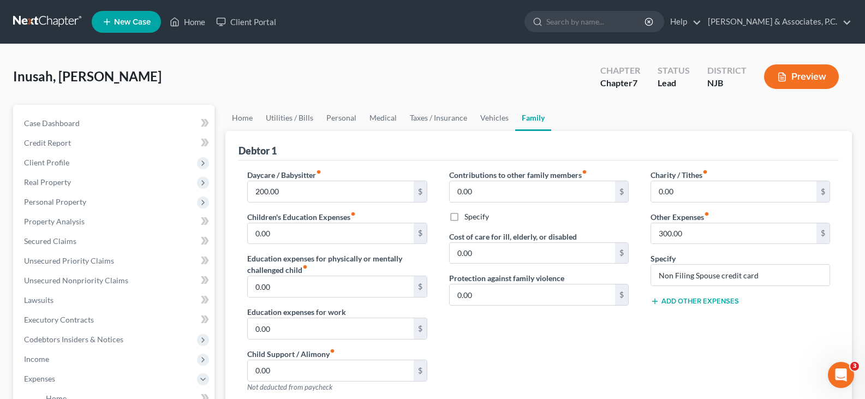
click at [683, 300] on button "Add Other Expenses" at bounding box center [694, 301] width 88 height 9
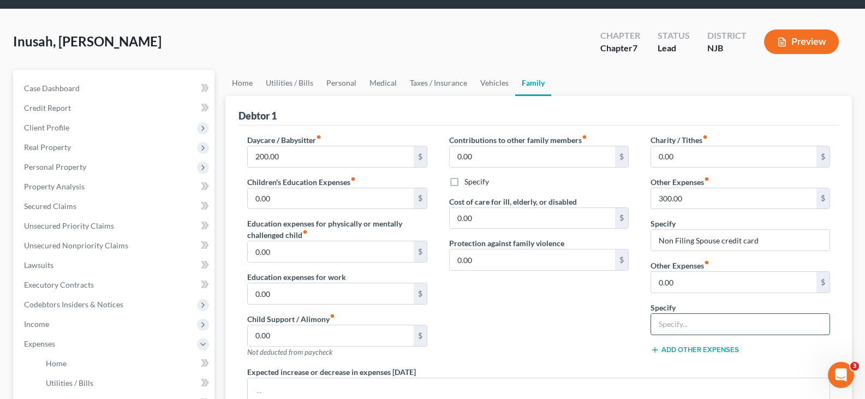
scroll to position [55, 0]
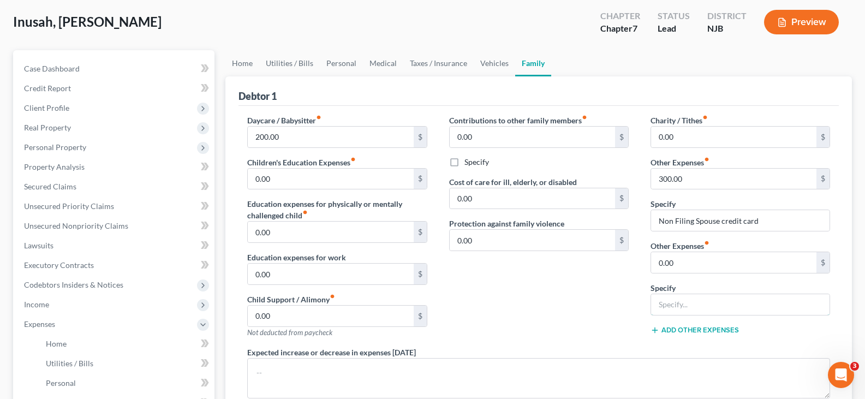
drag, startPoint x: 691, startPoint y: 308, endPoint x: 680, endPoint y: 279, distance: 30.7
click at [691, 308] on input "text" at bounding box center [740, 304] width 178 height 21
type input "Daughters school lunch & supplies"
click at [710, 264] on input "0.00" at bounding box center [733, 262] width 165 height 21
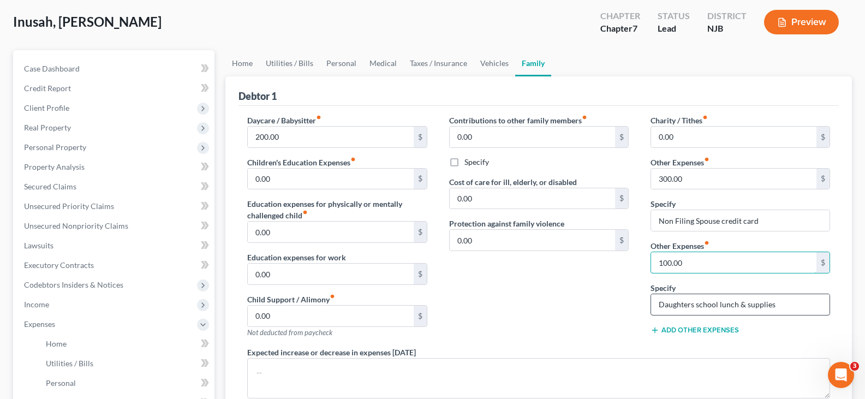
drag, startPoint x: 690, startPoint y: 262, endPoint x: 720, endPoint y: 309, distance: 55.5
click at [692, 265] on input "100.00" at bounding box center [733, 262] width 165 height 21
type input "100.00"
drag, startPoint x: 621, startPoint y: 325, endPoint x: 600, endPoint y: 290, distance: 41.4
click at [620, 325] on div "Contributions to other family members fiber_manual_record 0.00 $ Specify Cost o…" at bounding box center [538, 231] width 201 height 232
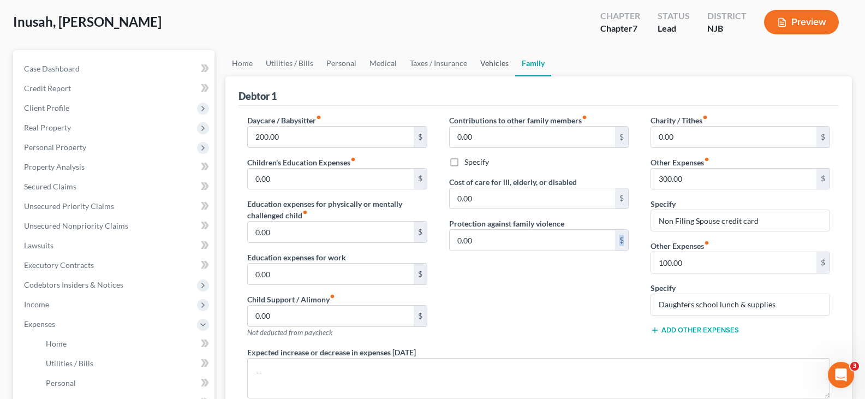
click at [483, 68] on link "Vehicles" at bounding box center [494, 63] width 41 height 26
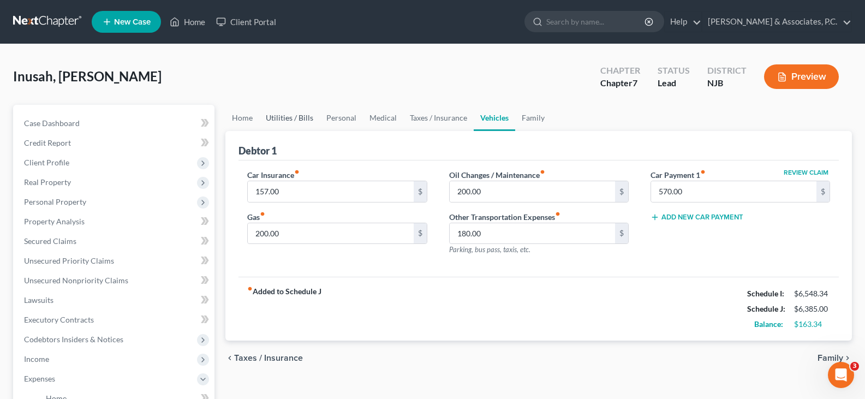
click at [284, 119] on link "Utilities / Bills" at bounding box center [289, 118] width 61 height 26
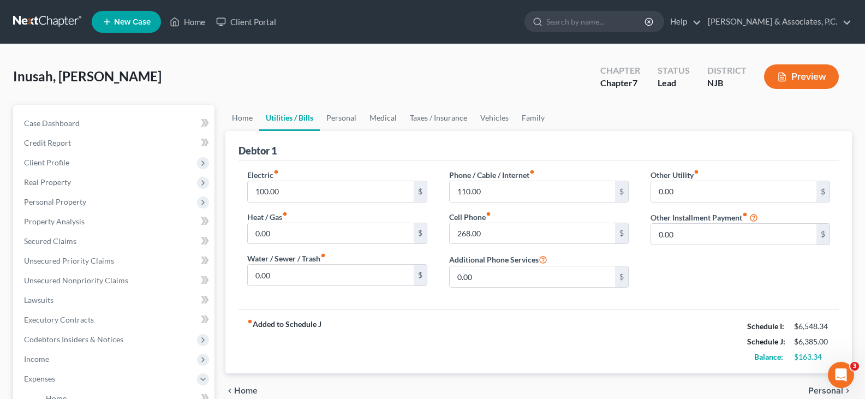
click at [300, 118] on link "Utilities / Bills" at bounding box center [289, 118] width 61 height 26
click at [358, 118] on link "Personal" at bounding box center [341, 118] width 43 height 26
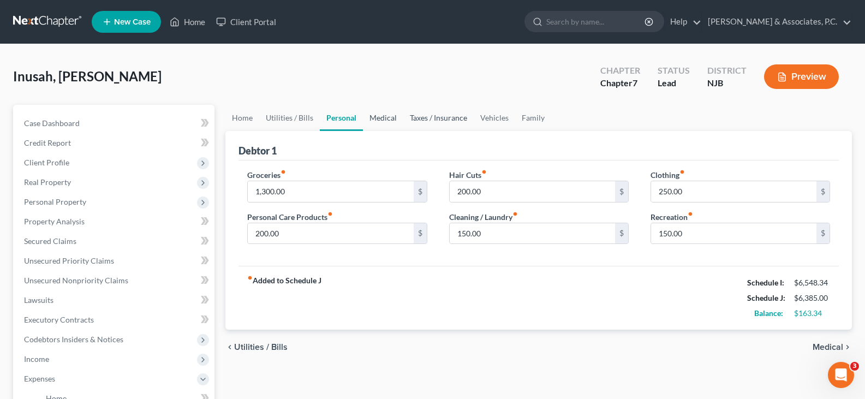
drag, startPoint x: 393, startPoint y: 118, endPoint x: 440, endPoint y: 122, distance: 46.5
click at [394, 118] on link "Medical" at bounding box center [383, 118] width 40 height 26
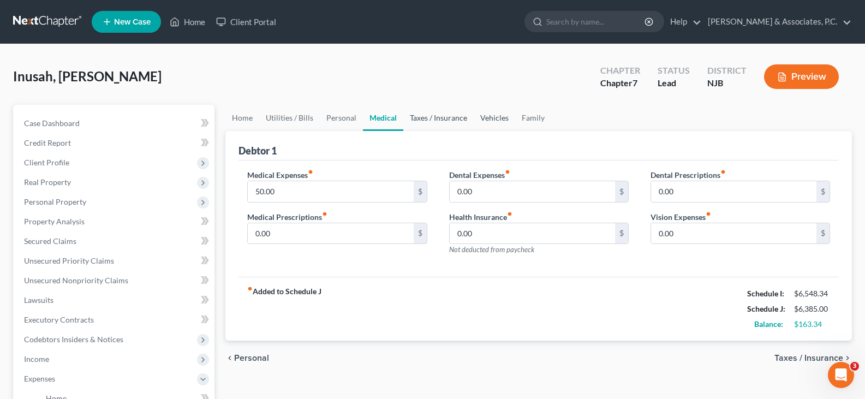
drag, startPoint x: 441, startPoint y: 119, endPoint x: 500, endPoint y: 113, distance: 59.8
click at [442, 119] on link "Taxes / Insurance" at bounding box center [438, 118] width 70 height 26
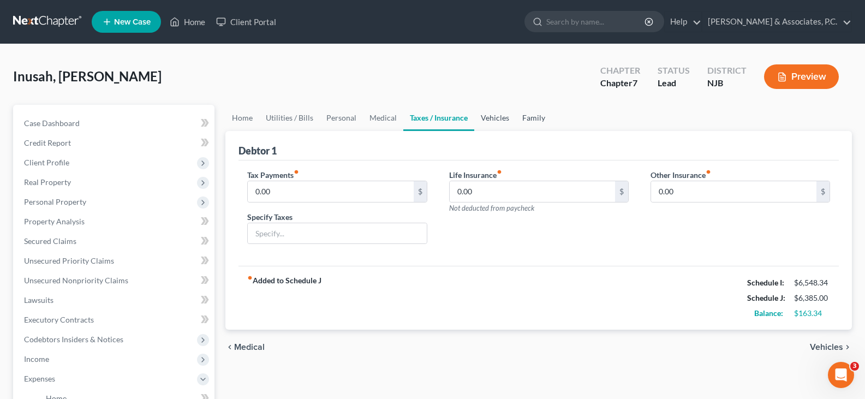
drag, startPoint x: 501, startPoint y: 113, endPoint x: 534, endPoint y: 124, distance: 34.5
click at [500, 113] on link "Vehicles" at bounding box center [494, 118] width 41 height 26
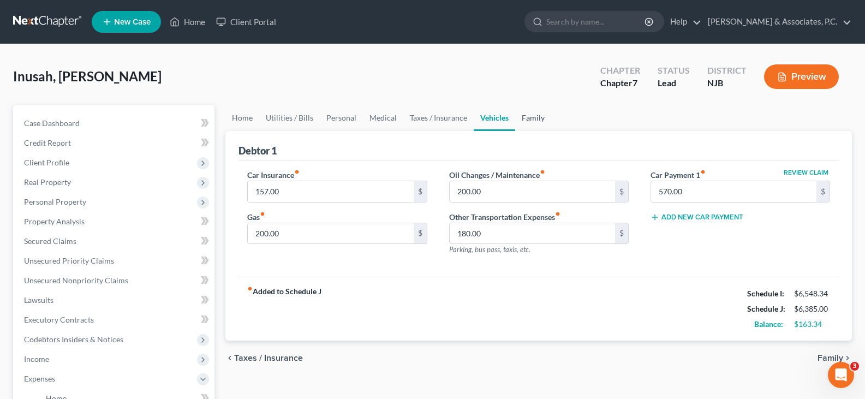
drag, startPoint x: 538, startPoint y: 120, endPoint x: 215, endPoint y: 125, distance: 323.0
click at [536, 120] on link "Family" at bounding box center [533, 118] width 36 height 26
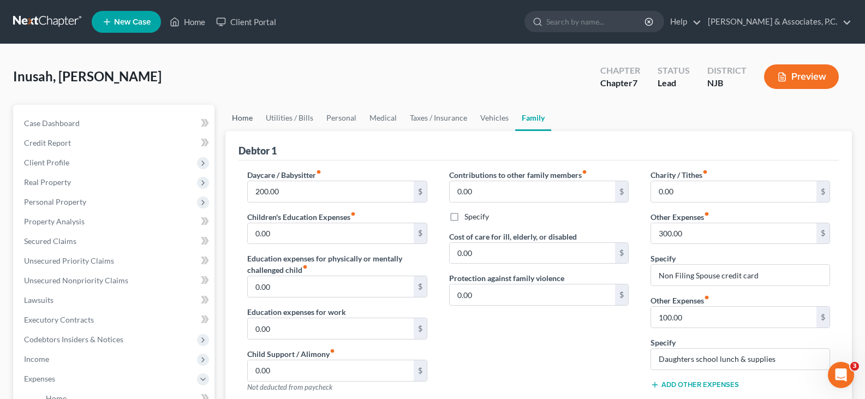
click at [237, 116] on link "Home" at bounding box center [242, 118] width 34 height 26
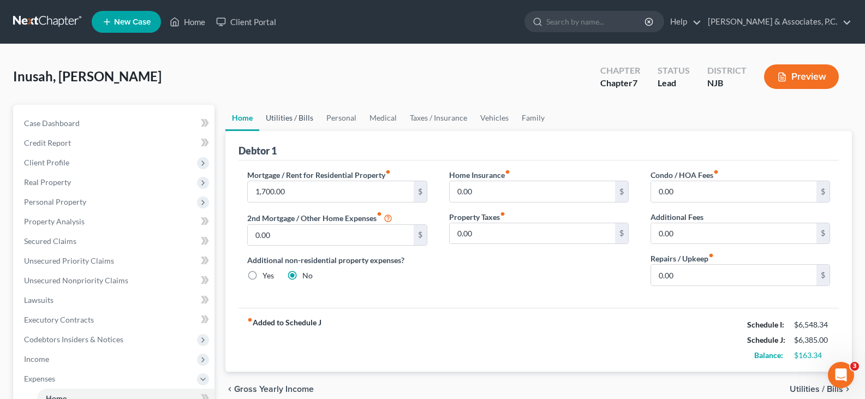
click at [280, 116] on link "Utilities / Bills" at bounding box center [289, 118] width 61 height 26
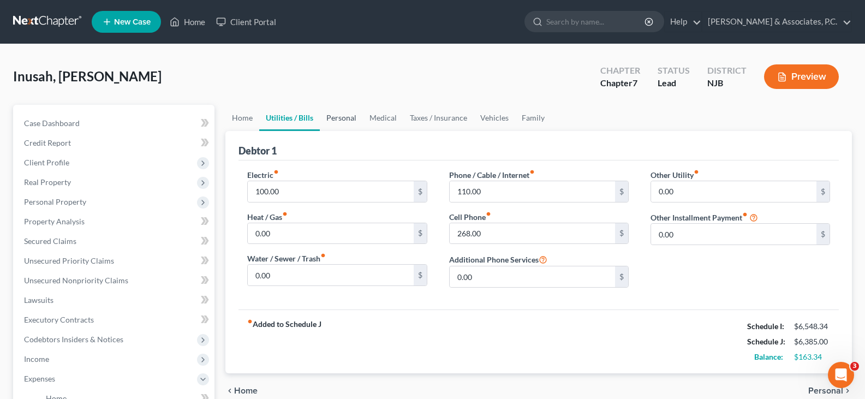
click at [338, 117] on link "Personal" at bounding box center [341, 118] width 43 height 26
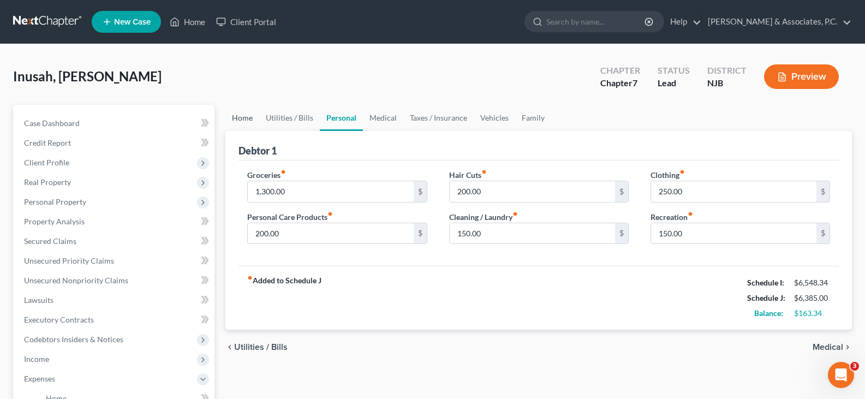
click at [248, 117] on link "Home" at bounding box center [242, 118] width 34 height 26
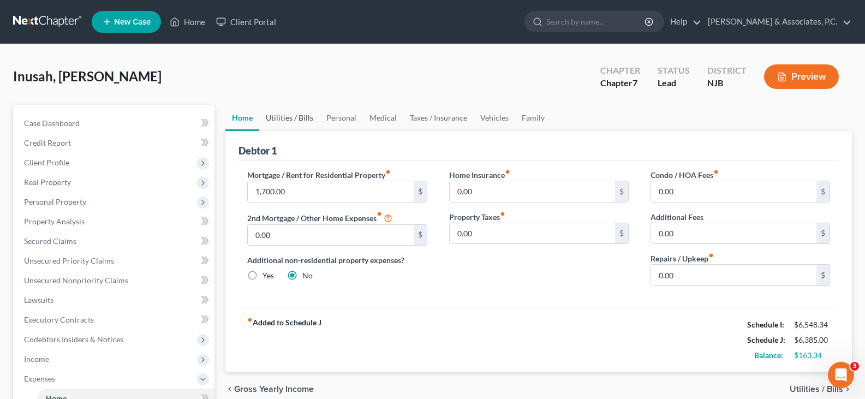
click at [282, 119] on link "Utilities / Bills" at bounding box center [289, 118] width 61 height 26
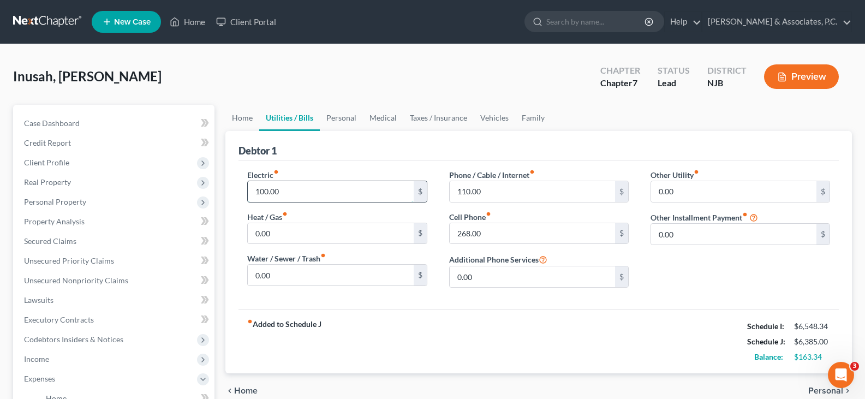
click at [294, 189] on input "100.00" at bounding box center [330, 191] width 165 height 21
type input "1"
type input "200.00"
click at [518, 191] on input "110.00" at bounding box center [532, 191] width 165 height 21
type input "120.00"
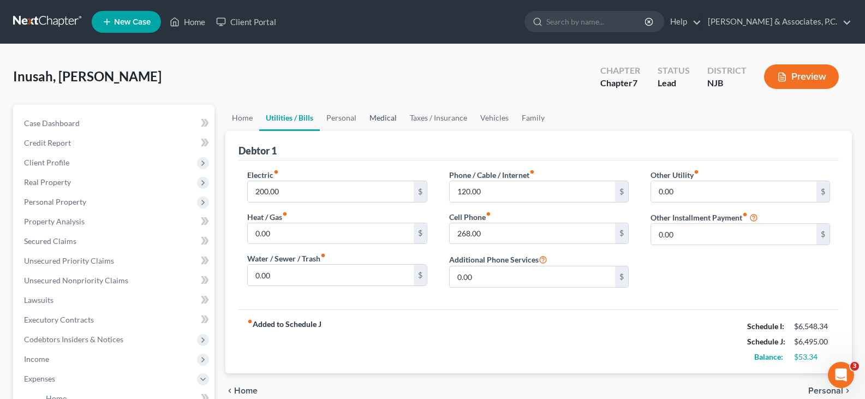
click at [394, 115] on link "Medical" at bounding box center [383, 118] width 40 height 26
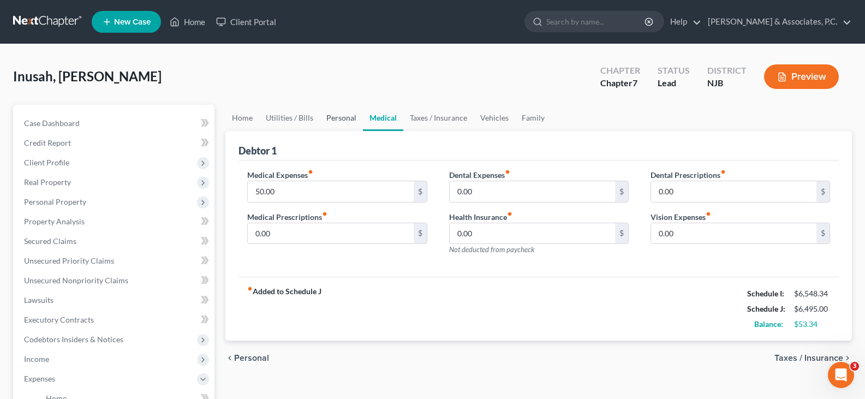
click at [333, 118] on link "Personal" at bounding box center [341, 118] width 43 height 26
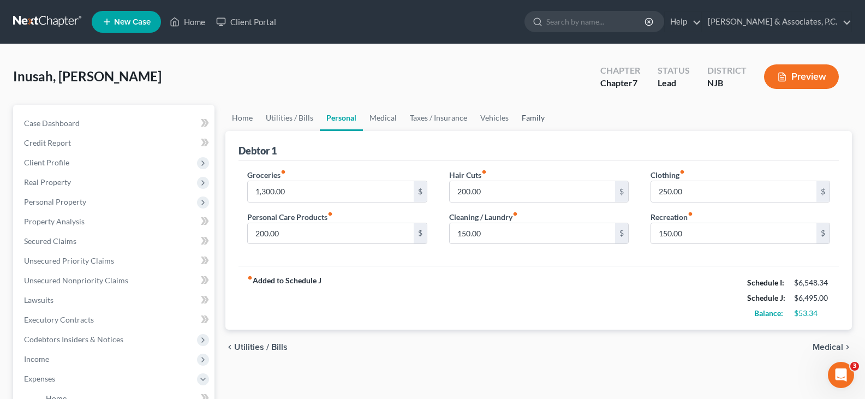
click at [532, 120] on link "Family" at bounding box center [533, 118] width 36 height 26
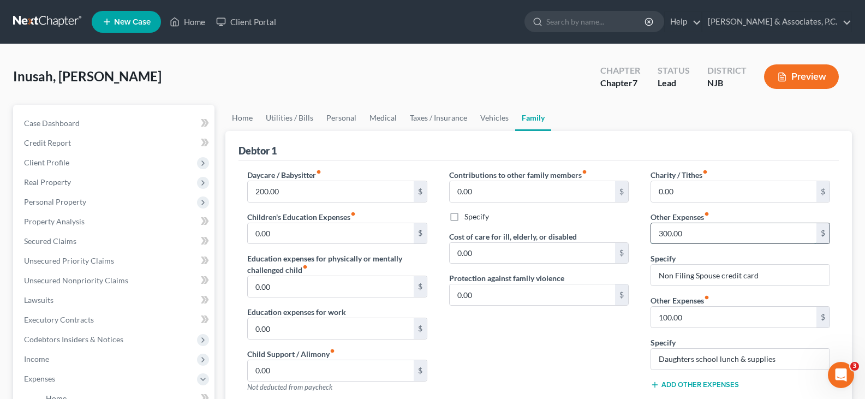
click at [709, 232] on input "300.00" at bounding box center [733, 233] width 165 height 21
click at [696, 238] on input "300.00" at bounding box center [733, 233] width 165 height 21
click at [694, 233] on input "300.00" at bounding box center [733, 233] width 165 height 21
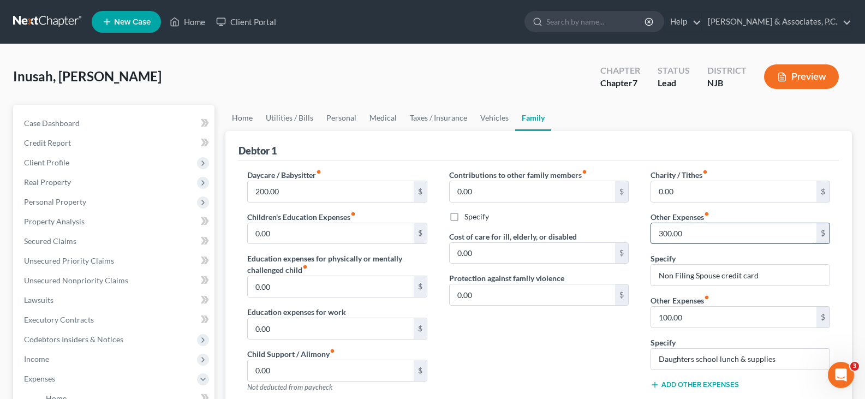
drag, startPoint x: 689, startPoint y: 234, endPoint x: 687, endPoint y: 225, distance: 8.8
click at [689, 231] on input "300.00" at bounding box center [733, 233] width 165 height 21
drag, startPoint x: 689, startPoint y: 230, endPoint x: 651, endPoint y: 226, distance: 38.3
click at [651, 226] on input "300.00" at bounding box center [733, 233] width 165 height 21
click at [694, 231] on input "300.00" at bounding box center [733, 233] width 165 height 21
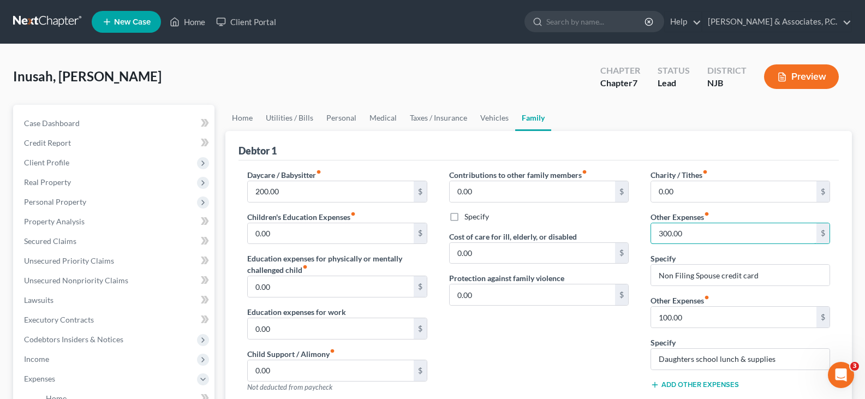
drag, startPoint x: 697, startPoint y: 232, endPoint x: 641, endPoint y: 228, distance: 56.4
click at [641, 228] on div "Charity / Tithes fiber_manual_record 0.00 $ Other Expenses fiber_manual_record …" at bounding box center [739, 285] width 201 height 232
type input "400.00"
click at [705, 314] on input "100.00" at bounding box center [733, 317] width 165 height 21
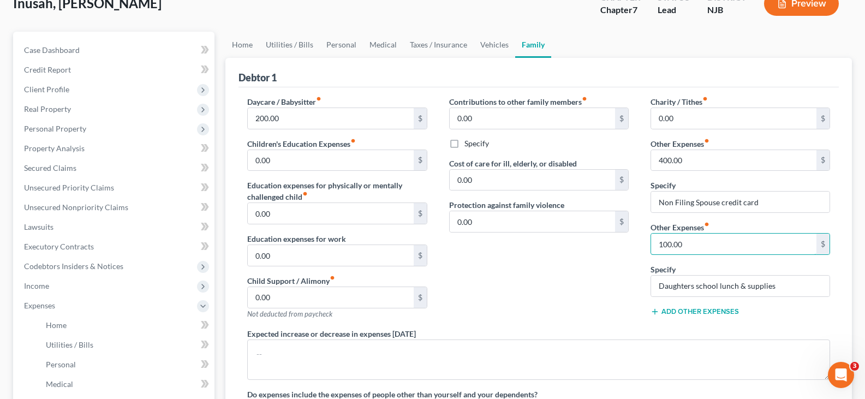
scroll to position [218, 0]
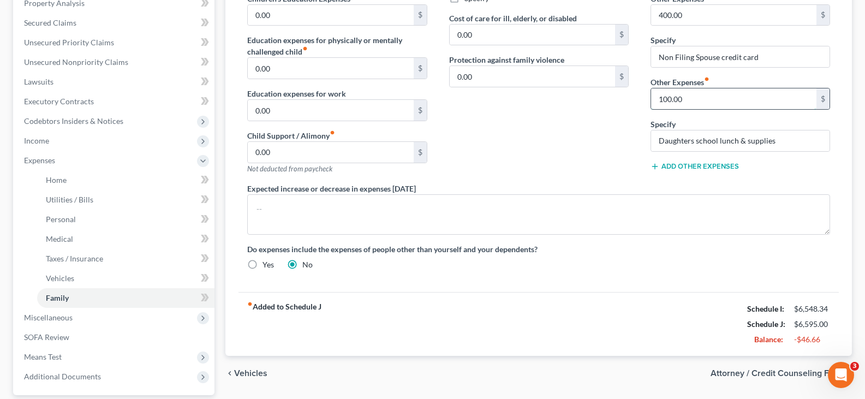
click at [696, 104] on input "100.00" at bounding box center [733, 98] width 165 height 21
drag, startPoint x: 696, startPoint y: 98, endPoint x: 646, endPoint y: 113, distance: 51.8
click at [648, 107] on div "Charity / Tithes fiber_manual_record 0.00 $ Other Expenses fiber_manual_record …" at bounding box center [739, 67] width 201 height 232
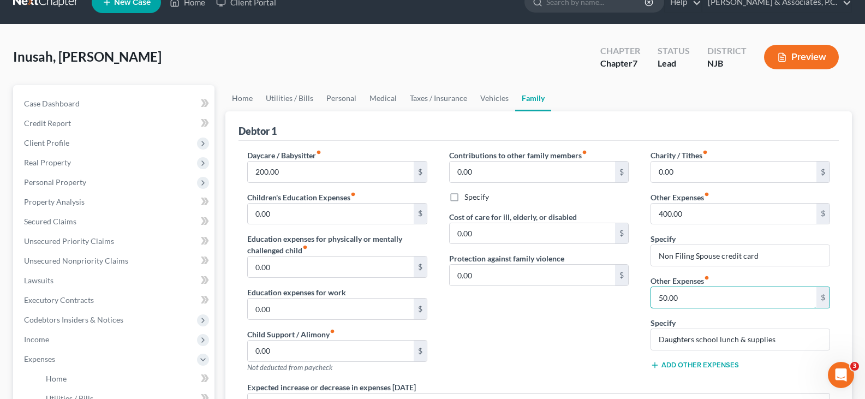
scroll to position [0, 0]
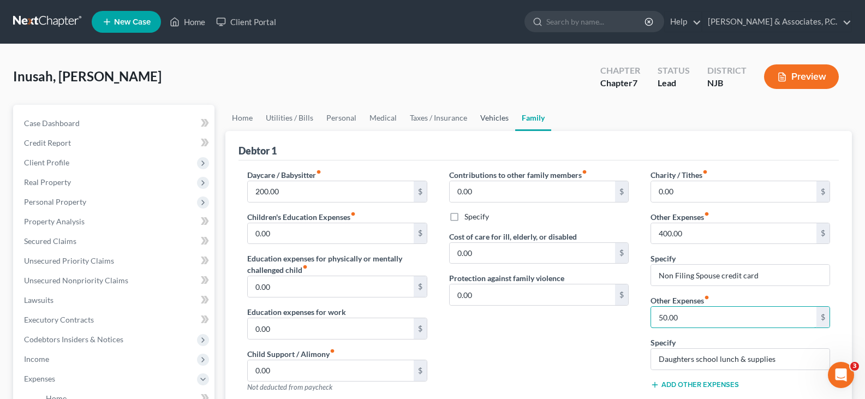
type input "50.00"
drag, startPoint x: 485, startPoint y: 115, endPoint x: 363, endPoint y: 118, distance: 122.2
click at [485, 115] on link "Vehicles" at bounding box center [494, 118] width 41 height 26
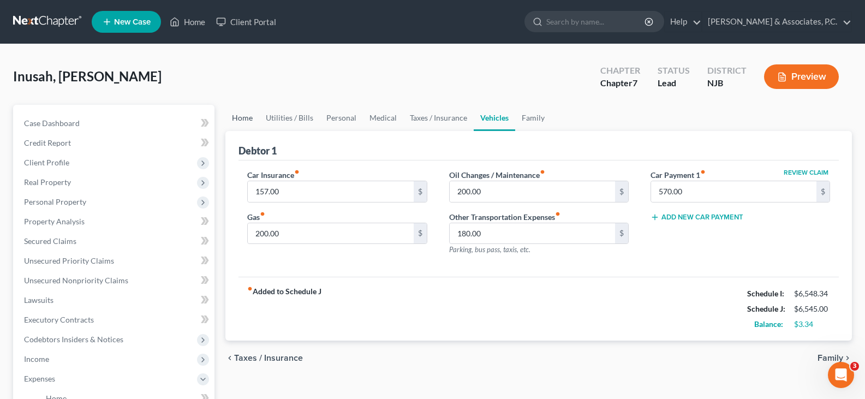
click at [242, 115] on link "Home" at bounding box center [242, 118] width 34 height 26
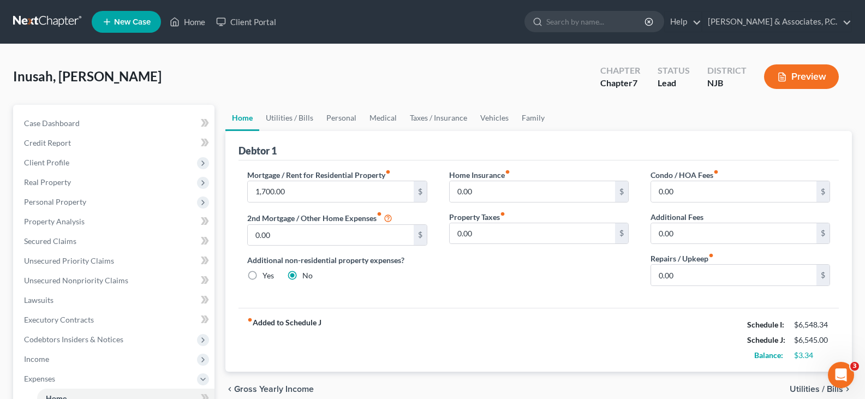
click at [322, 249] on div "Mortgage / Rent for Residential Property fiber_manual_record 1,700.00 $ 2nd Mor…" at bounding box center [336, 231] width 201 height 125
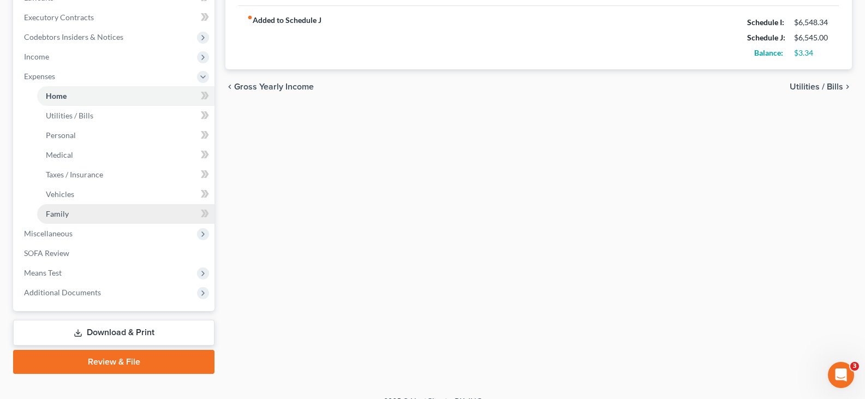
scroll to position [319, 0]
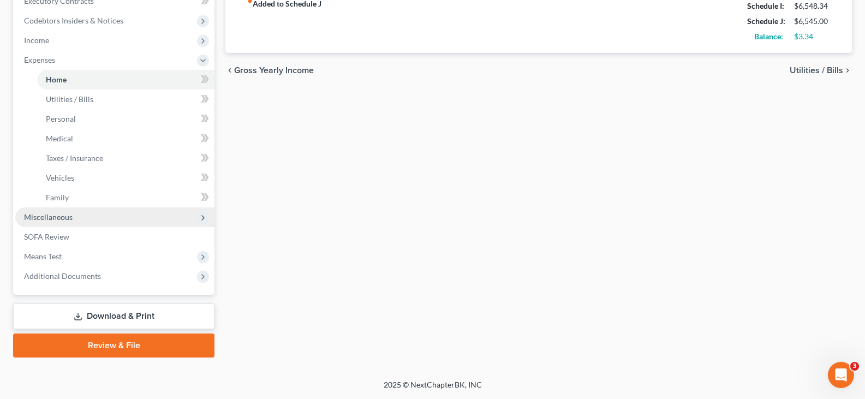
click at [28, 218] on span "Miscellaneous" at bounding box center [48, 216] width 49 height 9
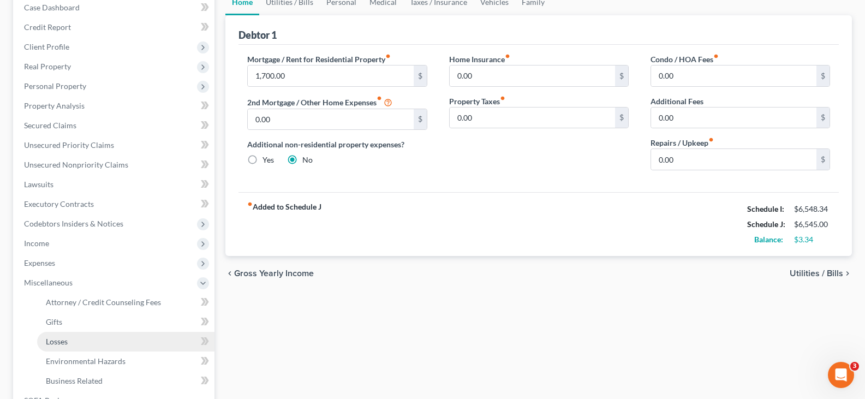
scroll to position [7, 0]
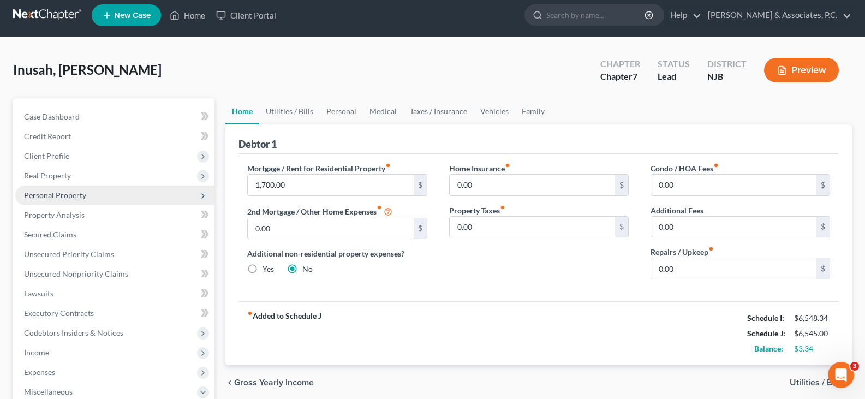
click at [50, 194] on span "Personal Property" at bounding box center [55, 194] width 62 height 9
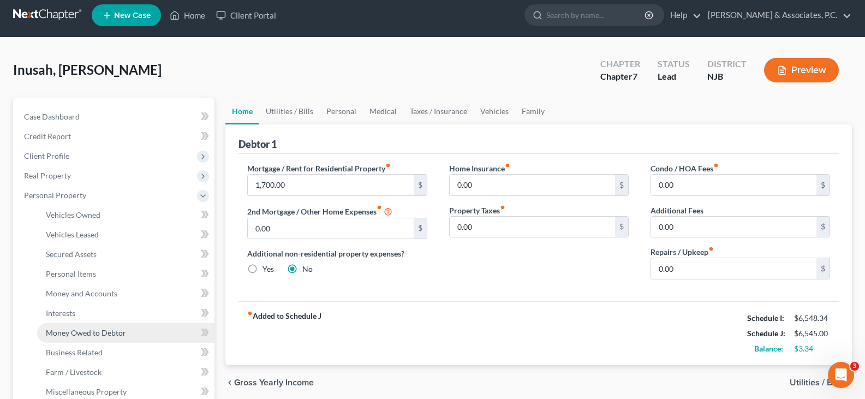
click at [78, 335] on span "Money Owed to Debtor" at bounding box center [86, 332] width 80 height 9
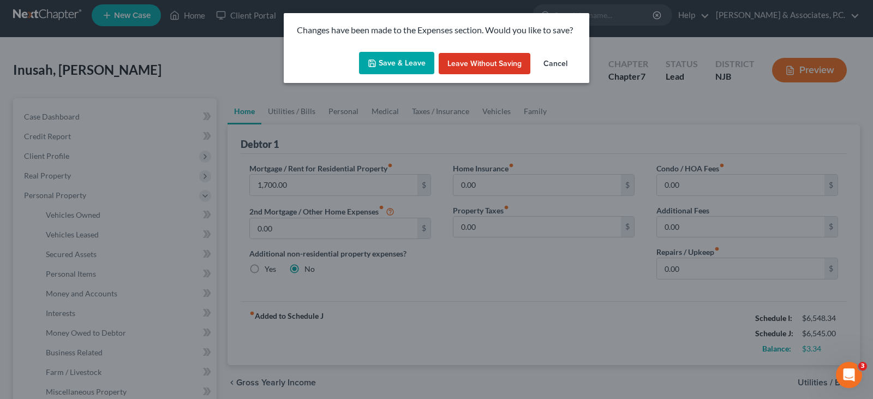
click at [405, 57] on button "Save & Leave" at bounding box center [396, 63] width 75 height 23
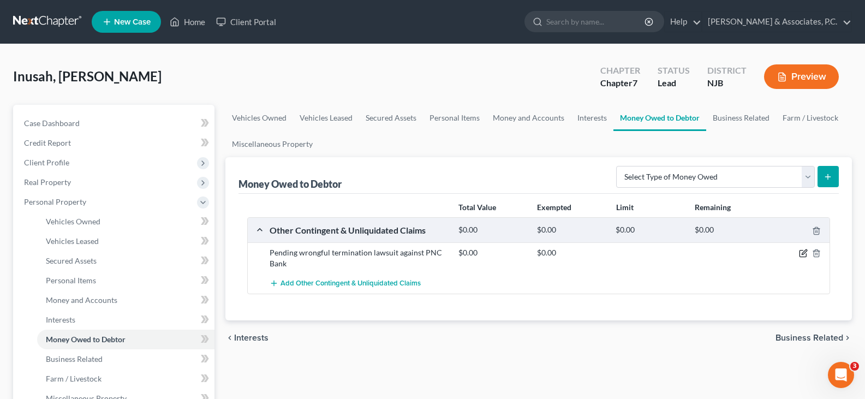
drag, startPoint x: 803, startPoint y: 252, endPoint x: 794, endPoint y: 248, distance: 10.3
click at [801, 252] on icon "button" at bounding box center [803, 253] width 9 height 9
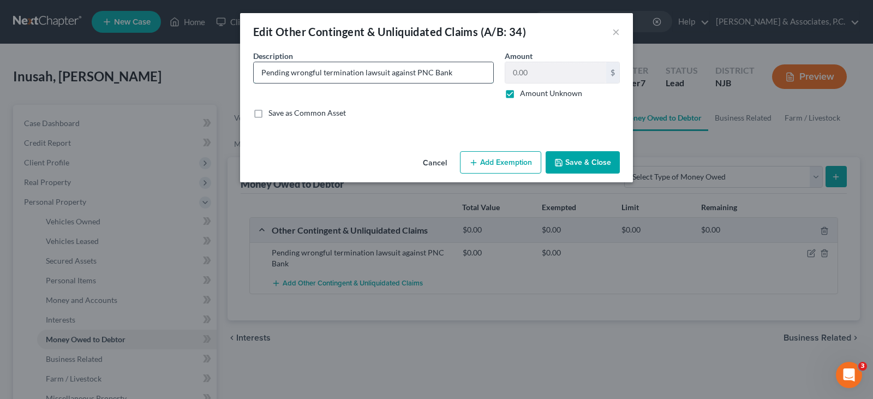
click at [463, 73] on input "Pending wrongful termination lawsuit against PNC Bank" at bounding box center [374, 72] width 240 height 21
drag, startPoint x: 334, startPoint y: 72, endPoint x: 340, endPoint y: 74, distance: 5.7
click at [334, 71] on input "Pending wrongful termination lawsuit against PNC Bank debtor is [PERSON_NAME] r…" at bounding box center [374, 72] width 240 height 21
drag, startPoint x: 337, startPoint y: 72, endPoint x: 343, endPoint y: 73, distance: 5.6
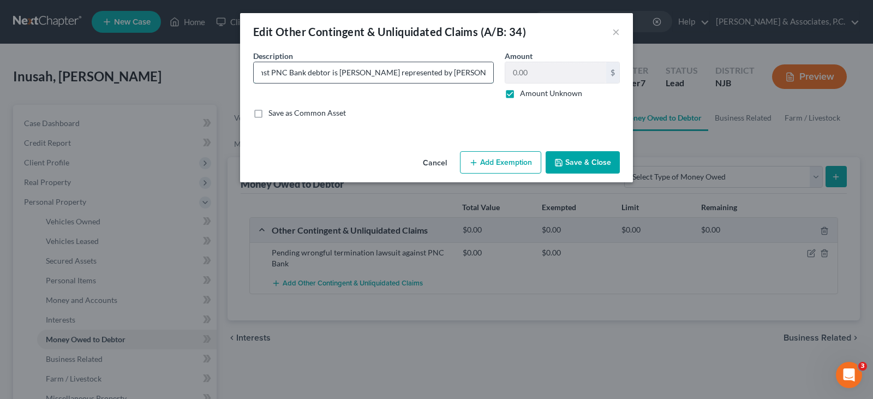
click at [338, 72] on input "Pending wrongful termination lawsuit against PNC Bank debtor is [PERSON_NAME] r…" at bounding box center [374, 72] width 240 height 21
click at [411, 71] on input "Pending wrongful termination lawsuit against PNC Bank debtor is being represent…" at bounding box center [374, 72] width 240 height 21
click at [476, 69] on input "Pending wrongful termination lawsuit against PNC Bank debtor is being represent…" at bounding box center [374, 72] width 240 height 21
click at [488, 71] on input "Pending wrongful termination lawsuit against PNC Bank debtor is being represent…" at bounding box center [374, 72] width 240 height 21
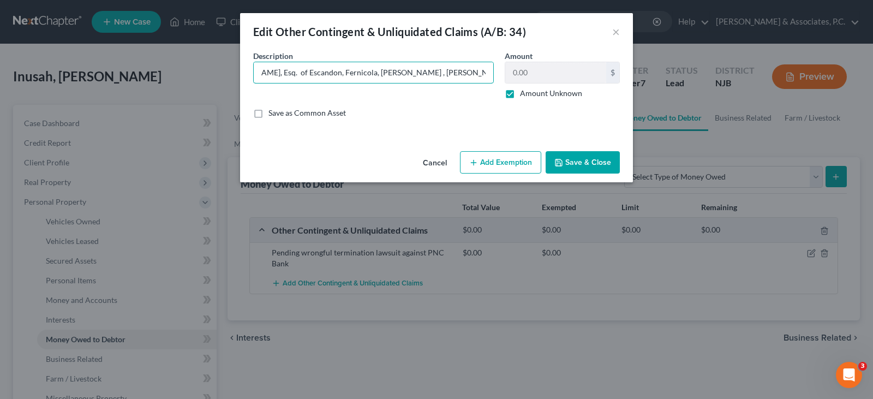
type input "Pending wrongful termination lawsuit against PNC Bank debtor is being represent…"
click at [503, 131] on div "An exemption set must first be selected from the Filing Information section. Co…" at bounding box center [436, 98] width 393 height 97
click at [506, 161] on button "Add Exemption" at bounding box center [500, 162] width 81 height 23
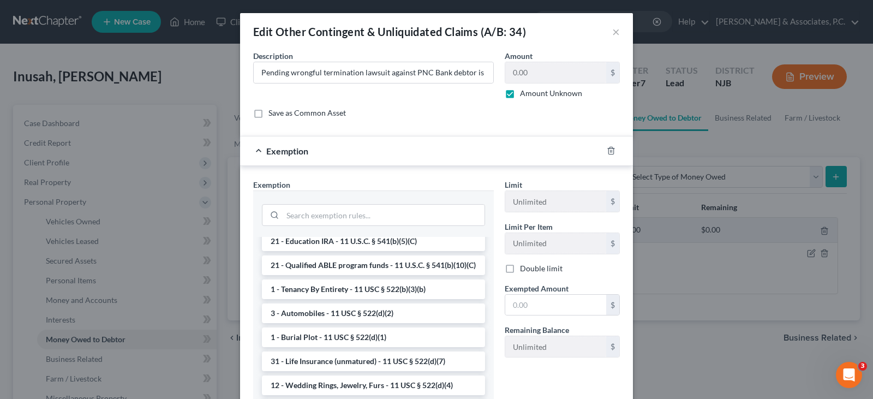
scroll to position [109, 0]
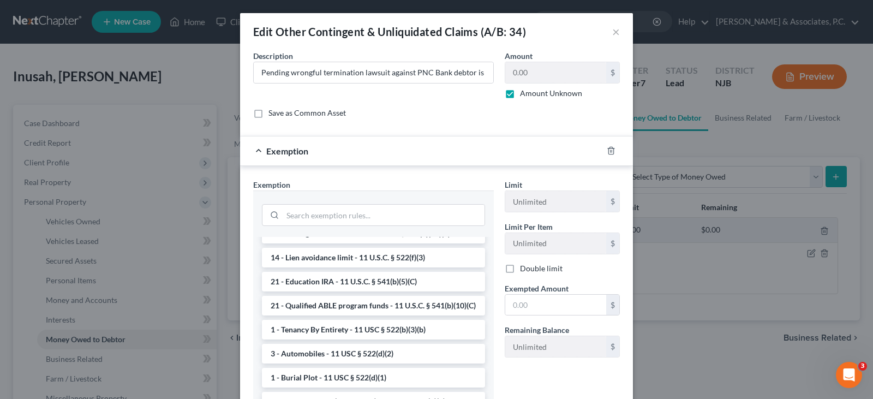
click at [396, 116] on div "Save as Common Asset" at bounding box center [436, 112] width 367 height 11
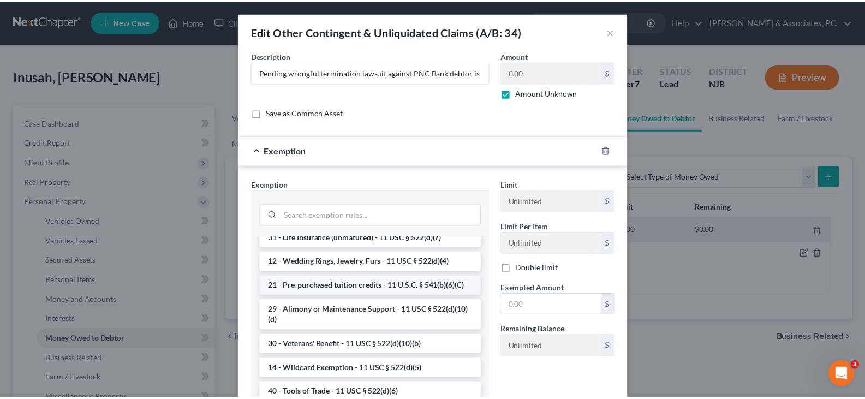
scroll to position [218, 0]
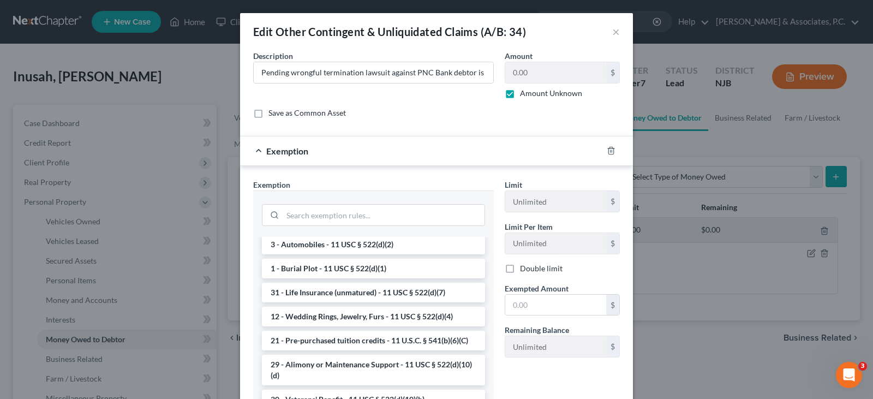
drag, startPoint x: 459, startPoint y: 123, endPoint x: 582, endPoint y: 148, distance: 125.2
click at [459, 124] on div "Description * Pending wrongful termination lawsuit against PNC Bank debtor is b…" at bounding box center [437, 88] width 378 height 77
click at [612, 151] on line "button" at bounding box center [612, 152] width 0 height 2
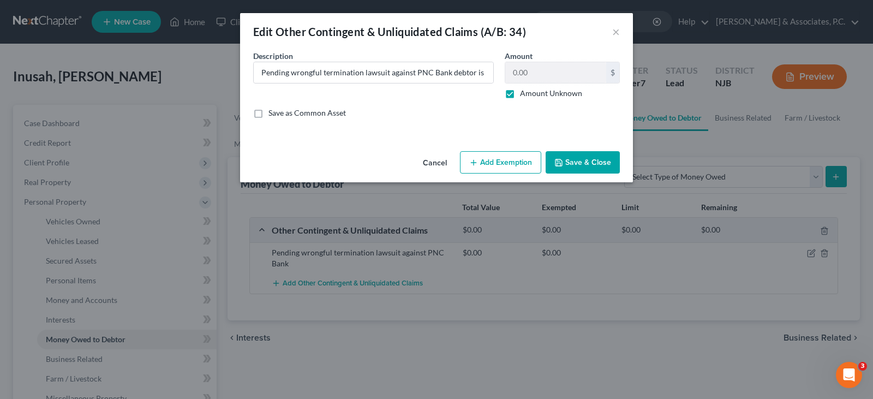
click at [583, 165] on button "Save & Close" at bounding box center [583, 162] width 74 height 23
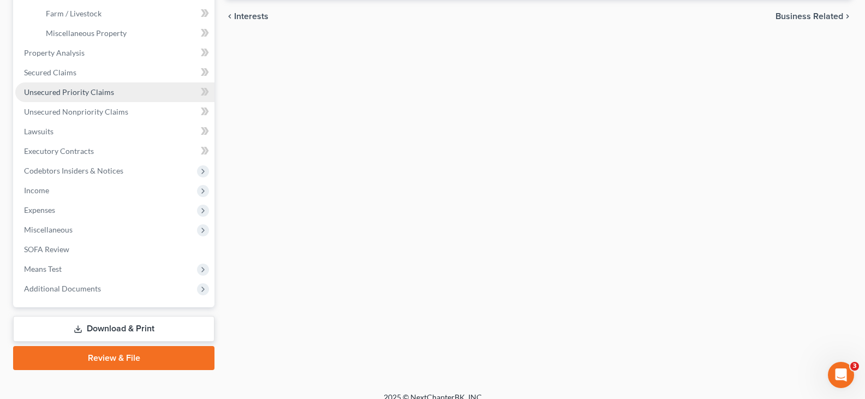
scroll to position [378, 0]
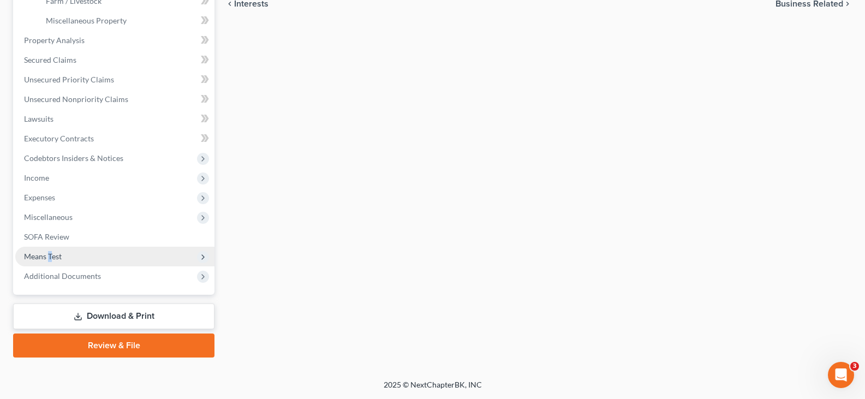
click at [47, 255] on span "Means Test" at bounding box center [43, 256] width 38 height 9
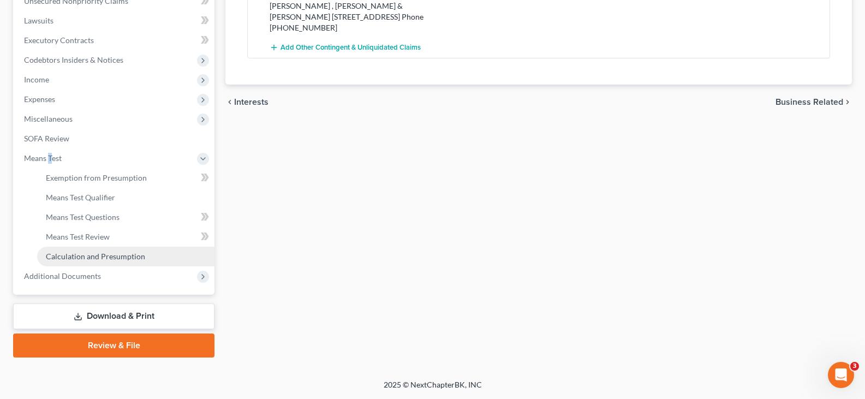
scroll to position [279, 0]
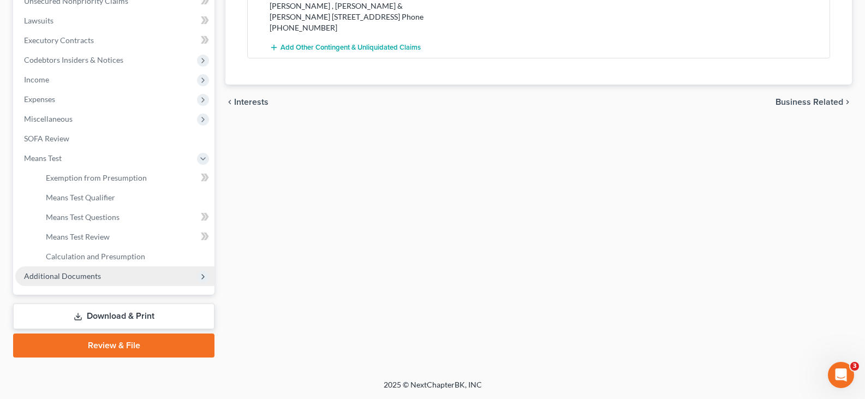
click at [63, 274] on span "Additional Documents" at bounding box center [62, 275] width 77 height 9
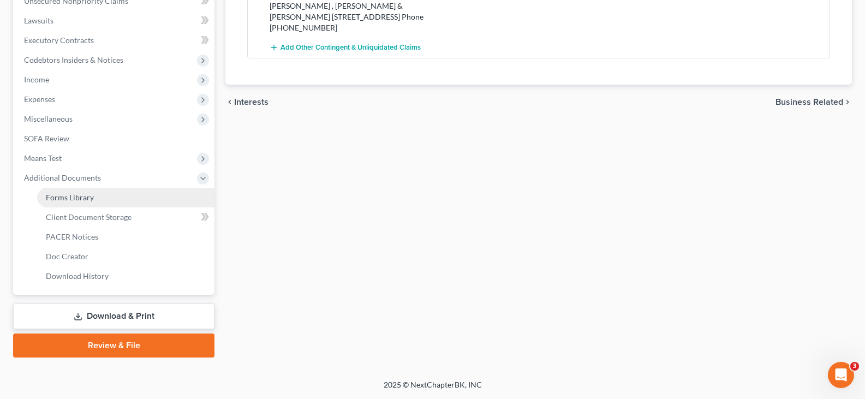
click at [71, 199] on span "Forms Library" at bounding box center [70, 197] width 48 height 9
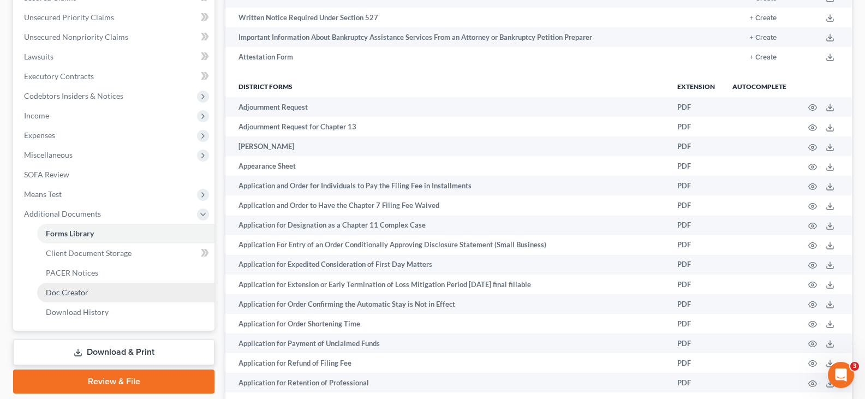
scroll to position [327, 0]
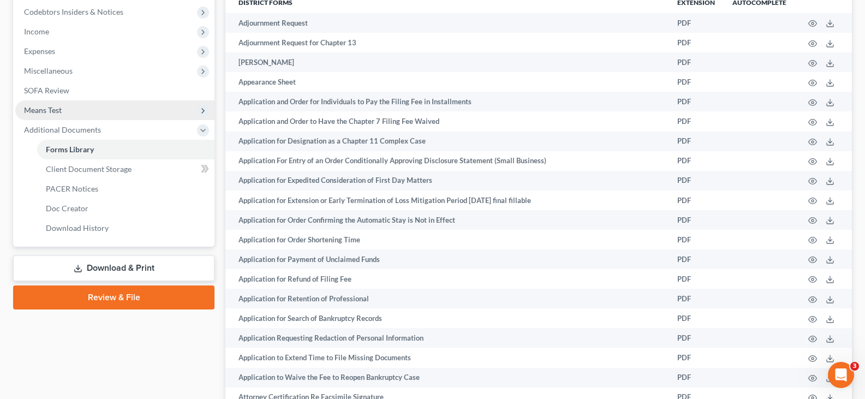
click at [38, 111] on span "Means Test" at bounding box center [43, 109] width 38 height 9
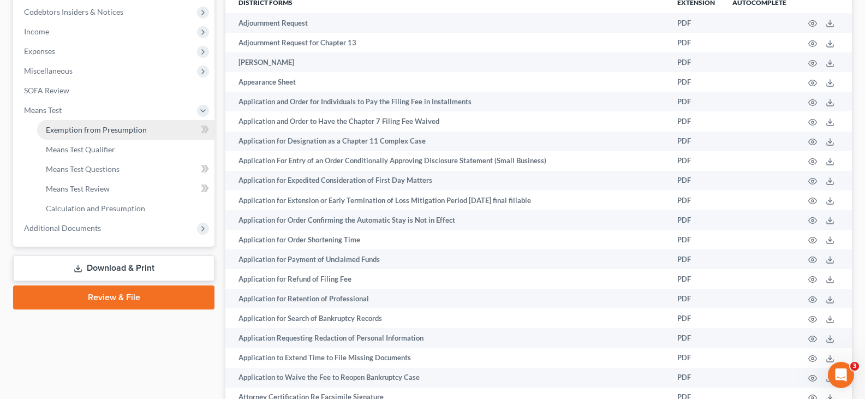
click at [74, 133] on span "Exemption from Presumption" at bounding box center [96, 129] width 101 height 9
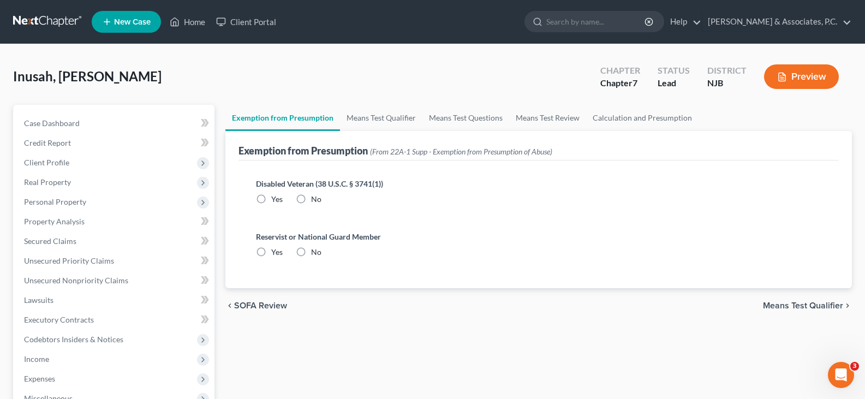
drag, startPoint x: 304, startPoint y: 201, endPoint x: 338, endPoint y: 254, distance: 62.1
click at [311, 201] on label "No" at bounding box center [316, 199] width 10 height 11
click at [315, 201] on input "No" at bounding box center [318, 197] width 7 height 7
radio input "true"
click at [311, 250] on label "No" at bounding box center [316, 252] width 10 height 11
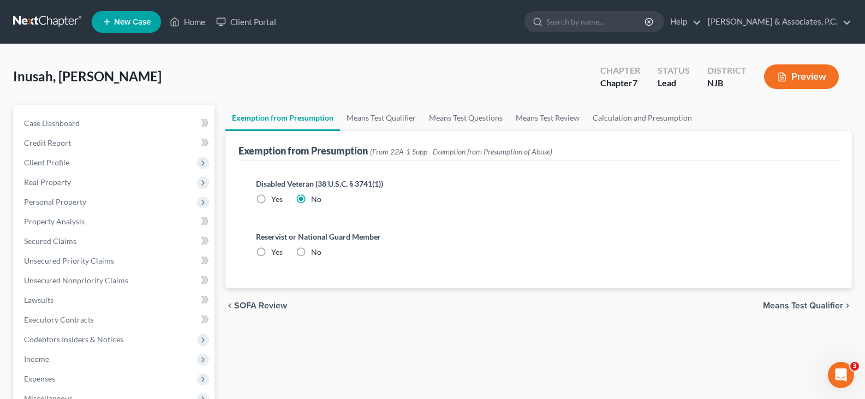
click at [315, 250] on input "No" at bounding box center [318, 250] width 7 height 7
radio input "true"
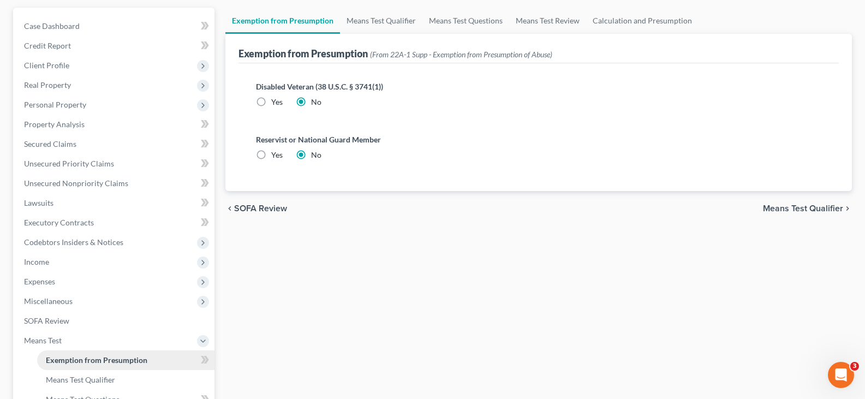
scroll to position [218, 0]
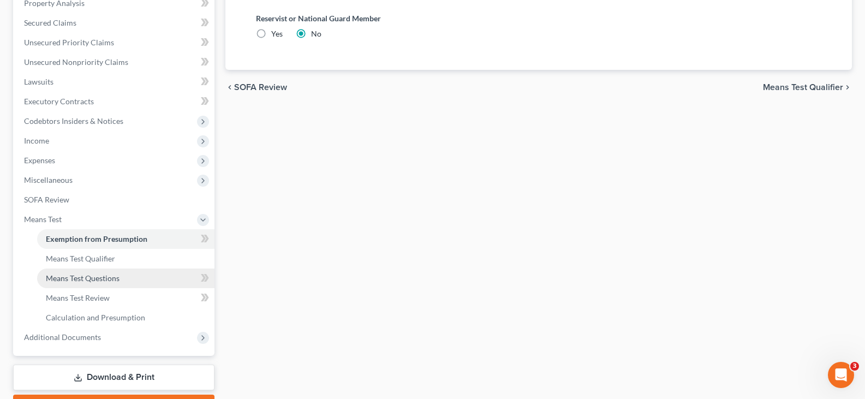
click at [55, 268] on link "Means Test Questions" at bounding box center [125, 278] width 177 height 20
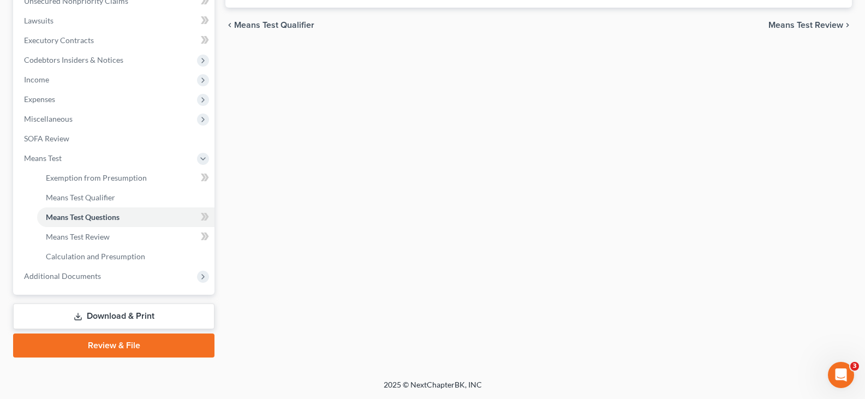
click at [102, 319] on link "Download & Print" at bounding box center [113, 316] width 201 height 26
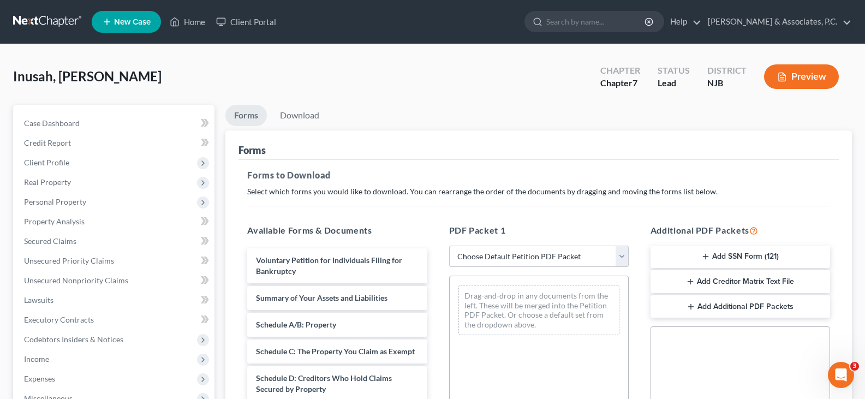
click at [618, 252] on select "Choose Default Petition PDF Packet Complete Bankruptcy Petition (all forms and …" at bounding box center [538, 257] width 179 height 22
select select "0"
click at [453, 246] on select "Choose Default Petition PDF Packet Complete Bankruptcy Petition (all forms and …" at bounding box center [538, 257] width 179 height 22
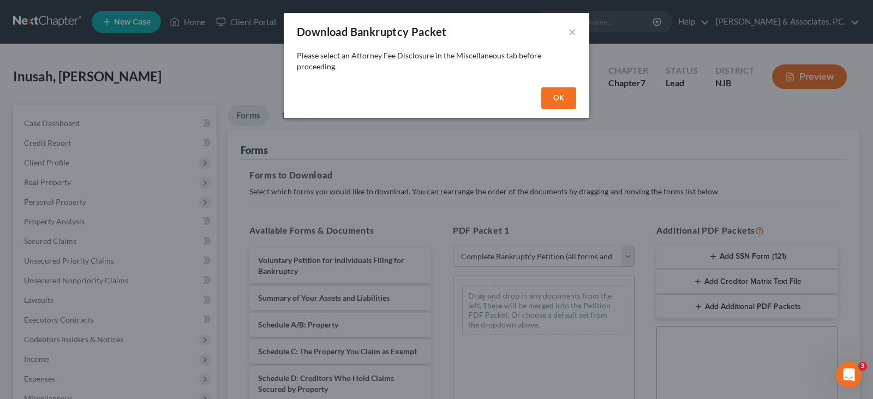
click at [562, 97] on button "OK" at bounding box center [558, 98] width 35 height 22
select select
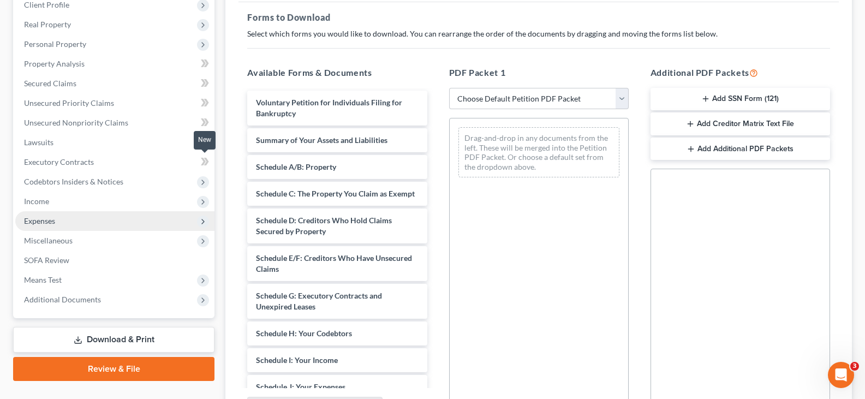
scroll to position [164, 0]
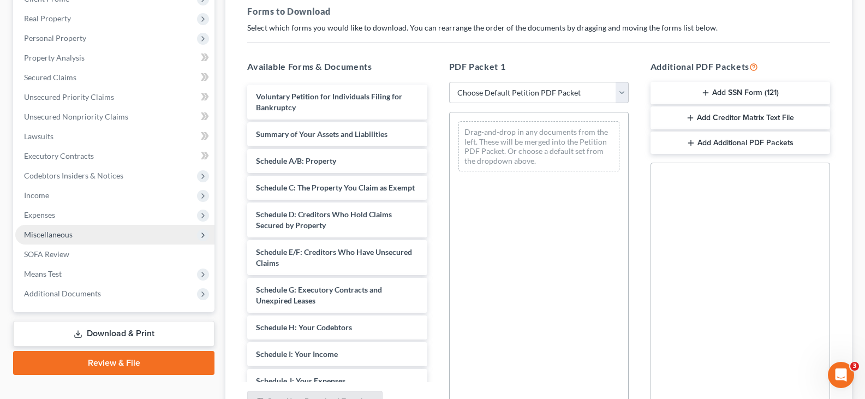
click at [40, 230] on span "Miscellaneous" at bounding box center [48, 234] width 49 height 9
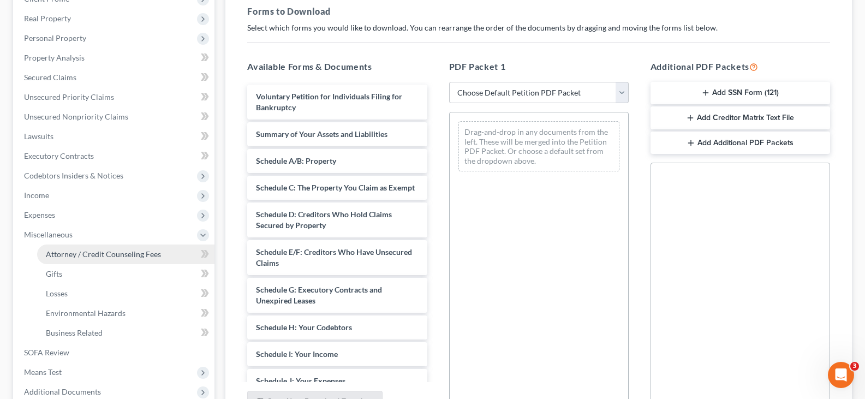
click at [65, 258] on span "Attorney / Credit Counseling Fees" at bounding box center [103, 253] width 115 height 9
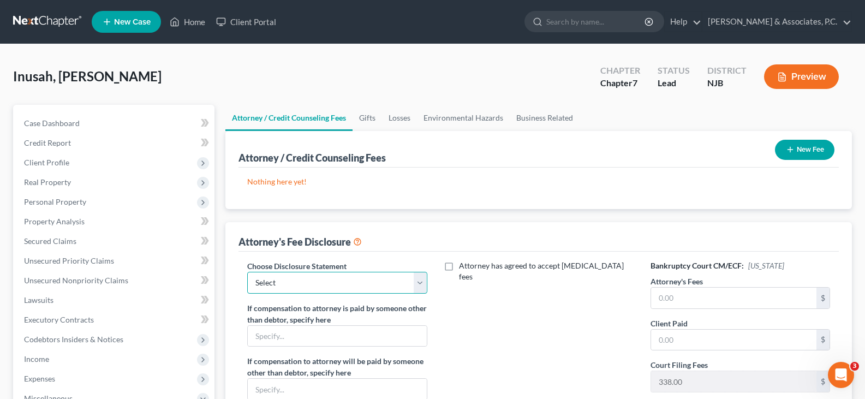
click at [418, 282] on select "Select Attorney" at bounding box center [336, 283] width 179 height 22
select select "0"
click at [247, 272] on select "Select Attorney" at bounding box center [336, 283] width 179 height 22
click at [812, 144] on button "New Fee" at bounding box center [804, 150] width 59 height 20
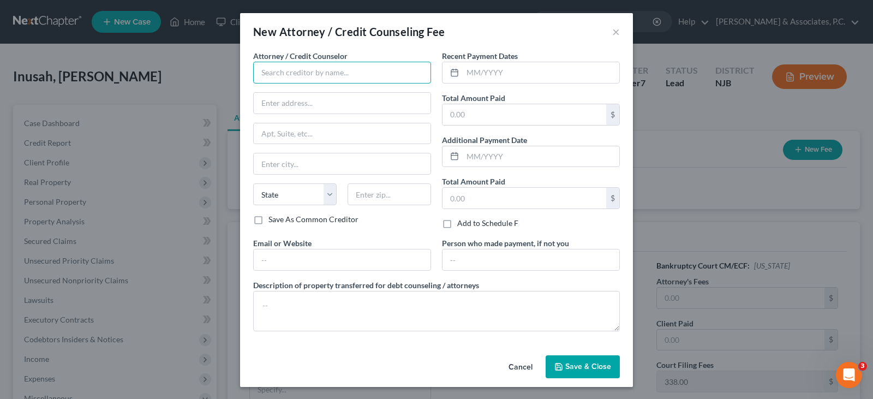
click at [295, 74] on input "text" at bounding box center [342, 73] width 178 height 22
type input "[PERSON_NAME]"
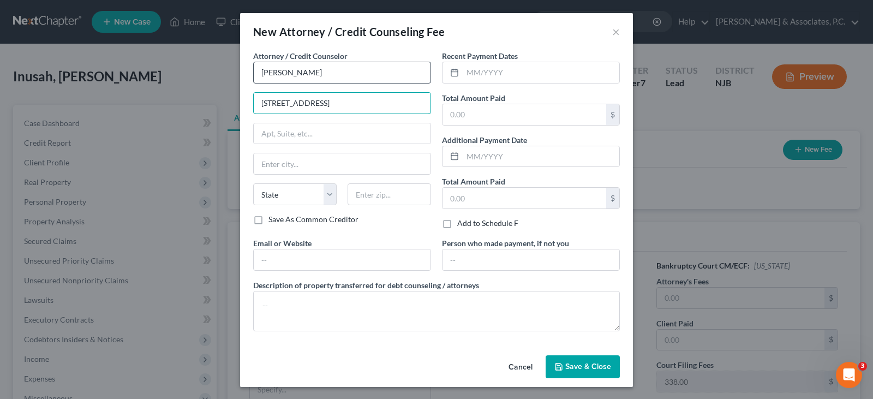
type input "[STREET_ADDRESS]"
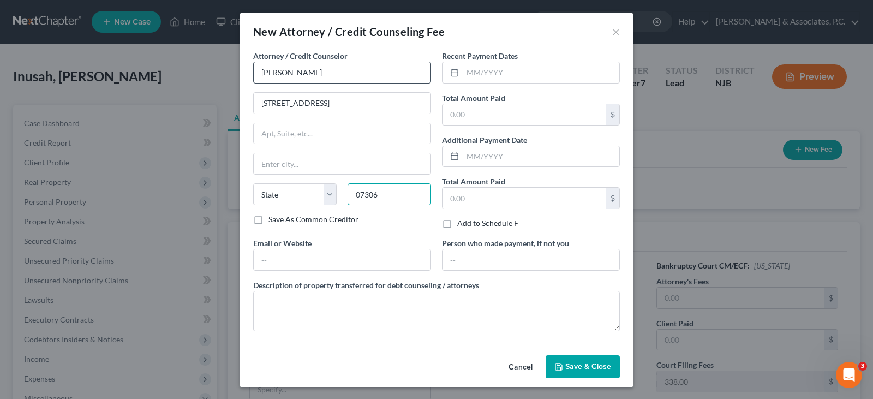
type input "07306"
type input "[GEOGRAPHIC_DATA]"
select select "33"
click at [479, 73] on input "text" at bounding box center [541, 72] width 157 height 21
click at [480, 72] on input "text" at bounding box center [541, 72] width 157 height 21
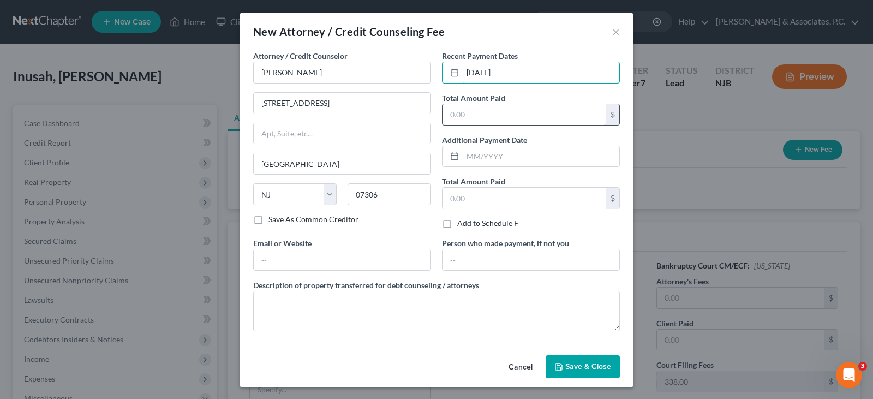
type input "[DATE]"
click at [475, 111] on input "text" at bounding box center [524, 114] width 164 height 21
type input "1,984.00"
click at [597, 369] on span "Save & Close" at bounding box center [588, 366] width 46 height 9
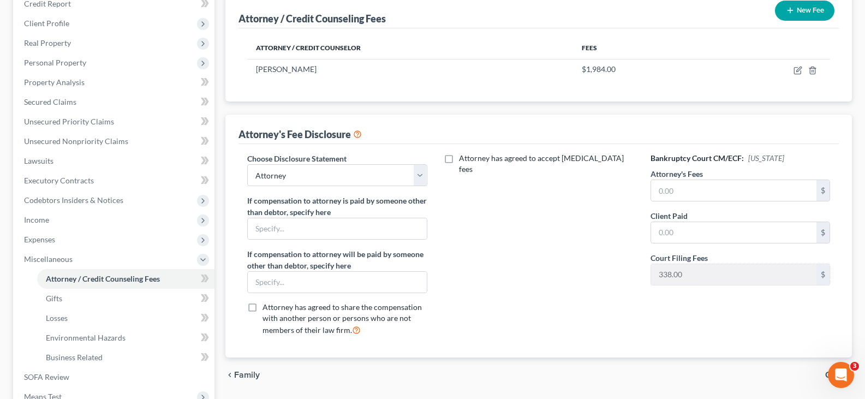
scroll to position [164, 0]
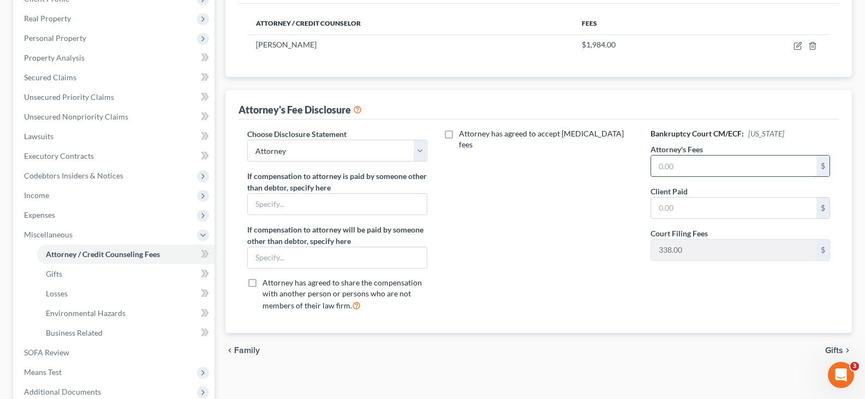
click at [691, 162] on input "text" at bounding box center [733, 165] width 165 height 21
type input "1,550.00"
click at [693, 209] on input "text" at bounding box center [733, 207] width 165 height 21
type input "1,550.00"
drag, startPoint x: 619, startPoint y: 214, endPoint x: 570, endPoint y: 197, distance: 52.1
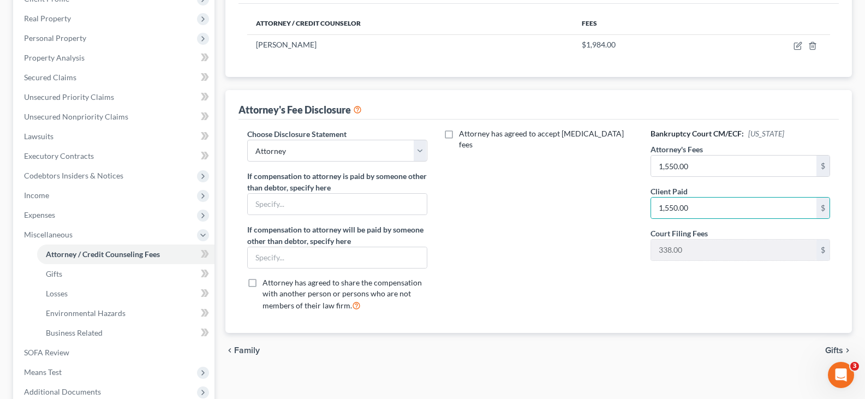
click at [617, 214] on div "Attorney has agreed to accept [MEDICAL_DATA] fees" at bounding box center [538, 223] width 201 height 191
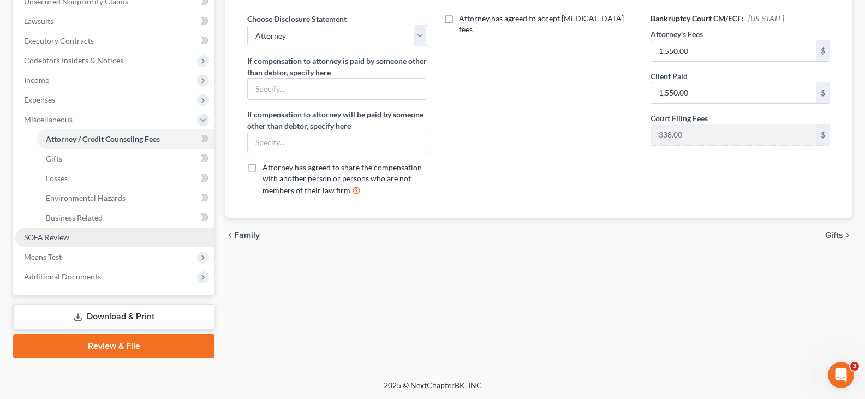
scroll to position [279, 0]
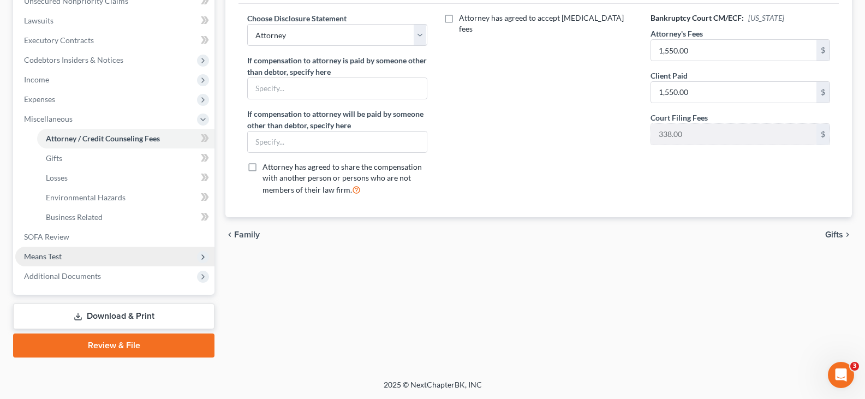
click at [37, 258] on span "Means Test" at bounding box center [43, 256] width 38 height 9
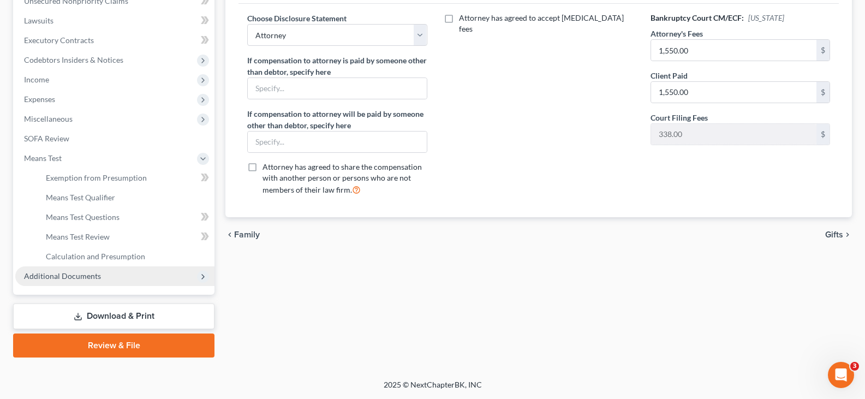
click at [62, 273] on span "Additional Documents" at bounding box center [62, 275] width 77 height 9
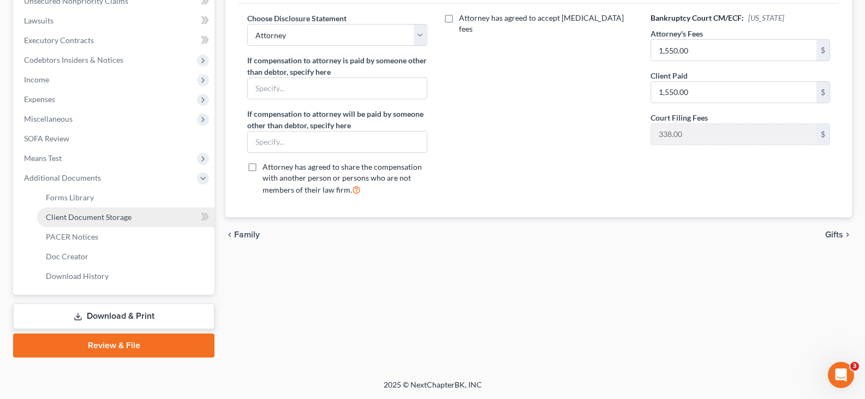
click at [73, 221] on span "Client Document Storage" at bounding box center [89, 216] width 86 height 9
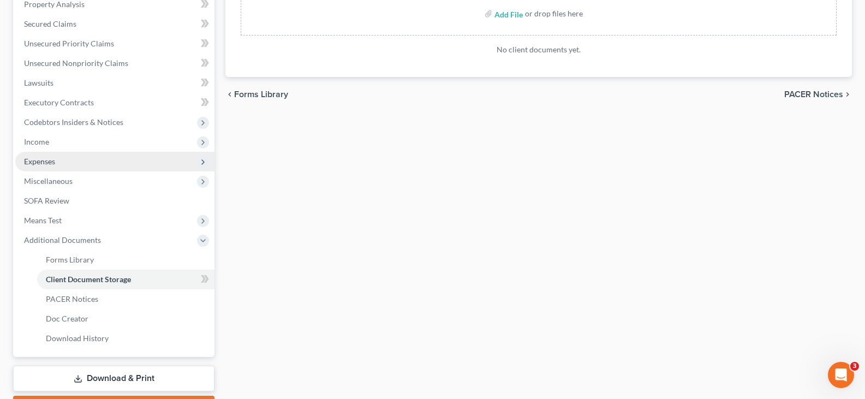
scroll to position [164, 0]
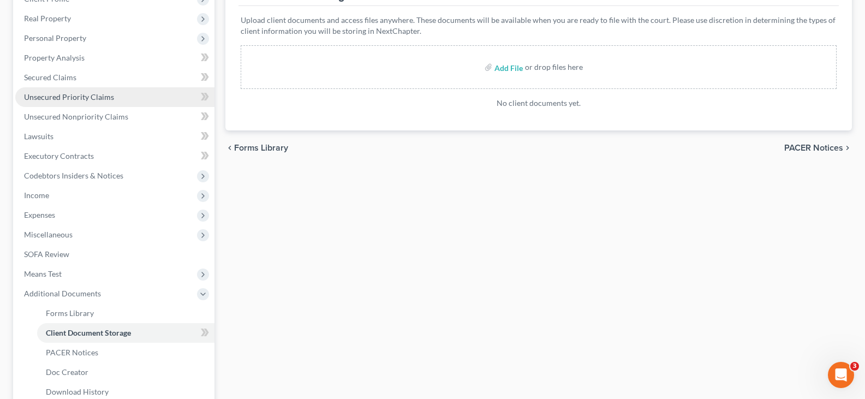
click at [74, 106] on link "Unsecured Priority Claims" at bounding box center [114, 97] width 199 height 20
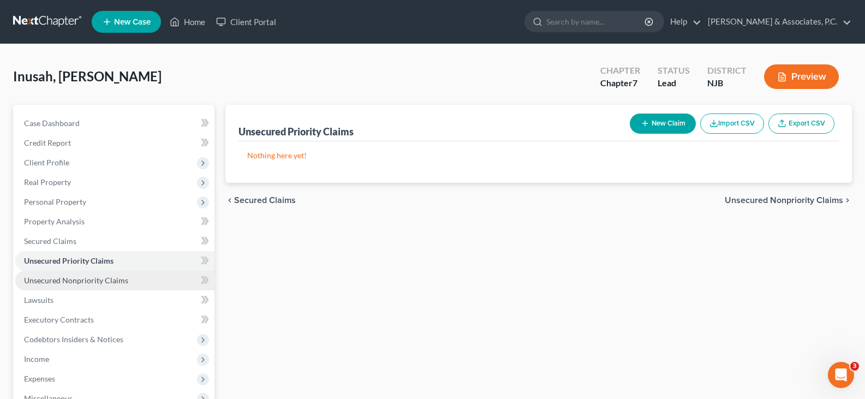
click at [43, 271] on link "Unsecured Nonpriority Claims" at bounding box center [114, 281] width 199 height 20
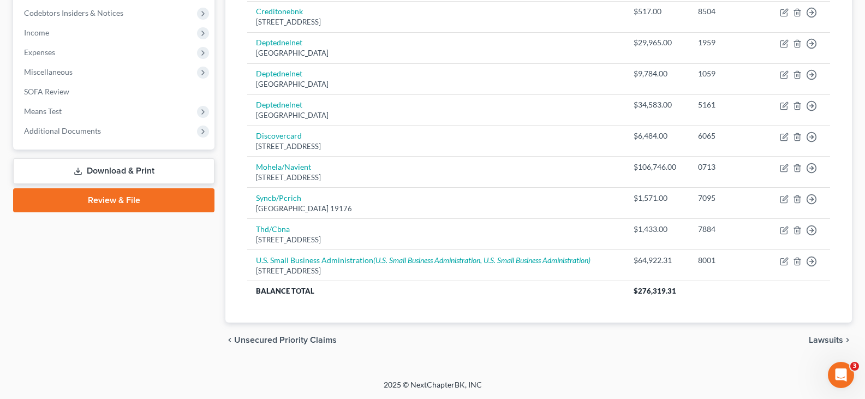
click at [98, 169] on link "Download & Print" at bounding box center [113, 171] width 201 height 26
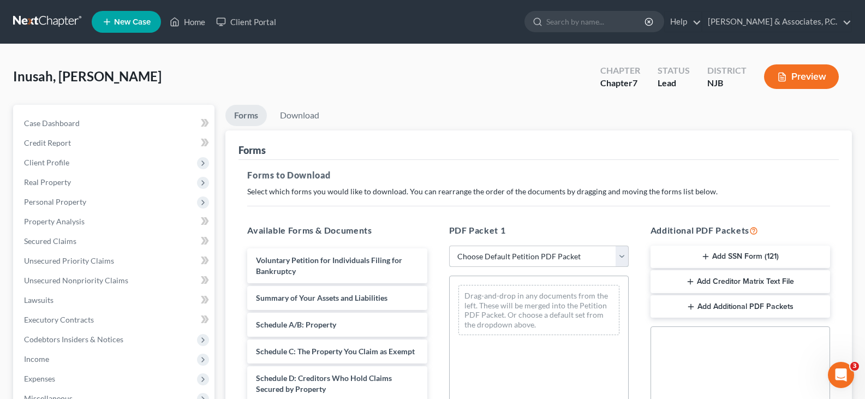
click at [622, 256] on select "Choose Default Petition PDF Packet Complete Bankruptcy Petition (all forms and …" at bounding box center [538, 257] width 179 height 22
select select "0"
click at [449, 246] on select "Choose Default Petition PDF Packet Complete Bankruptcy Petition (all forms and …" at bounding box center [538, 257] width 179 height 22
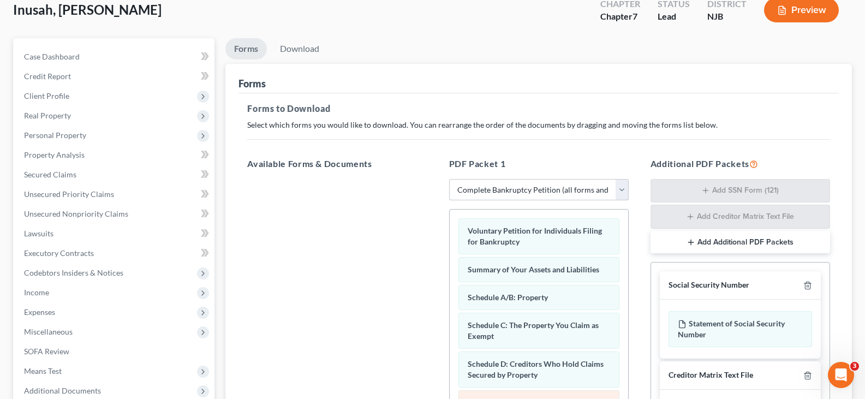
scroll to position [218, 0]
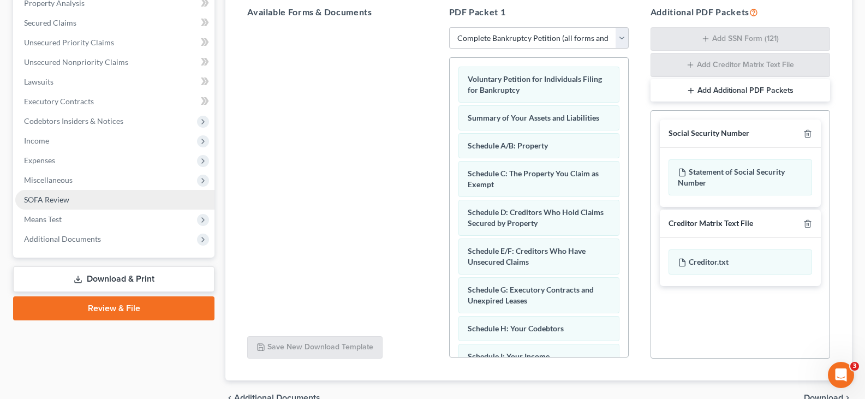
drag, startPoint x: 325, startPoint y: 99, endPoint x: 107, endPoint y: 198, distance: 239.0
click at [324, 99] on div at bounding box center [336, 177] width 197 height 300
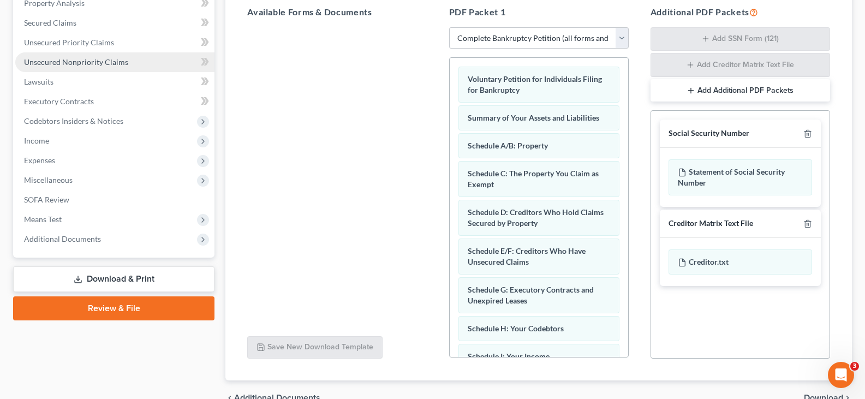
click at [60, 63] on span "Unsecured Nonpriority Claims" at bounding box center [76, 61] width 104 height 9
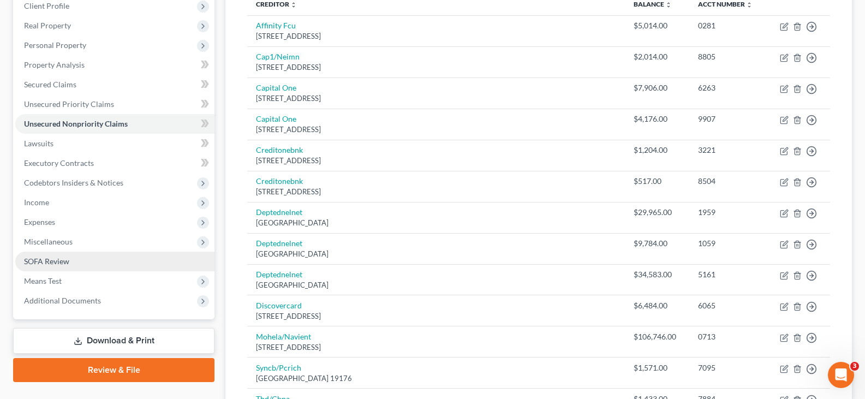
scroll to position [326, 0]
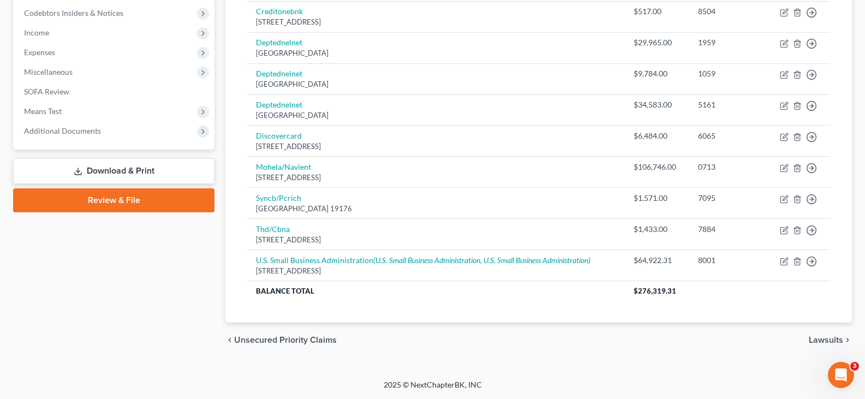
click at [116, 167] on link "Download & Print" at bounding box center [113, 171] width 201 height 26
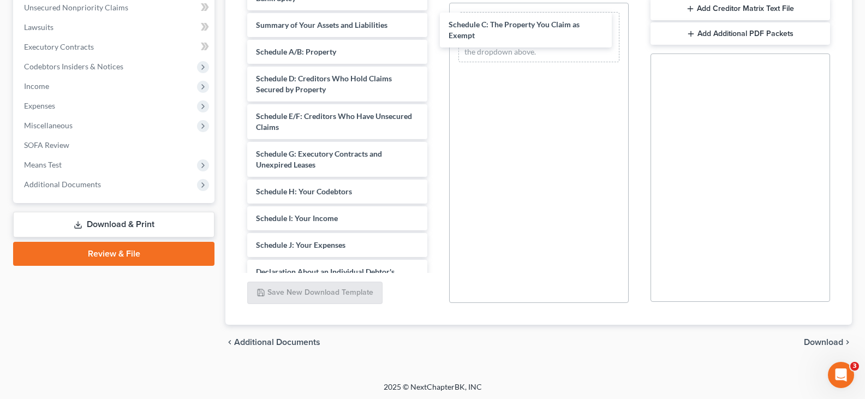
drag, startPoint x: 313, startPoint y: 81, endPoint x: 632, endPoint y: 89, distance: 319.8
click at [435, 20] on div "Schedule C: The Property You Claim as Exempt Voluntary Petition for Individuals…" at bounding box center [336, 250] width 197 height 550
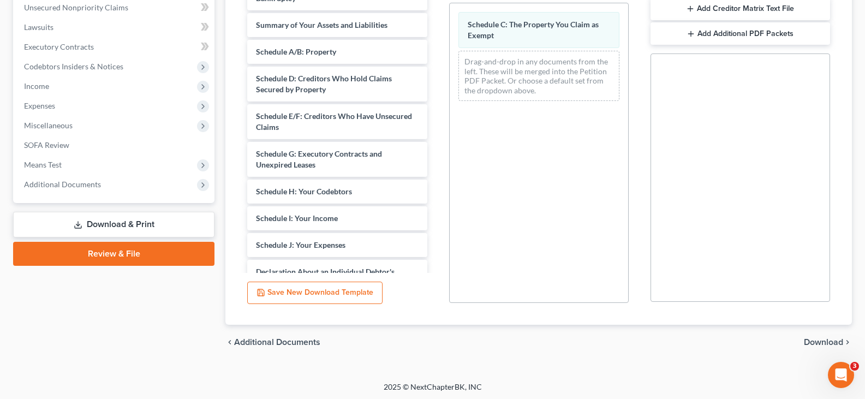
click at [832, 340] on span "Download" at bounding box center [823, 342] width 39 height 9
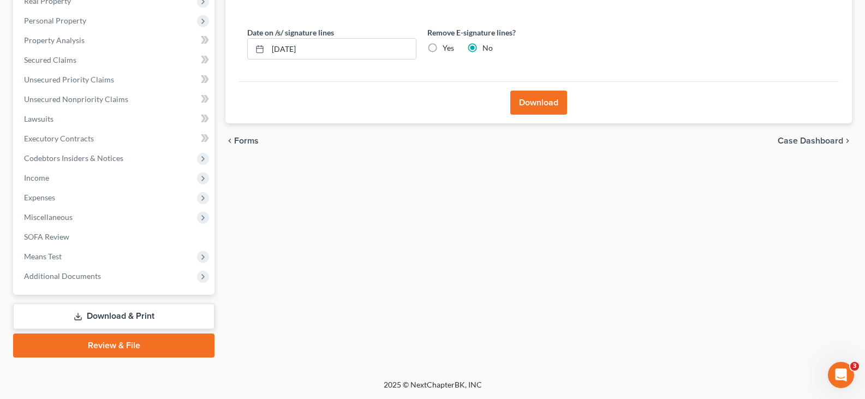
scroll to position [181, 0]
click at [530, 99] on button "Download" at bounding box center [538, 103] width 57 height 24
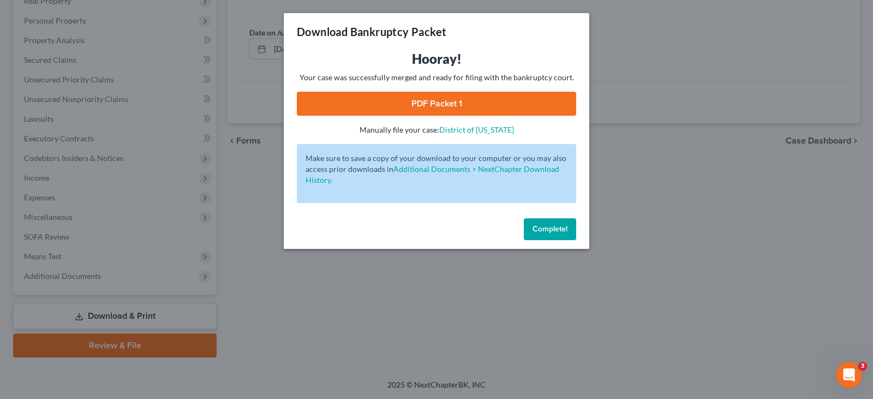
click at [372, 104] on link "PDF Packet 1" at bounding box center [436, 104] width 279 height 24
click at [554, 226] on span "Complete!" at bounding box center [549, 228] width 35 height 9
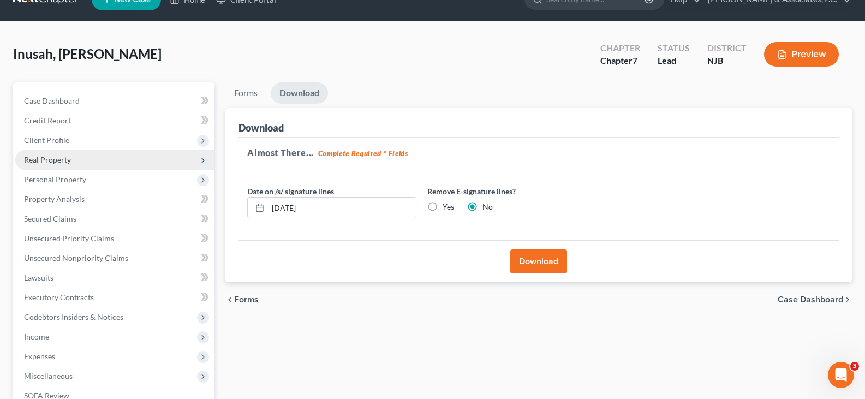
scroll to position [17, 0]
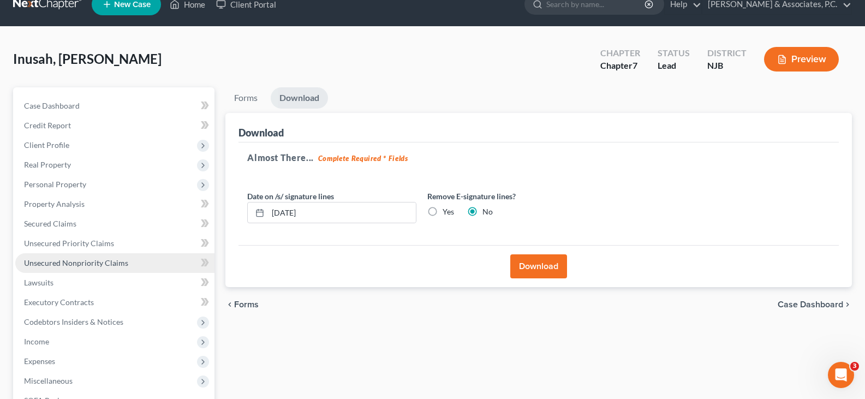
click at [58, 262] on span "Unsecured Nonpriority Claims" at bounding box center [76, 262] width 104 height 9
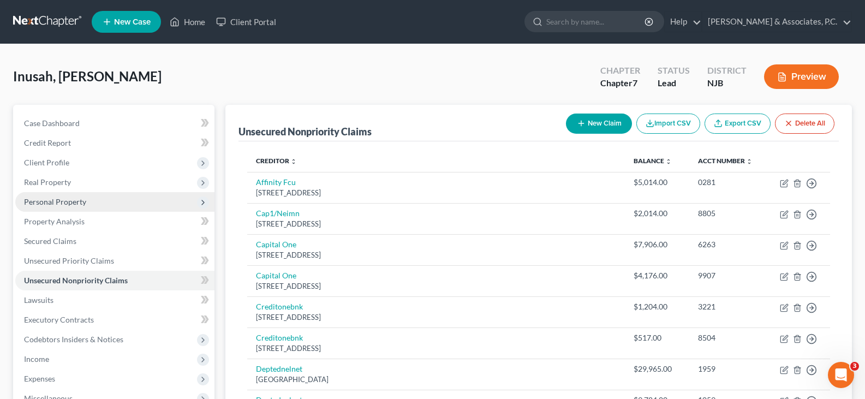
click at [53, 202] on span "Personal Property" at bounding box center [55, 201] width 62 height 9
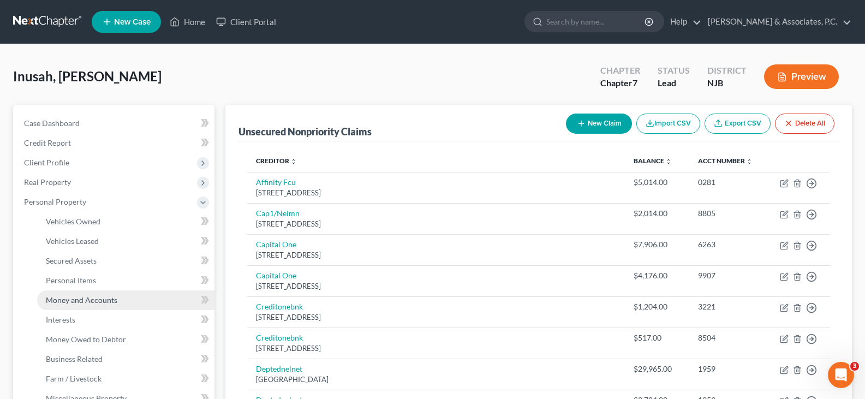
click at [69, 297] on span "Money and Accounts" at bounding box center [81, 299] width 71 height 9
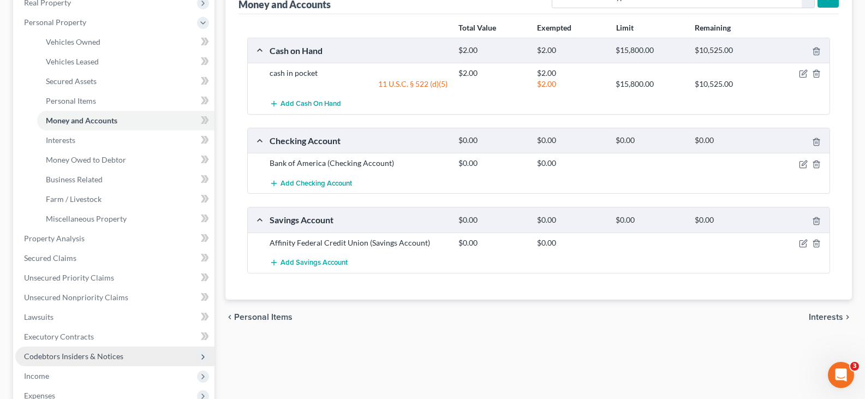
scroll to position [159, 0]
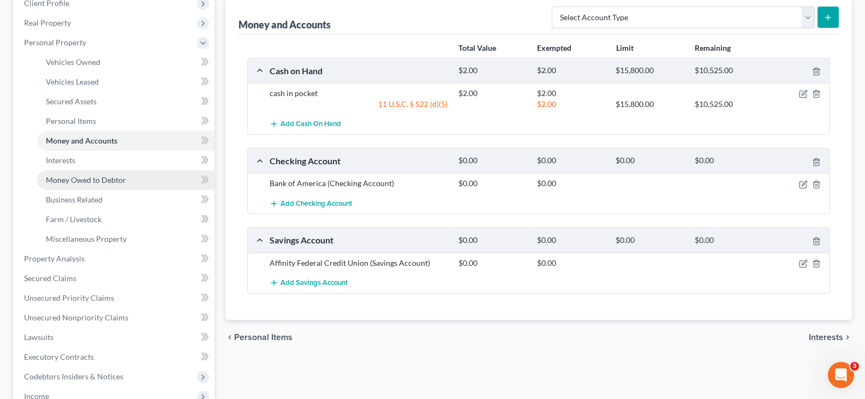
click at [76, 181] on span "Money Owed to Debtor" at bounding box center [86, 179] width 80 height 9
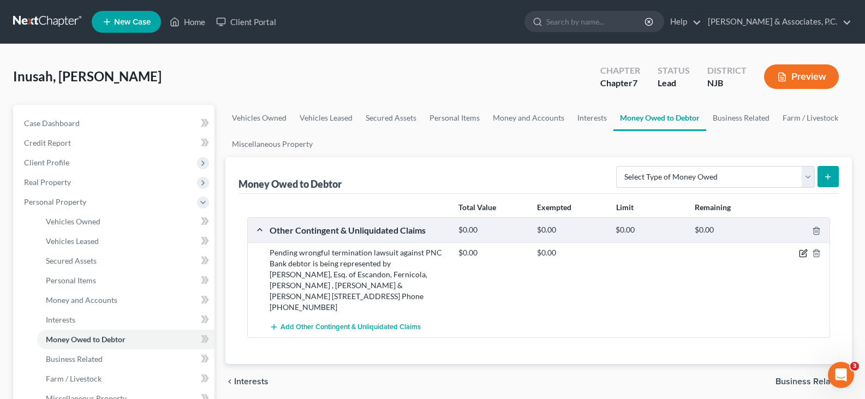
click at [801, 252] on icon "button" at bounding box center [803, 253] width 9 height 9
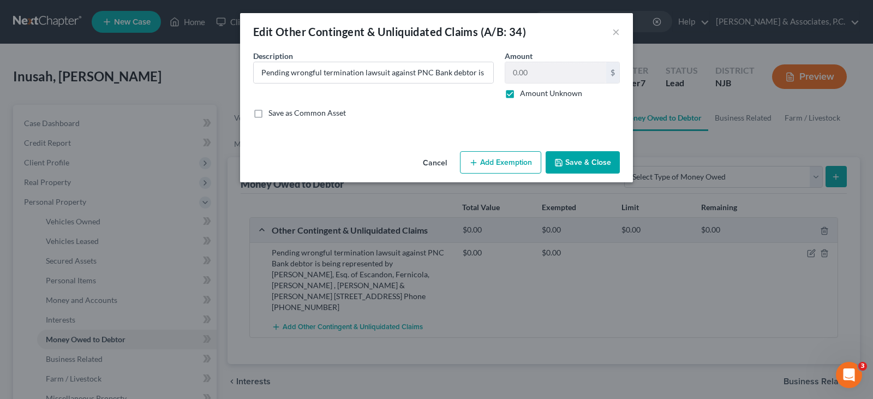
click at [484, 154] on button "Add Exemption" at bounding box center [500, 162] width 81 height 23
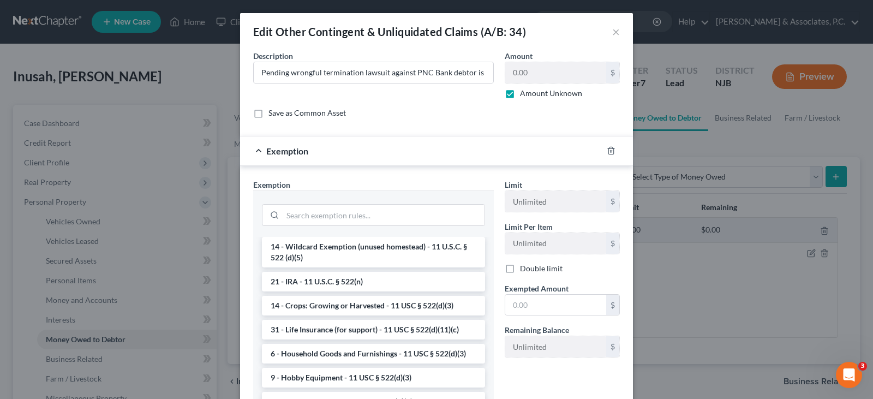
scroll to position [655, 0]
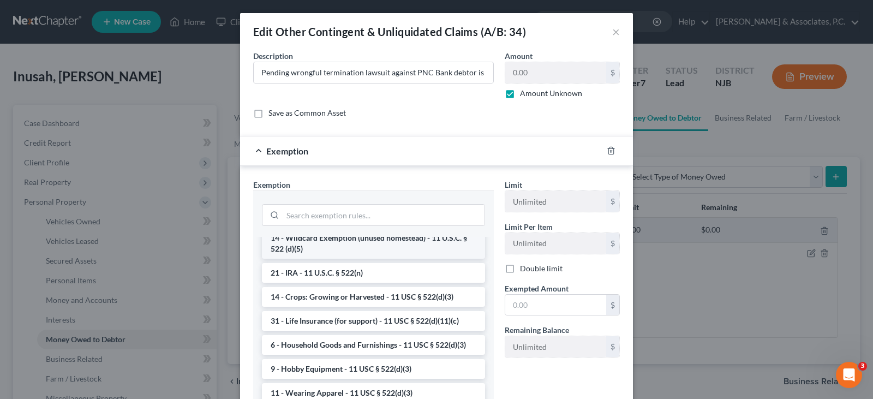
click at [386, 259] on li "14 - Wildcard Exemption (unused homestead) - 11 U.S.C. § 522 (d)(5)" at bounding box center [373, 243] width 223 height 31
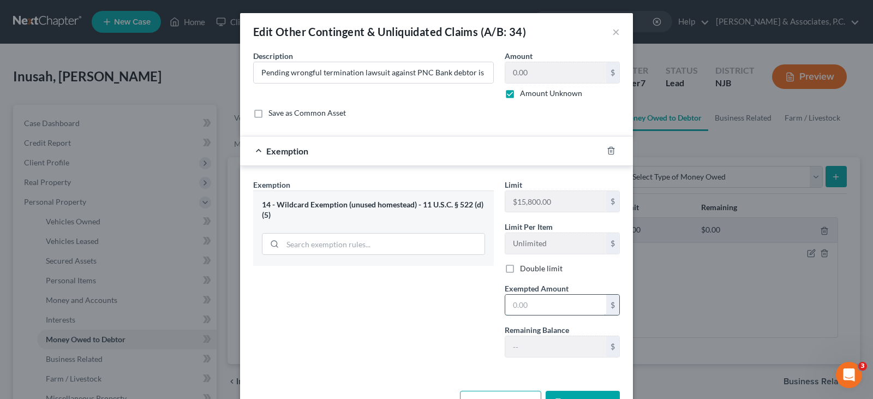
click at [553, 307] on input "text" at bounding box center [555, 305] width 101 height 21
type input "12,200.00"
click at [452, 309] on div "Exemption Set must be selected for CA. Exemption * 14 - Wildcard Exemption (unu…" at bounding box center [374, 272] width 252 height 187
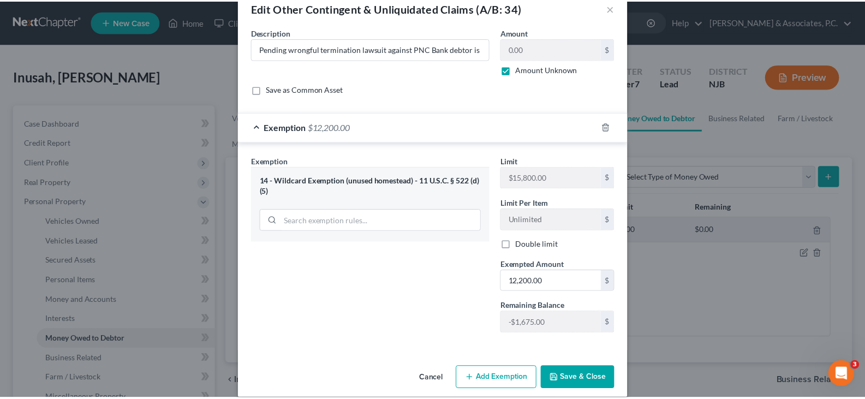
scroll to position [37, 0]
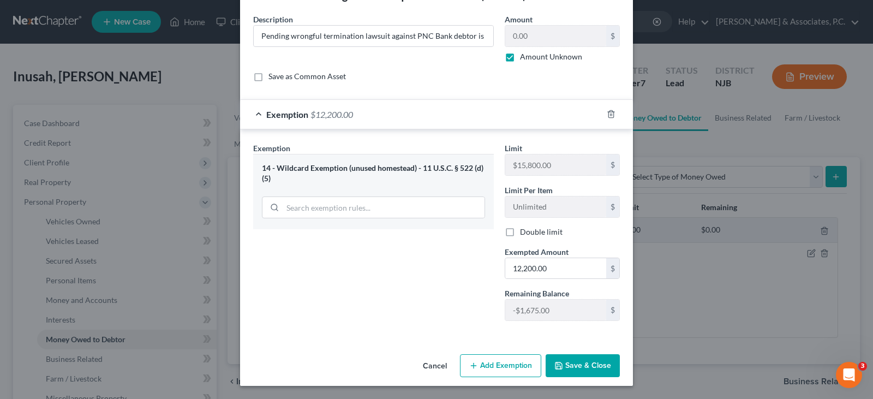
click at [586, 367] on button "Save & Close" at bounding box center [583, 365] width 74 height 23
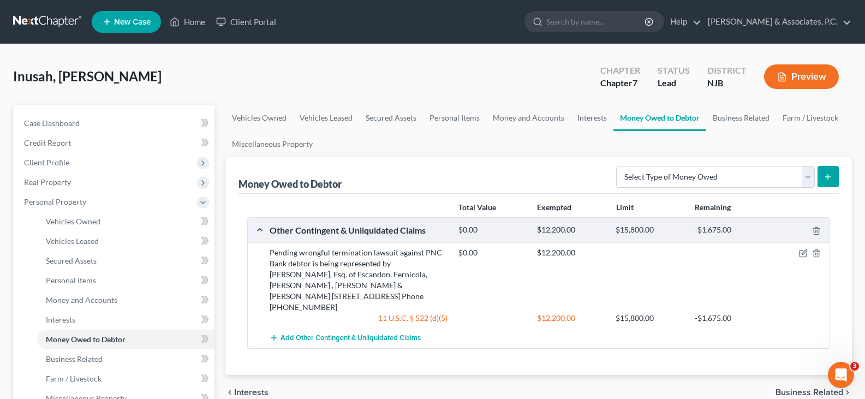
click at [502, 158] on div "Money Owed to Debtor Select Type of Money Owed Accounts Receivable (A/B: 38) Al…" at bounding box center [538, 175] width 600 height 37
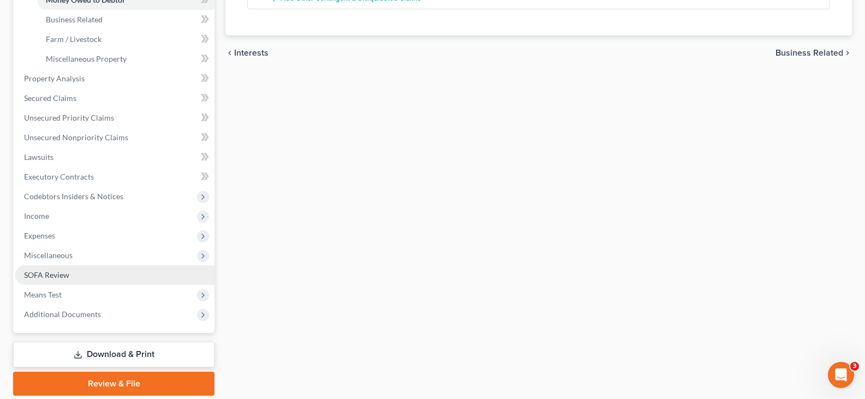
scroll to position [378, 0]
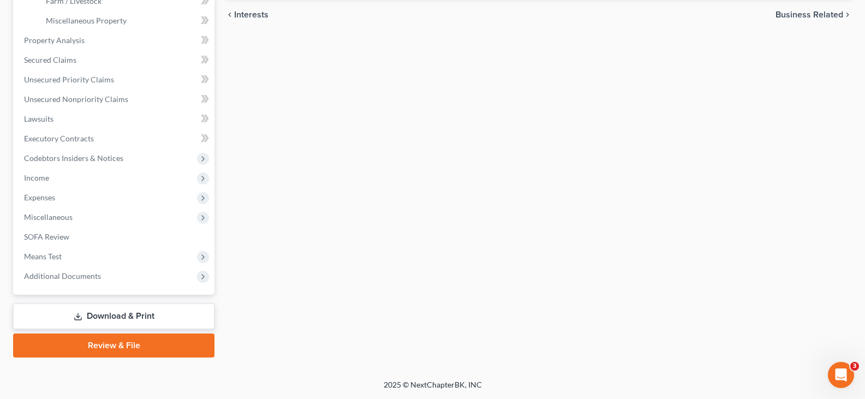
click at [120, 321] on link "Download & Print" at bounding box center [113, 316] width 201 height 26
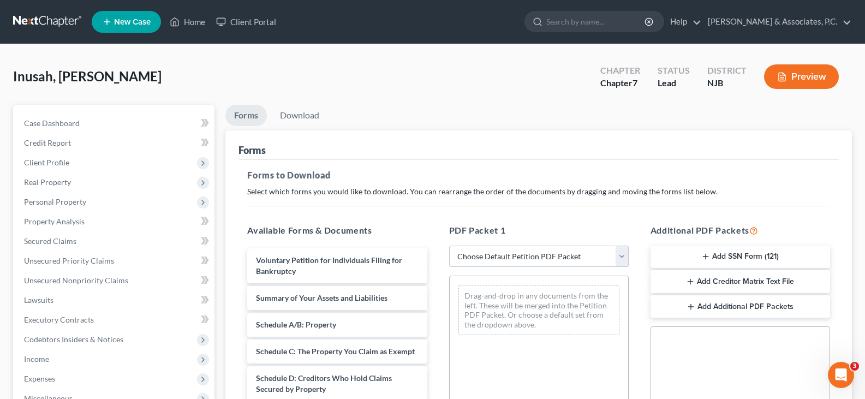
drag, startPoint x: 621, startPoint y: 252, endPoint x: 600, endPoint y: 256, distance: 21.3
click at [621, 252] on select "Choose Default Petition PDF Packet Complete Bankruptcy Petition (all forms and …" at bounding box center [538, 257] width 179 height 22
select select "0"
click at [449, 246] on select "Choose Default Petition PDF Packet Complete Bankruptcy Petition (all forms and …" at bounding box center [538, 257] width 179 height 22
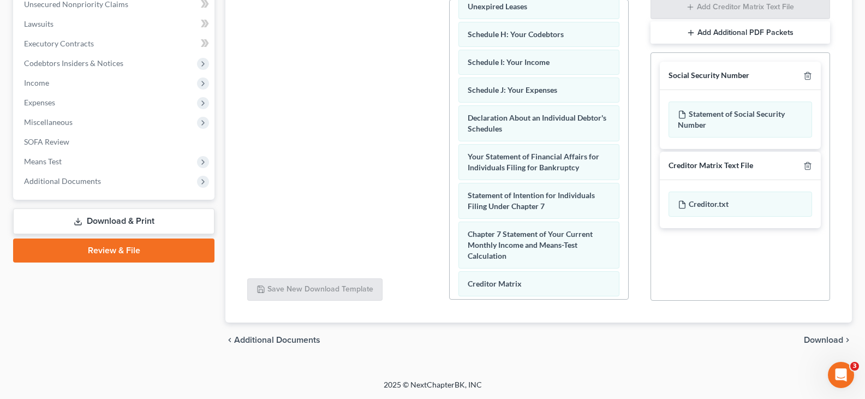
scroll to position [390, 0]
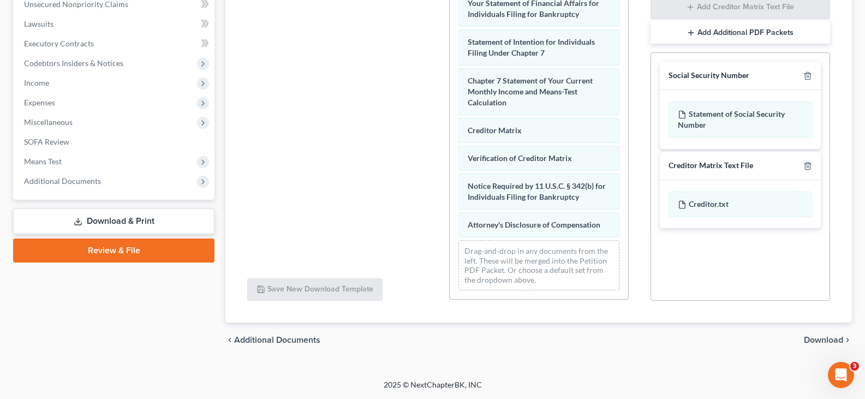
click at [823, 336] on span "Download" at bounding box center [823, 340] width 39 height 9
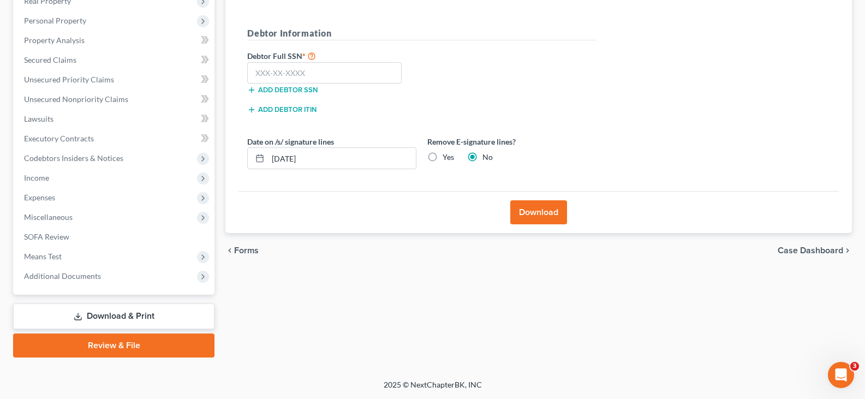
scroll to position [181, 0]
click at [320, 73] on input "text" at bounding box center [324, 73] width 154 height 22
type input "155-06-7058"
drag, startPoint x: 436, startPoint y: 157, endPoint x: 501, endPoint y: 181, distance: 69.7
click at [442, 156] on label "Yes" at bounding box center [447, 157] width 11 height 11
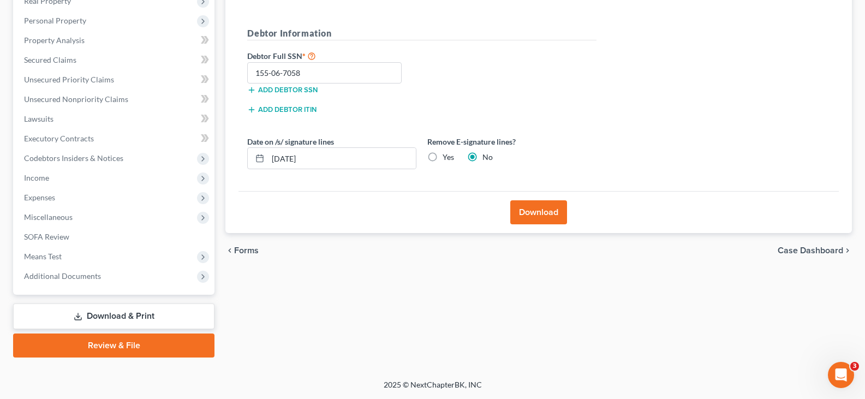
click at [447, 156] on input "Yes" at bounding box center [450, 155] width 7 height 7
radio input "true"
radio input "false"
click at [529, 211] on button "Download" at bounding box center [538, 212] width 57 height 24
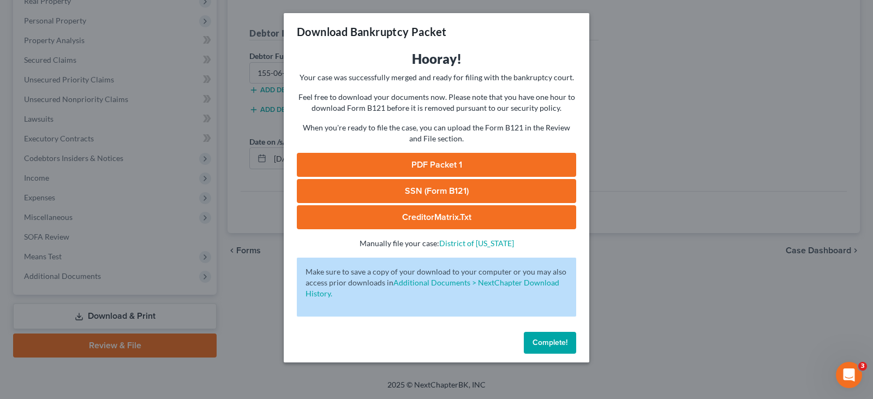
click at [460, 194] on link "SSN (Form B121)" at bounding box center [436, 191] width 279 height 24
click at [430, 166] on link "PDF Packet 1" at bounding box center [436, 165] width 279 height 24
click at [547, 344] on span "Complete!" at bounding box center [549, 342] width 35 height 9
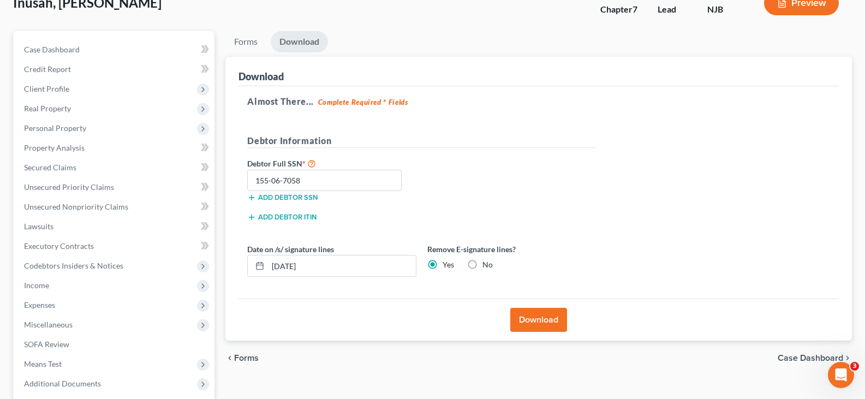
scroll to position [0, 0]
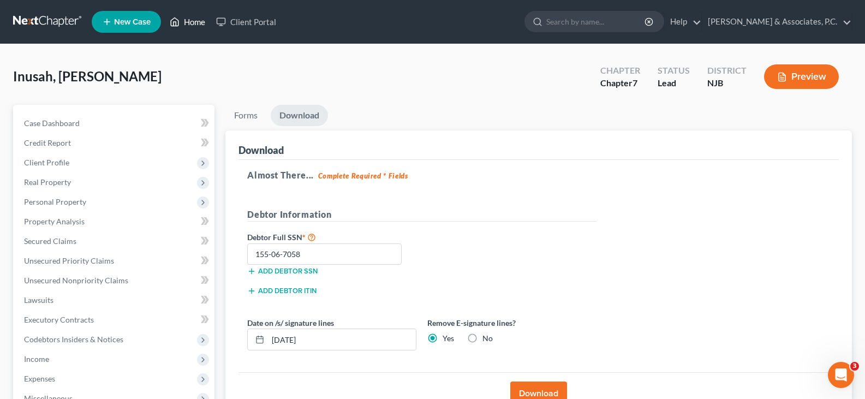
click at [198, 23] on link "Home" at bounding box center [187, 22] width 46 height 20
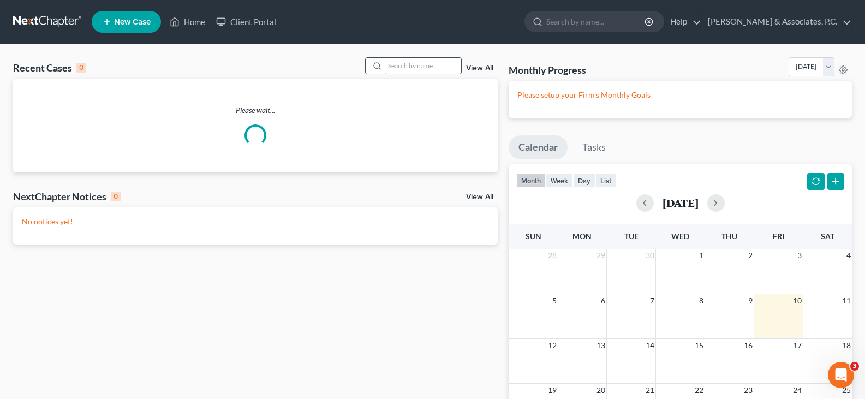
click at [435, 64] on input "search" at bounding box center [423, 66] width 76 height 16
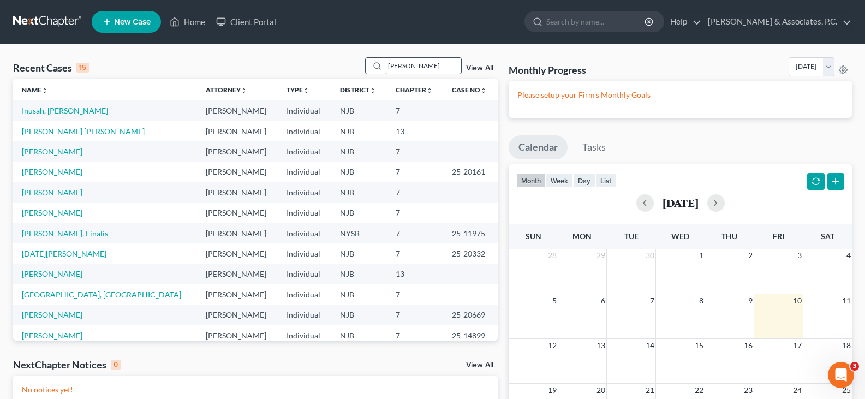
type input "[PERSON_NAME]"
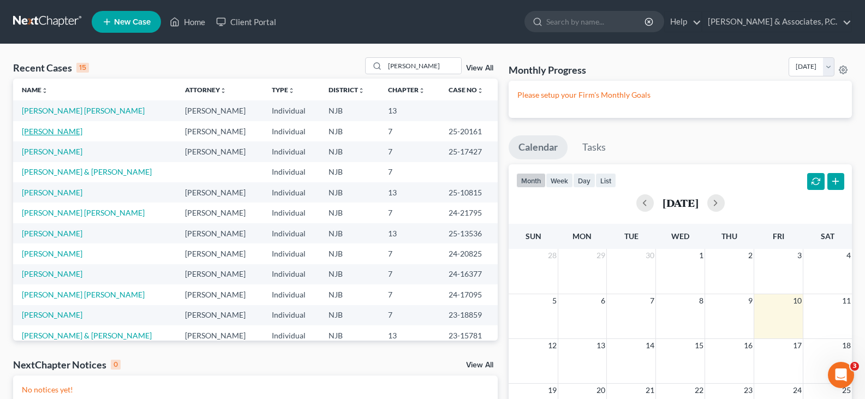
click at [46, 131] on link "[PERSON_NAME]" at bounding box center [52, 131] width 61 height 9
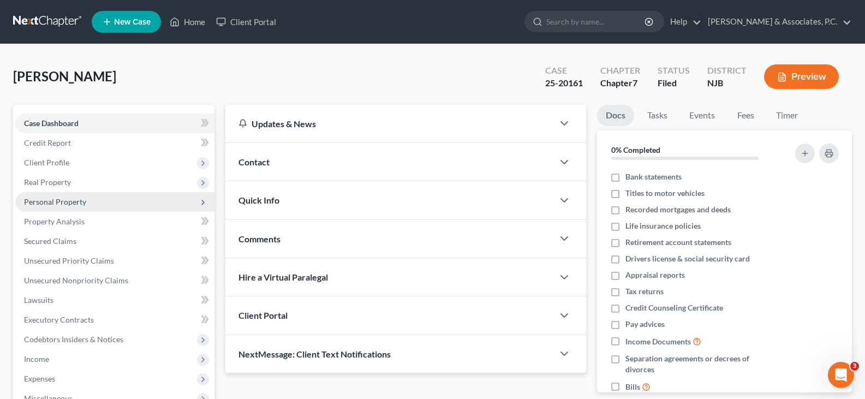
click at [49, 200] on span "Personal Property" at bounding box center [55, 201] width 62 height 9
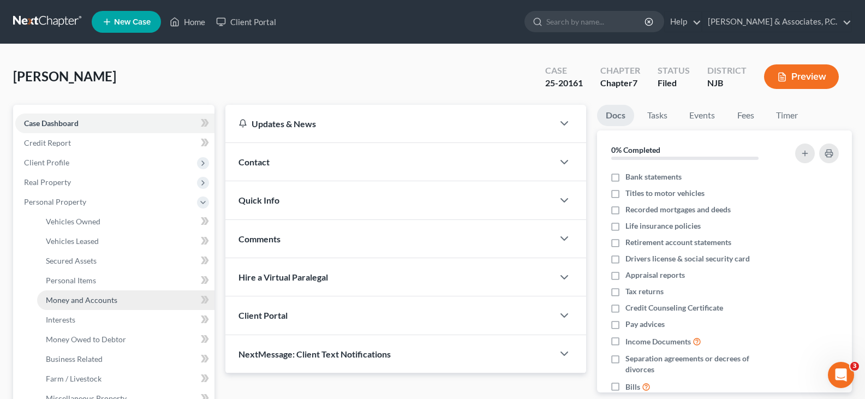
click at [86, 297] on span "Money and Accounts" at bounding box center [81, 299] width 71 height 9
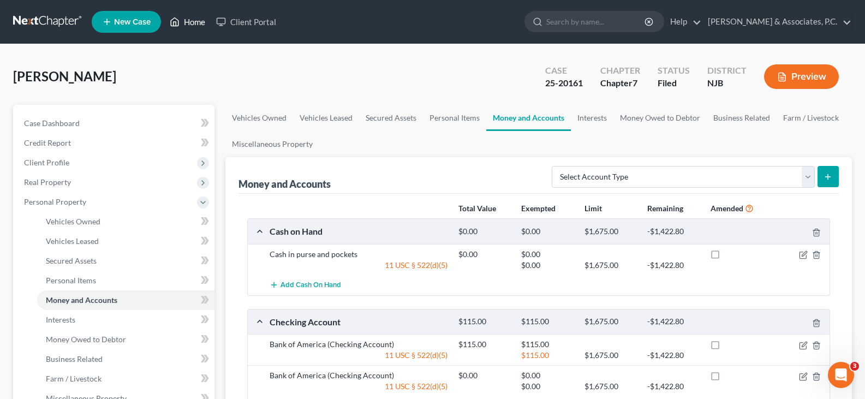
click at [194, 19] on link "Home" at bounding box center [187, 22] width 46 height 20
click at [193, 19] on link "Home" at bounding box center [187, 22] width 46 height 20
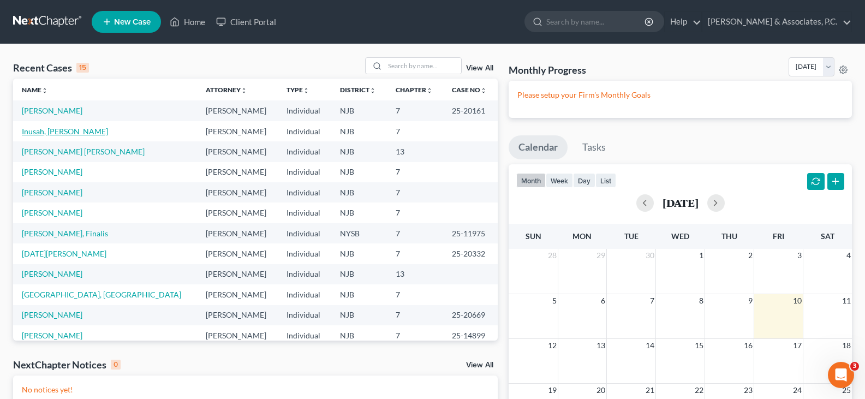
click at [55, 133] on link "Inusah, [PERSON_NAME]" at bounding box center [65, 131] width 86 height 9
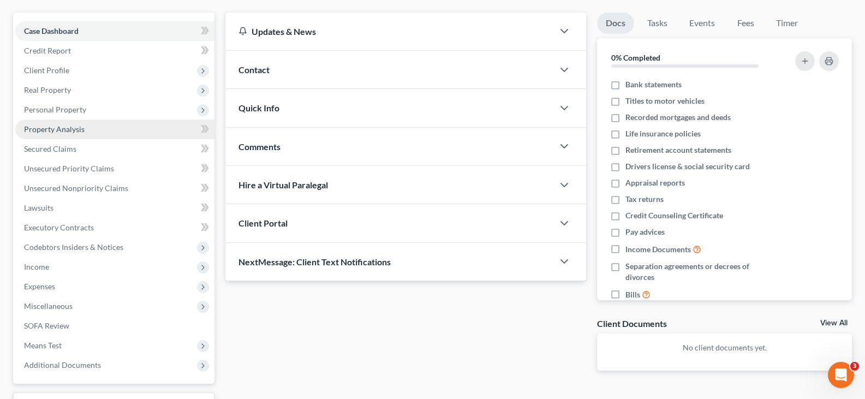
scroll to position [181, 0]
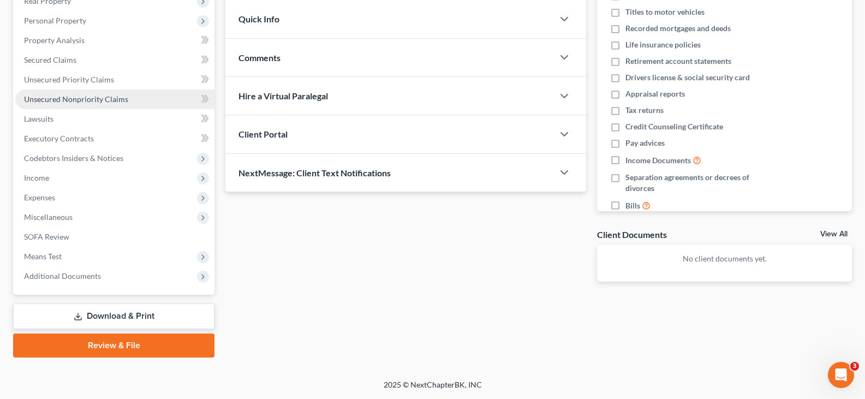
click at [64, 98] on span "Unsecured Nonpriority Claims" at bounding box center [76, 98] width 104 height 9
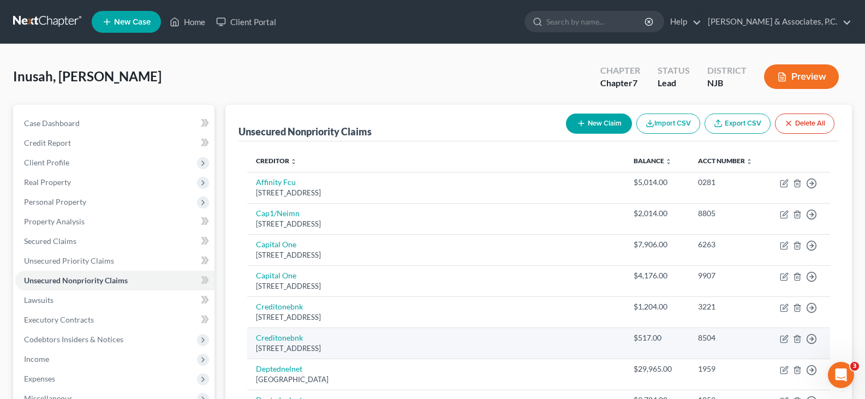
scroll to position [326, 0]
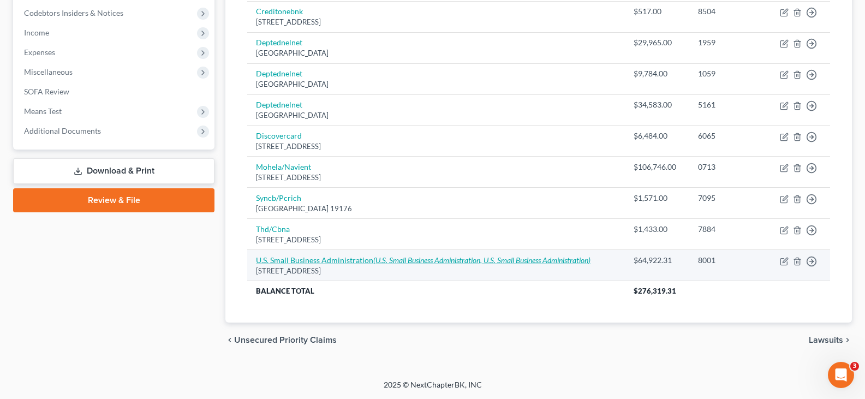
click at [318, 261] on link "U.S. Small Business Administration (U.S. Small Business Administration, U.S. Sm…" at bounding box center [423, 259] width 334 height 9
select select "38"
select select "10"
select select "0"
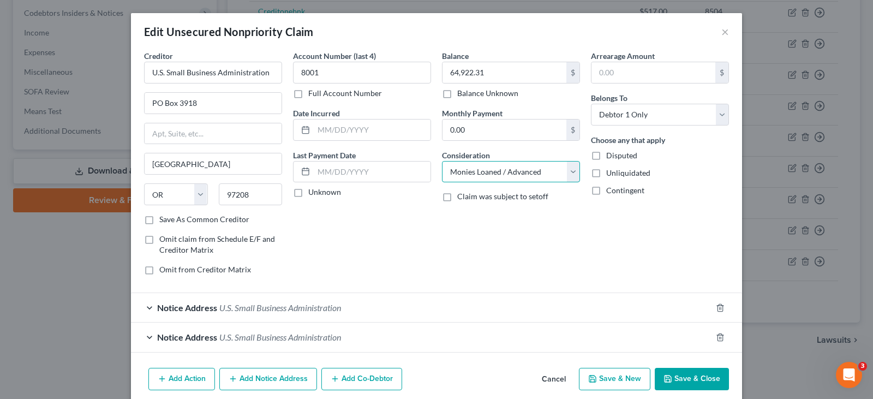
click at [570, 165] on select "Select Cable / Satellite Services Collection Agency Credit Card Debt Debt Couns…" at bounding box center [511, 172] width 138 height 22
select select "14"
click at [442, 161] on select "Select Cable / Satellite Services Collection Agency Credit Card Debt Debt Couns…" at bounding box center [511, 172] width 138 height 22
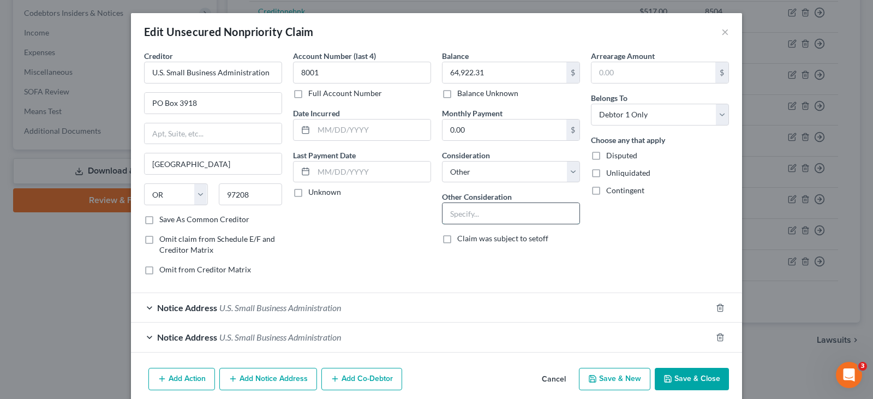
click at [487, 211] on input "text" at bounding box center [510, 213] width 137 height 21
type input "Business Loan"
drag, startPoint x: 358, startPoint y: 241, endPoint x: 680, endPoint y: 320, distance: 331.5
click at [360, 240] on div "Account Number (last 4) 8001 Full Account Number Date Incurred Last Payment Dat…" at bounding box center [362, 167] width 149 height 234
click at [697, 380] on button "Save & Close" at bounding box center [692, 379] width 74 height 23
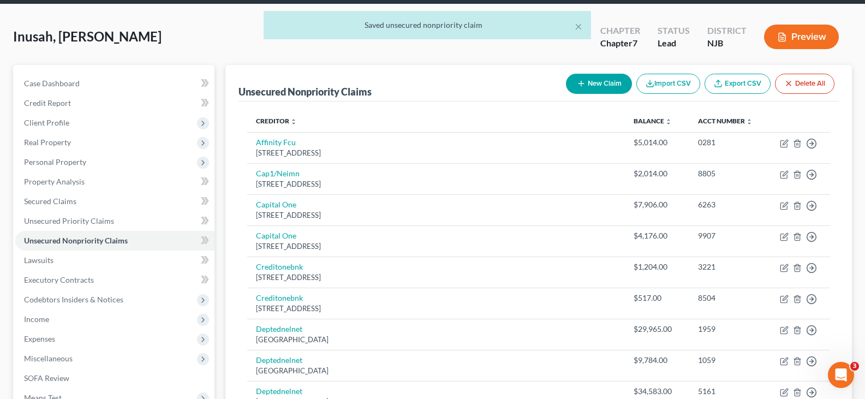
scroll to position [0, 0]
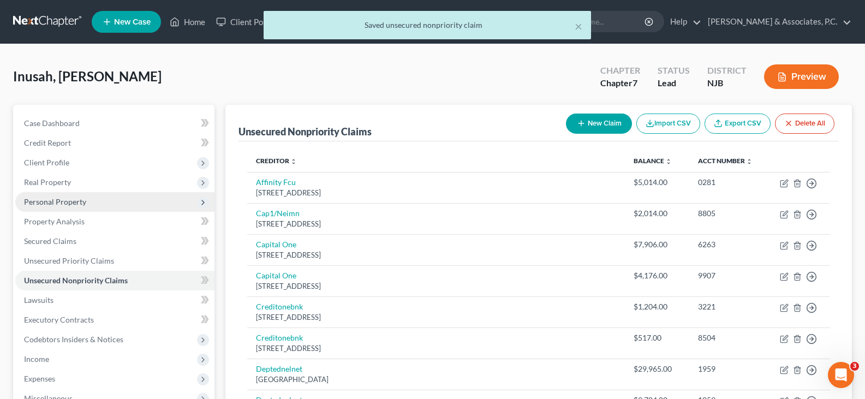
click at [49, 202] on span "Personal Property" at bounding box center [55, 201] width 62 height 9
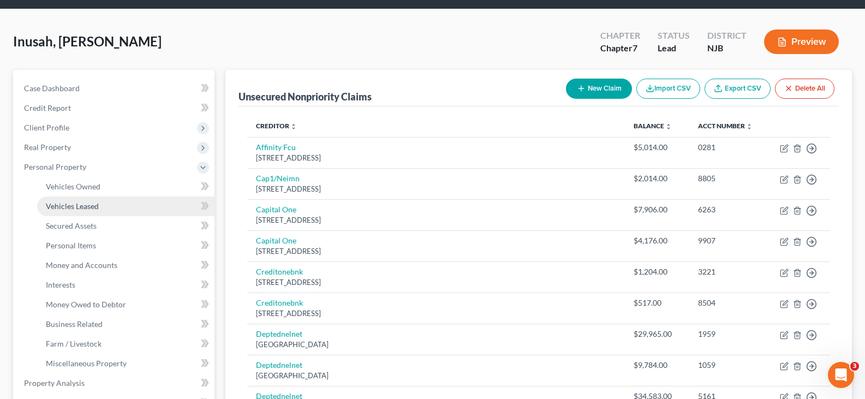
scroll to position [55, 0]
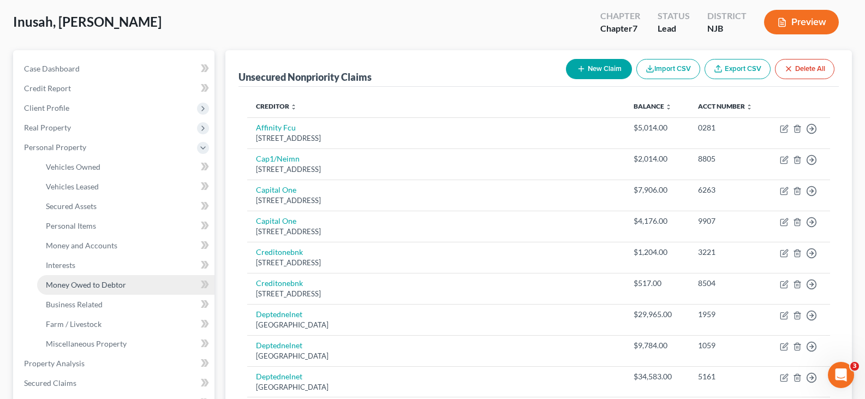
click at [105, 280] on span "Money Owed to Debtor" at bounding box center [86, 284] width 80 height 9
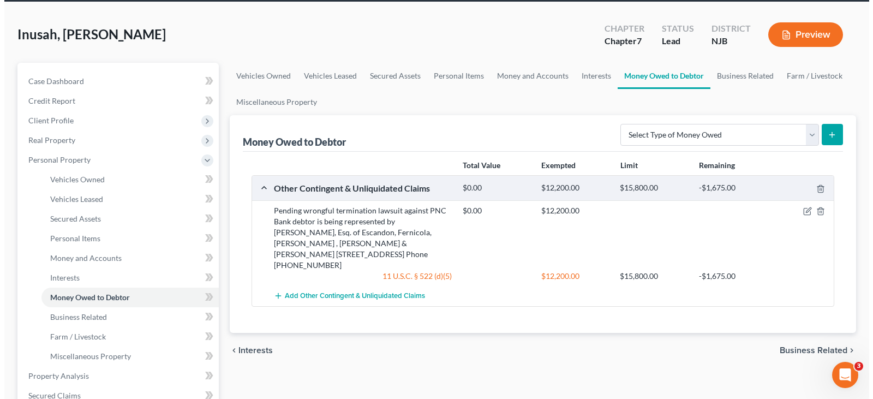
scroll to position [109, 0]
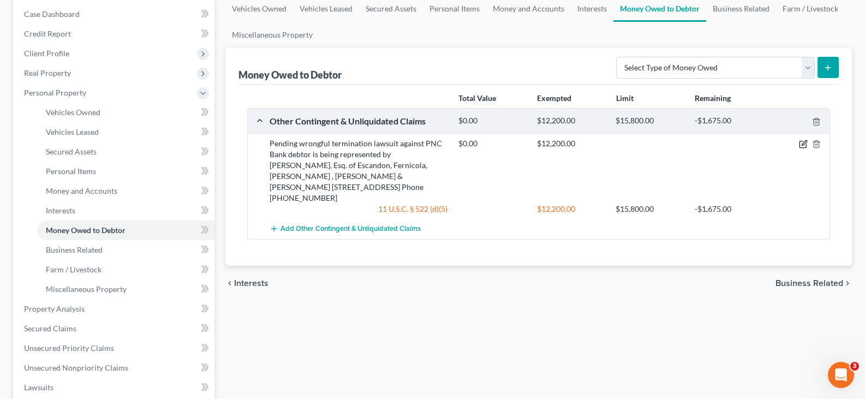
click at [801, 143] on icon "button" at bounding box center [803, 144] width 9 height 9
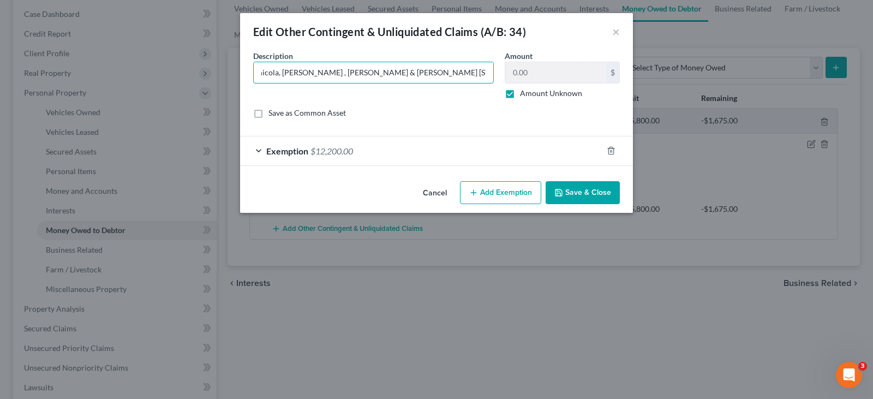
scroll to position [0, 570]
drag, startPoint x: 261, startPoint y: 73, endPoint x: 441, endPoint y: 70, distance: 180.6
click at [497, 70] on div "Description * Pending wrongful termination lawsuit against PNC Bank debtor is b…" at bounding box center [374, 74] width 252 height 49
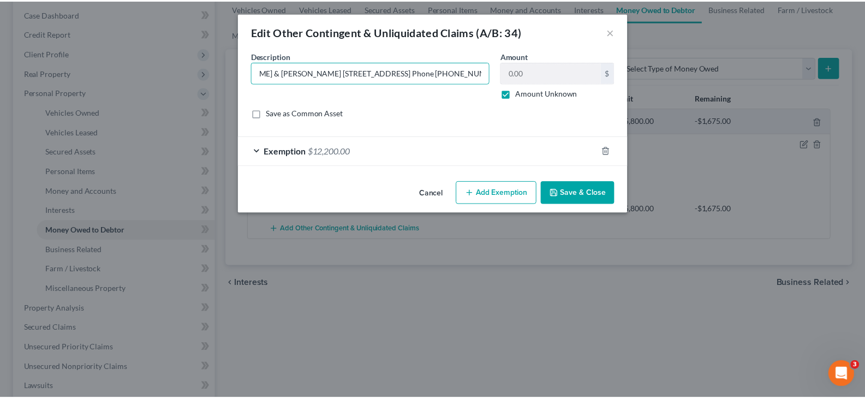
scroll to position [0, 0]
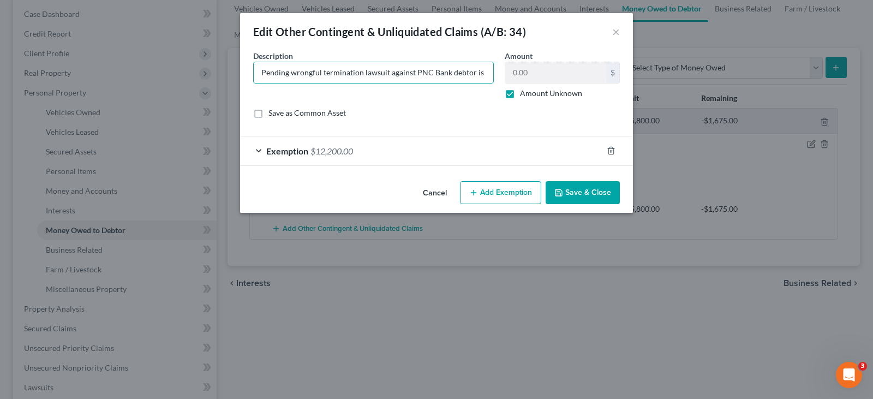
click at [549, 25] on div "Edit Other Contingent & Unliquidated Claims (A/B: 34) ×" at bounding box center [436, 31] width 393 height 37
click at [613, 30] on button "×" at bounding box center [616, 31] width 8 height 13
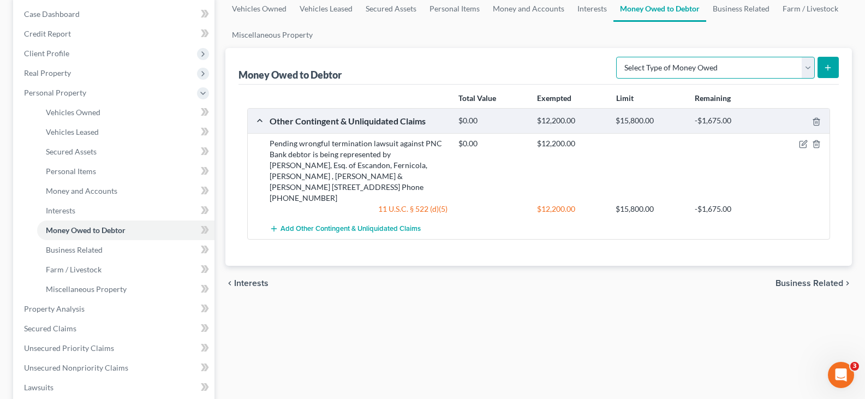
click at [807, 68] on select "Select Type of Money Owed Accounts Receivable (A/B: 38) Alimony (A/B: 29) Child…" at bounding box center [715, 68] width 199 height 22
select select "claims_against_third_parties"
click at [618, 57] on select "Select Type of Money Owed Accounts Receivable (A/B: 38) Alimony (A/B: 29) Child…" at bounding box center [715, 68] width 199 height 22
click at [825, 64] on icon "submit" at bounding box center [827, 67] width 9 height 9
click at [828, 69] on icon "submit" at bounding box center [827, 67] width 9 height 9
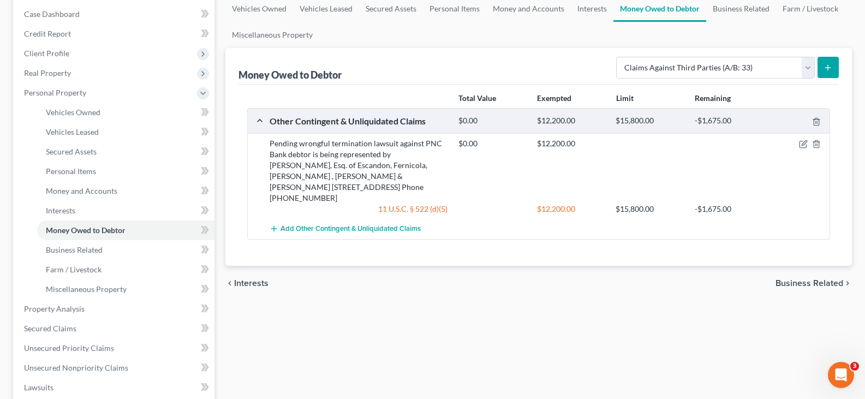
click at [823, 65] on button "submit" at bounding box center [827, 67] width 21 height 21
drag, startPoint x: 823, startPoint y: 67, endPoint x: 606, endPoint y: 43, distance: 217.9
click at [822, 67] on button "submit" at bounding box center [827, 67] width 21 height 21
click at [588, 11] on link "Interests" at bounding box center [592, 9] width 43 height 26
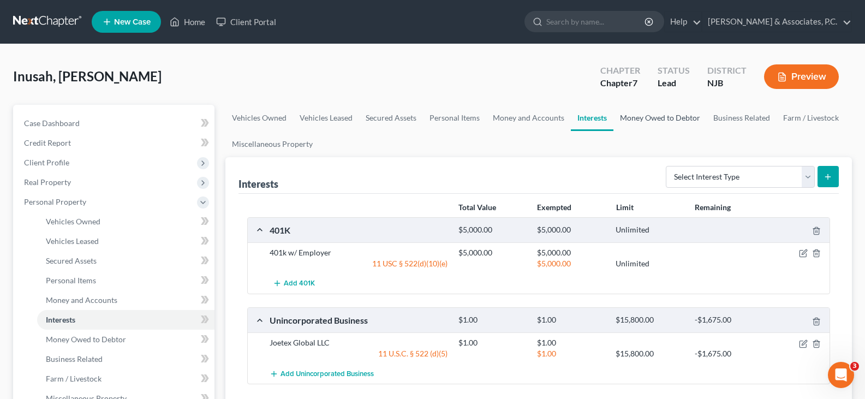
click at [654, 119] on link "Money Owed to Debtor" at bounding box center [659, 118] width 93 height 26
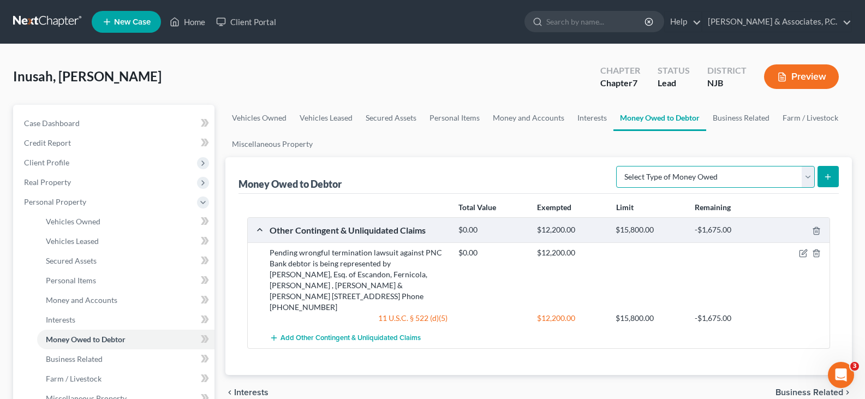
click at [807, 175] on select "Select Type of Money Owed Accounts Receivable (A/B: 38) Alimony (A/B: 29) Child…" at bounding box center [715, 177] width 199 height 22
select select "claims_against_third_parties"
click at [618, 166] on select "Select Type of Money Owed Accounts Receivable (A/B: 38) Alimony (A/B: 29) Child…" at bounding box center [715, 177] width 199 height 22
click at [829, 182] on button "submit" at bounding box center [827, 176] width 21 height 21
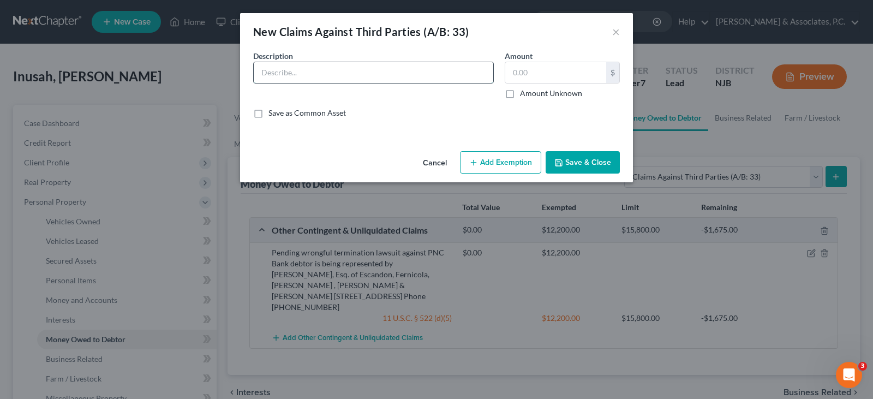
paste input "Pending wrongful termination lawsuit against PNC Bank debtor is being represent…"
type input "Pending wrongful termination lawsuit against PNC Bank debtor is being represent…"
drag, startPoint x: 509, startPoint y: 94, endPoint x: 509, endPoint y: 101, distance: 7.1
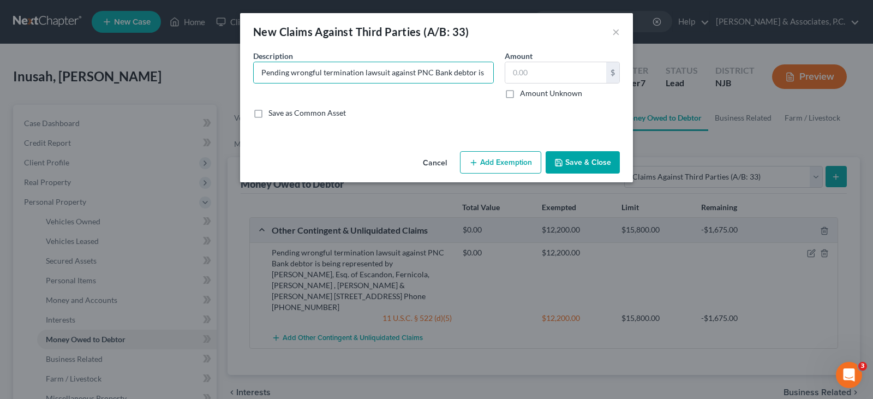
click at [520, 94] on label "Amount Unknown" at bounding box center [551, 93] width 62 height 11
click at [524, 94] on input "Amount Unknown" at bounding box center [527, 91] width 7 height 7
checkbox input "true"
type input "0.00"
click at [511, 160] on button "Add Exemption" at bounding box center [500, 162] width 81 height 23
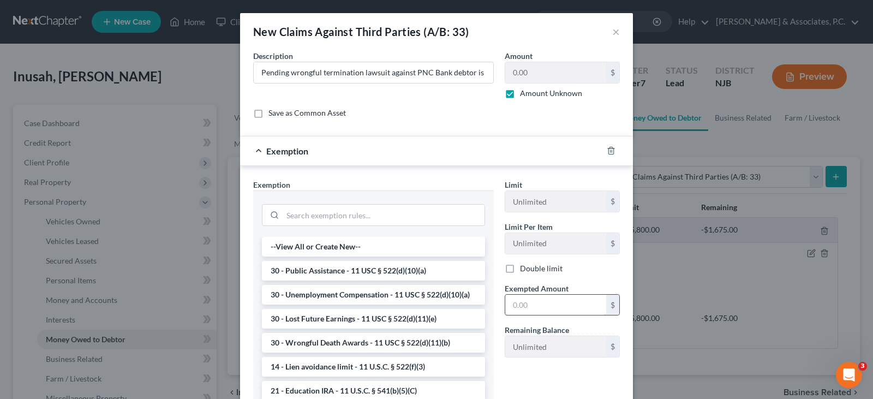
click at [528, 308] on input "text" at bounding box center [555, 305] width 101 height 21
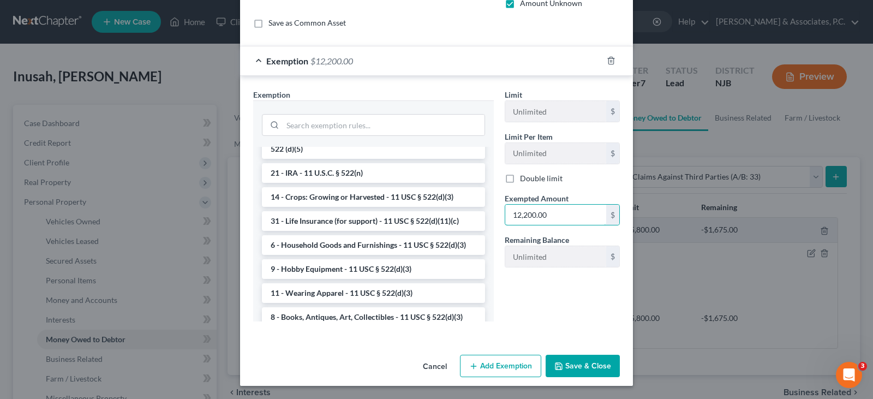
scroll to position [639, 0]
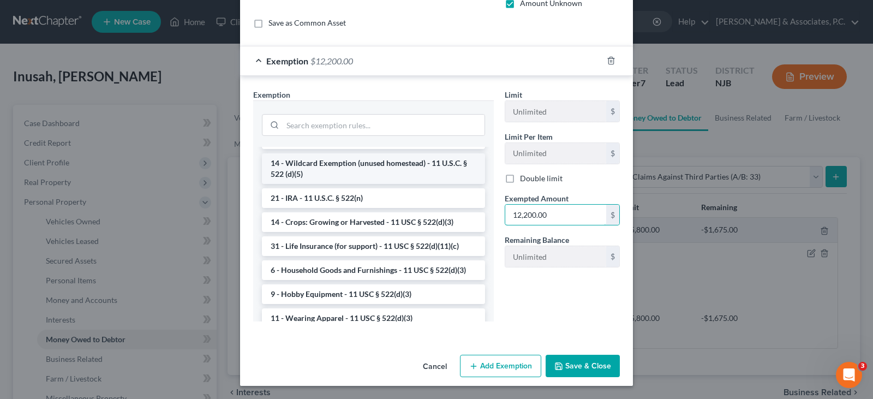
type input "12,200.00"
click at [337, 184] on li "14 - Wildcard Exemption (unused homestead) - 11 U.S.C. § 522 (d)(5)" at bounding box center [373, 168] width 223 height 31
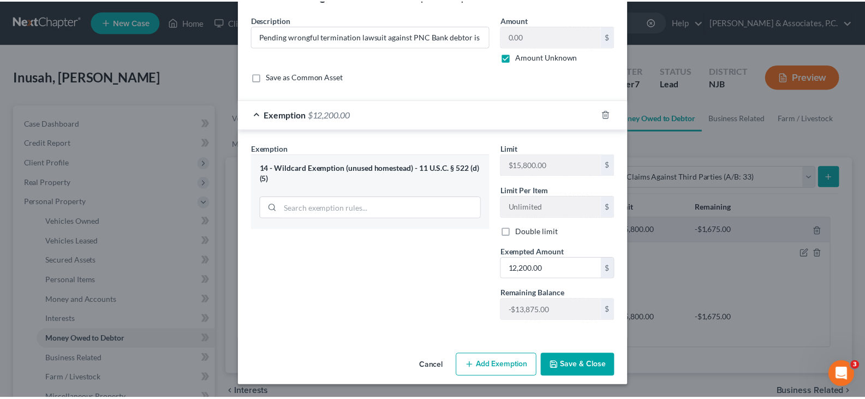
scroll to position [37, 0]
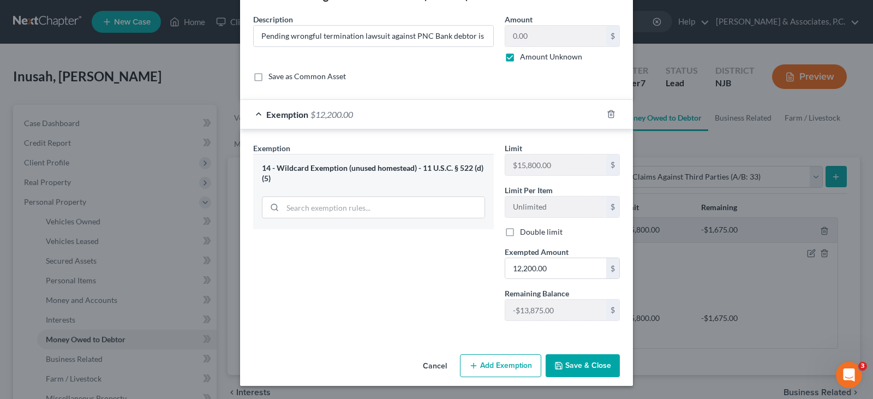
click at [432, 298] on div "Exemption Set must be selected for CA. Exemption * 14 - Wildcard Exemption (unu…" at bounding box center [374, 235] width 252 height 187
click at [584, 362] on button "Save & Close" at bounding box center [583, 365] width 74 height 23
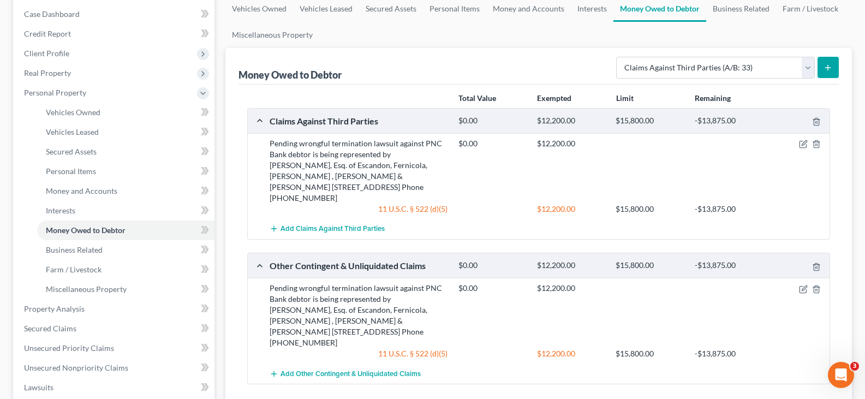
scroll to position [55, 0]
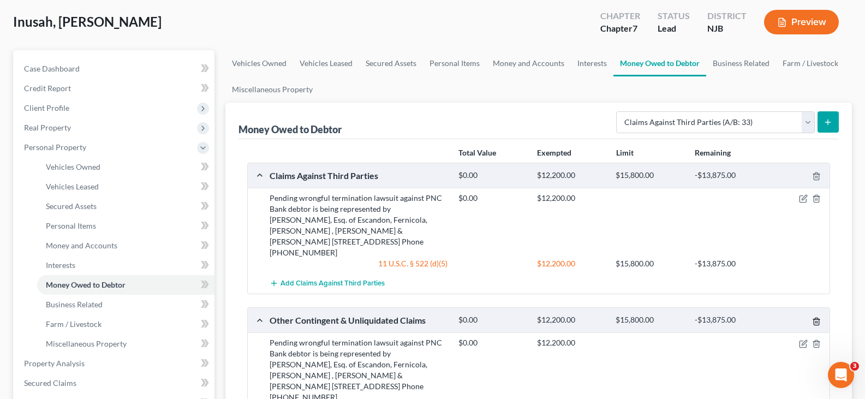
click at [818, 317] on icon "button" at bounding box center [816, 321] width 9 height 9
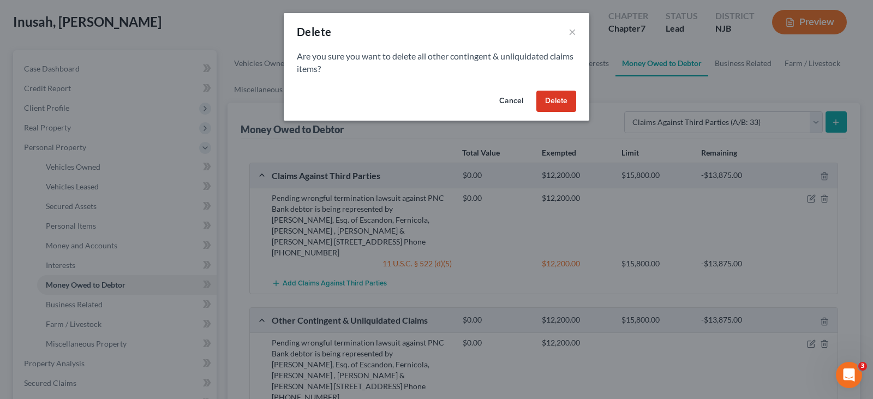
click at [561, 97] on button "Delete" at bounding box center [556, 102] width 40 height 22
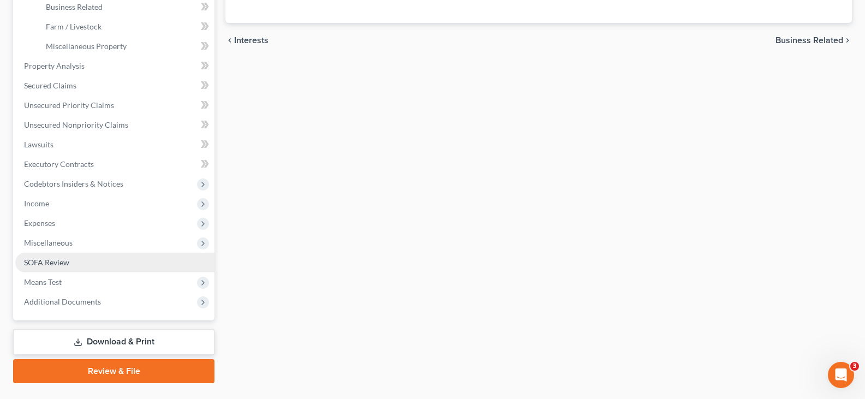
scroll to position [378, 0]
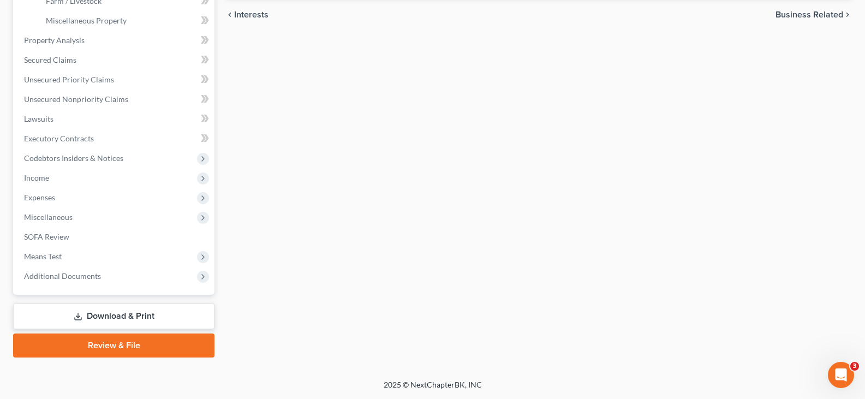
click at [95, 314] on link "Download & Print" at bounding box center [113, 316] width 201 height 26
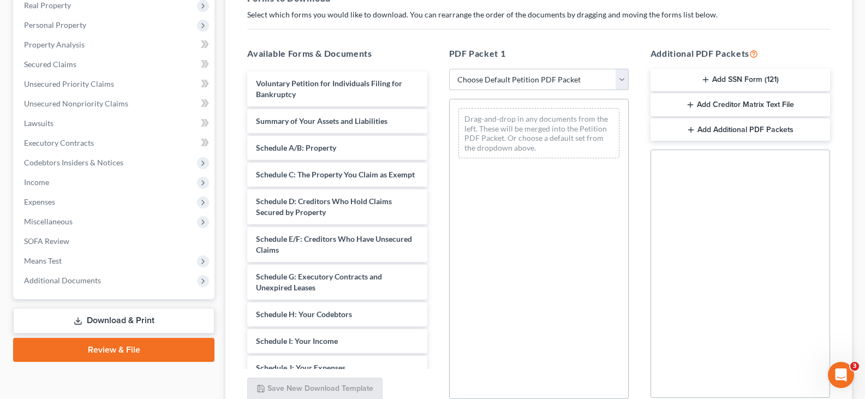
scroll to position [166, 0]
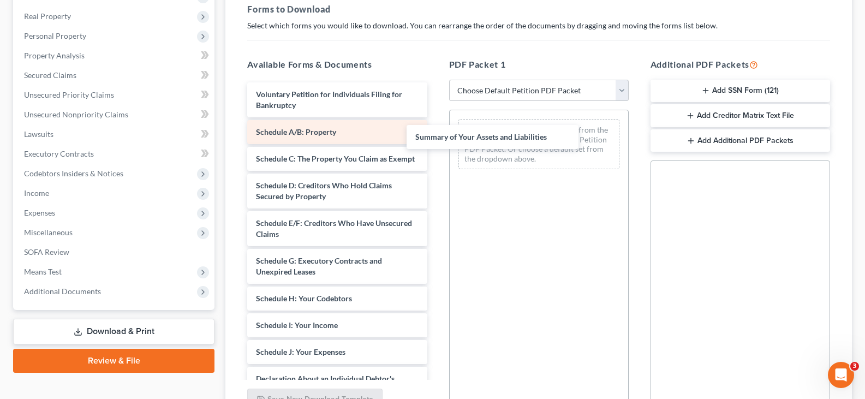
drag, startPoint x: 318, startPoint y: 131, endPoint x: 393, endPoint y: 130, distance: 75.3
click at [435, 135] on div "Summary of Your Assets and Liabilities Voluntary Petition for Individuals Filin…" at bounding box center [336, 357] width 197 height 550
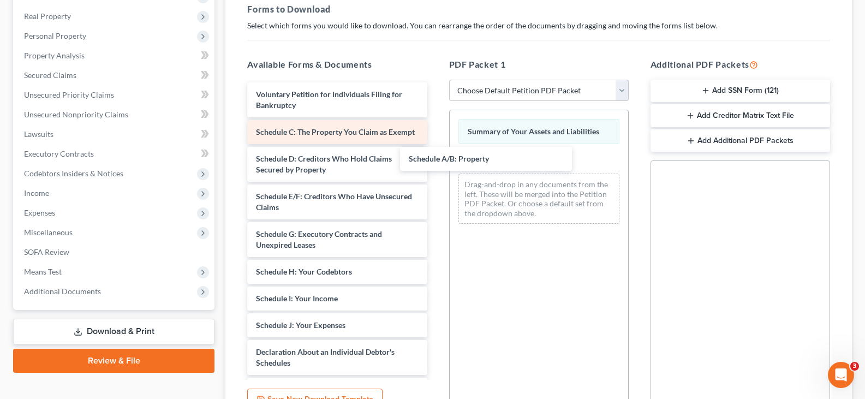
drag, startPoint x: 373, startPoint y: 133, endPoint x: 322, endPoint y: 137, distance: 50.4
click at [435, 157] on div "Schedule A/B: Property Voluntary Petition for Individuals Filing for Bankruptcy…" at bounding box center [336, 343] width 197 height 523
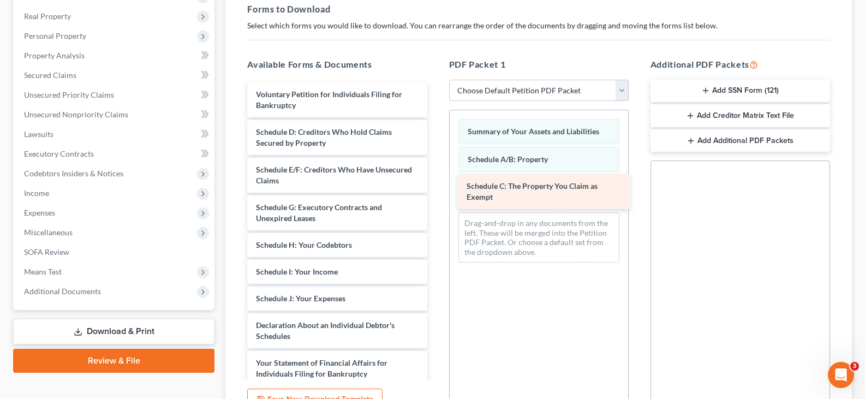
drag, startPoint x: 309, startPoint y: 134, endPoint x: 519, endPoint y: 187, distance: 217.3
click at [435, 187] on div "Schedule C: The Property You Claim as Exempt Voluntary Petition for Individuals…" at bounding box center [336, 330] width 197 height 496
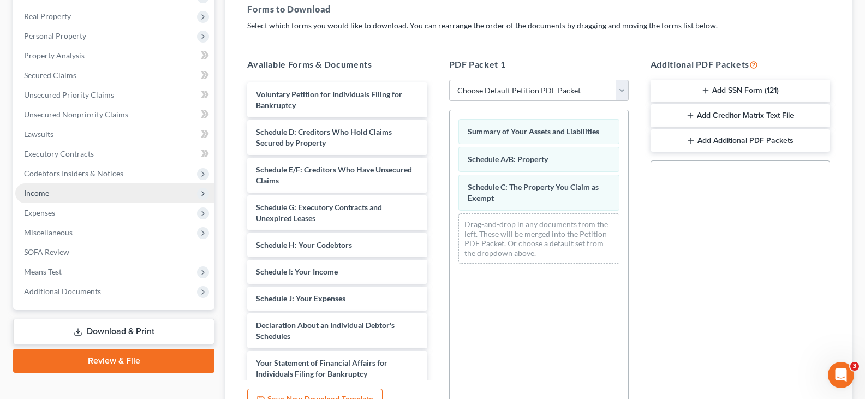
click at [41, 191] on span "Income" at bounding box center [36, 192] width 25 height 9
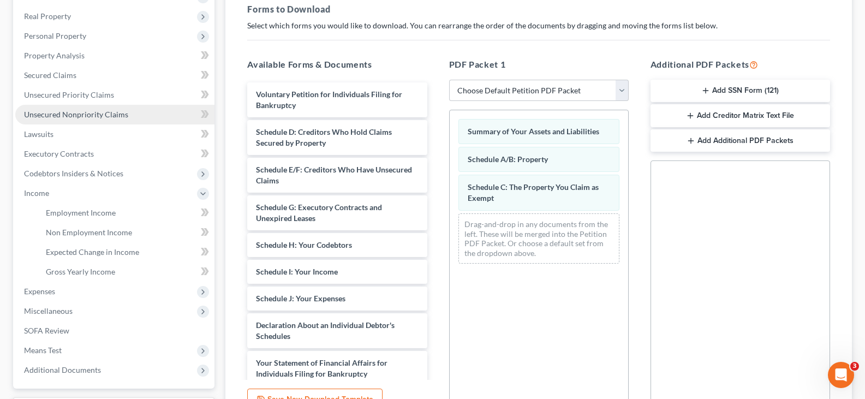
click at [72, 118] on span "Unsecured Nonpriority Claims" at bounding box center [76, 114] width 104 height 9
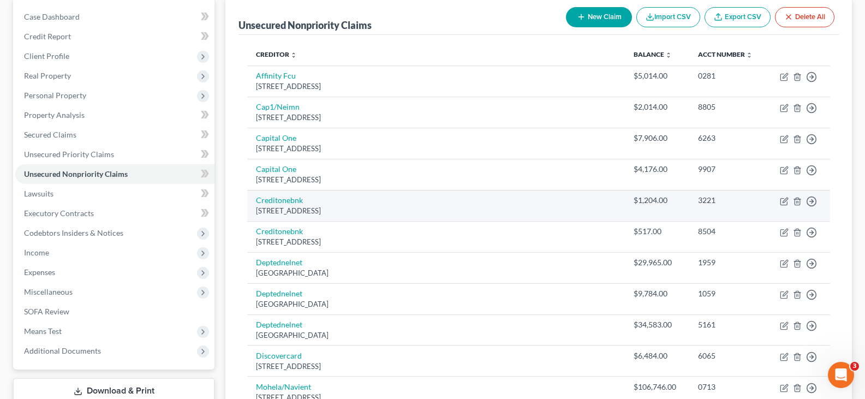
scroll to position [326, 0]
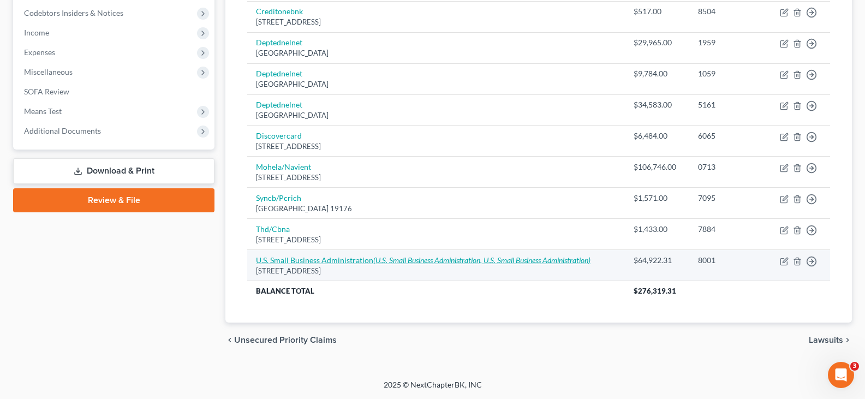
click at [325, 260] on link "U.S. Small Business Administration (U.S. Small Business Administration, U.S. Sm…" at bounding box center [423, 259] width 334 height 9
select select "38"
select select "14"
select select "0"
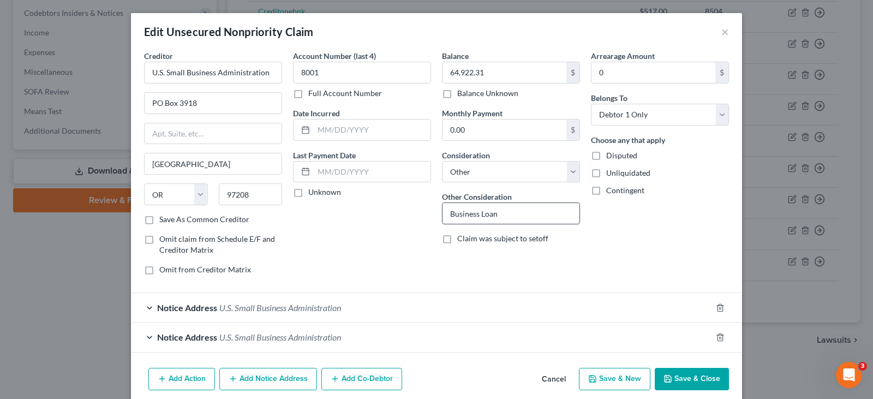
click at [444, 212] on input "Business Loan" at bounding box center [510, 213] width 137 height 21
drag, startPoint x: 520, startPoint y: 214, endPoint x: 429, endPoint y: 207, distance: 91.3
click at [429, 207] on div "Creditor * U.S. Small Business Administration [GEOGRAPHIC_DATA] [US_STATE][GEOG…" at bounding box center [437, 167] width 596 height 234
type input "SBA Loan"
click at [686, 376] on button "Save & Close" at bounding box center [692, 379] width 74 height 23
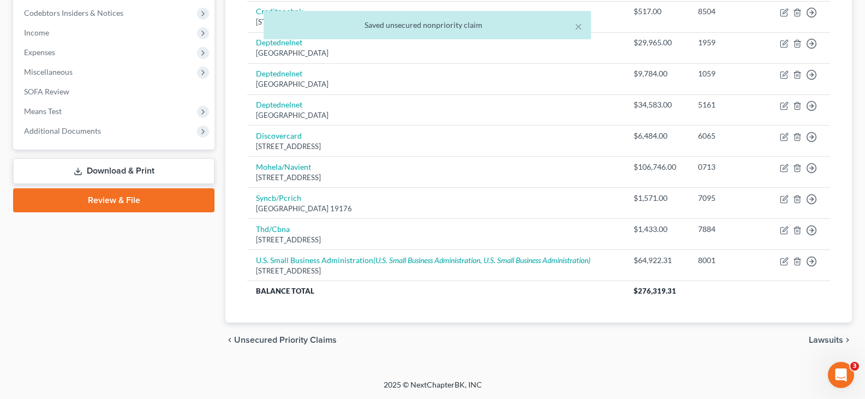
click at [90, 166] on link "Download & Print" at bounding box center [113, 171] width 201 height 26
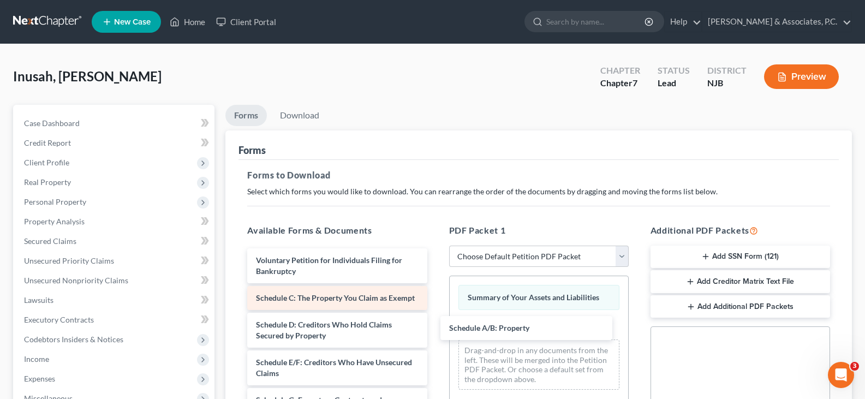
drag, startPoint x: 369, startPoint y: 298, endPoint x: 387, endPoint y: 316, distance: 25.9
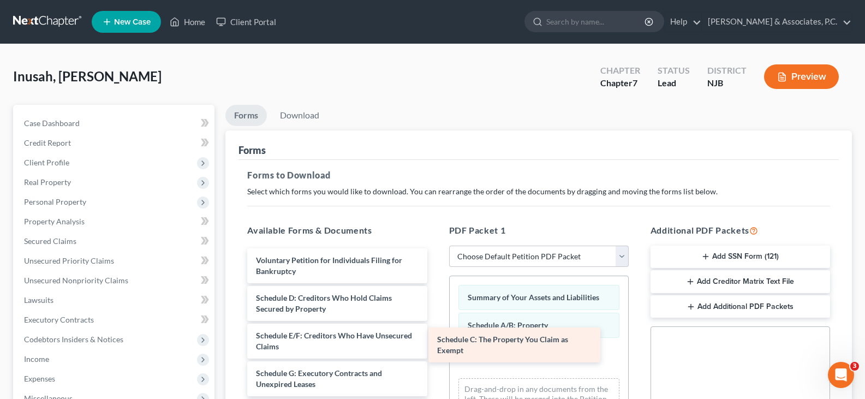
drag, startPoint x: 370, startPoint y: 306, endPoint x: 552, endPoint y: 348, distance: 185.8
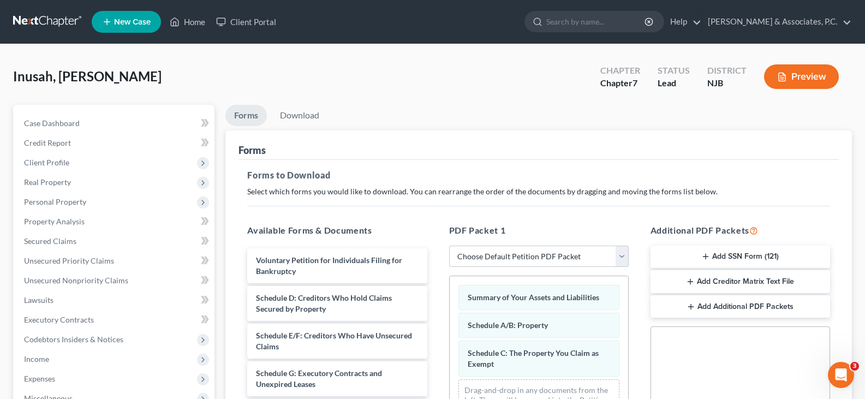
scroll to position [164, 0]
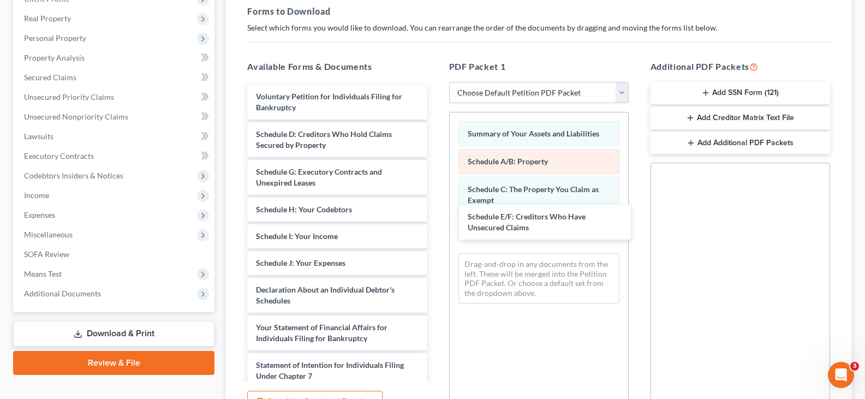
drag, startPoint x: 322, startPoint y: 176, endPoint x: 596, endPoint y: 162, distance: 274.2
click at [435, 222] on div "Schedule E/F: Creditors Who Have Unsecured Claims Voluntary Petition for Indivi…" at bounding box center [336, 314] width 197 height 459
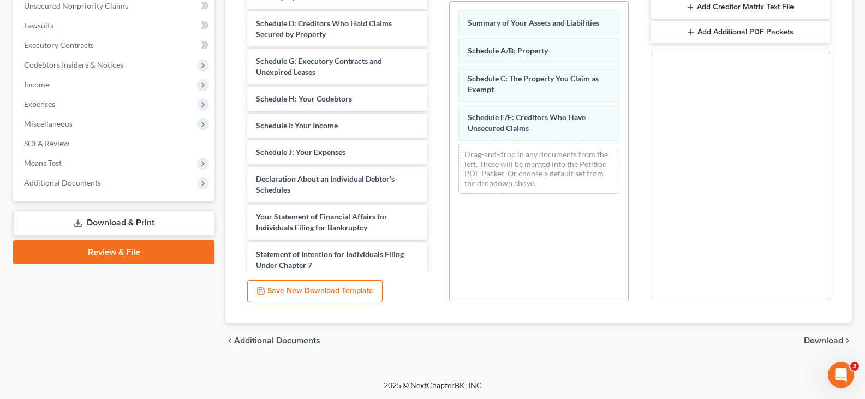
scroll to position [275, 0]
drag, startPoint x: 824, startPoint y: 336, endPoint x: 558, endPoint y: 238, distance: 283.6
click at [823, 336] on span "Download" at bounding box center [823, 340] width 39 height 9
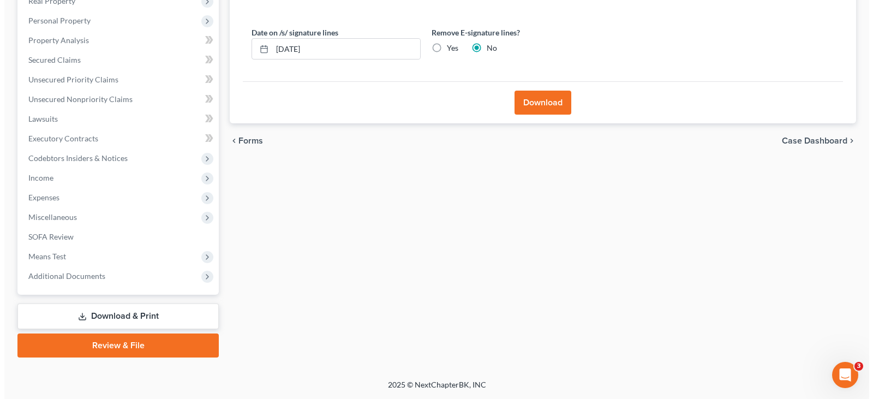
scroll to position [181, 0]
click at [442, 50] on label "Yes" at bounding box center [447, 48] width 11 height 11
click at [447, 50] on input "Yes" at bounding box center [450, 46] width 7 height 7
radio input "true"
radio input "false"
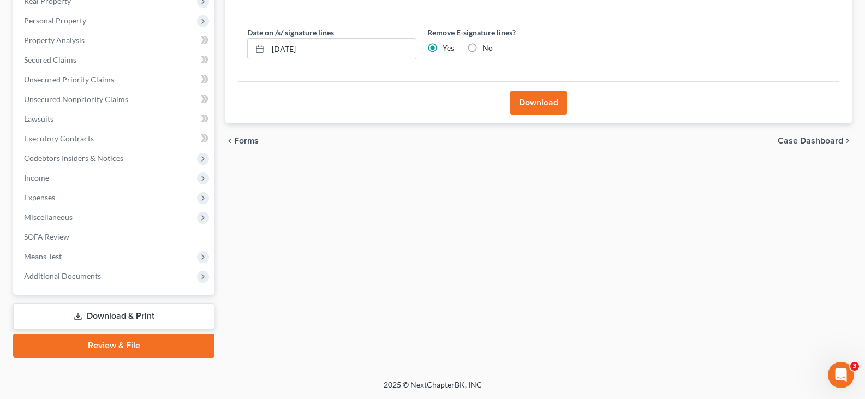
click at [533, 100] on button "Download" at bounding box center [538, 103] width 57 height 24
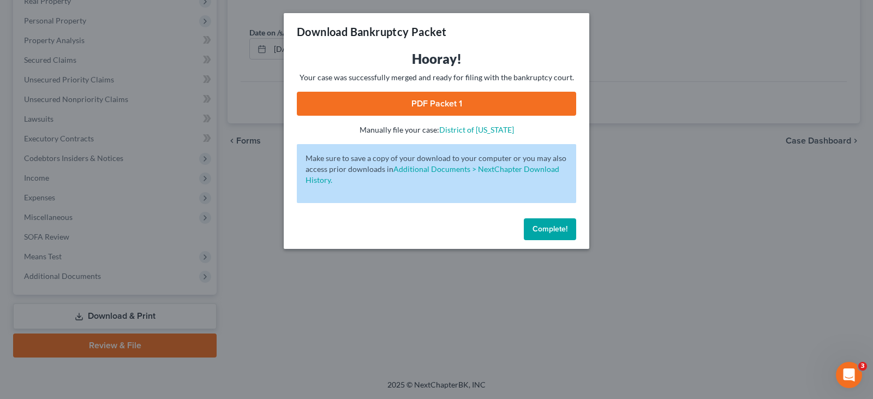
click at [432, 104] on link "PDF Packet 1" at bounding box center [436, 104] width 279 height 24
